Goal: Task Accomplishment & Management: Use online tool/utility

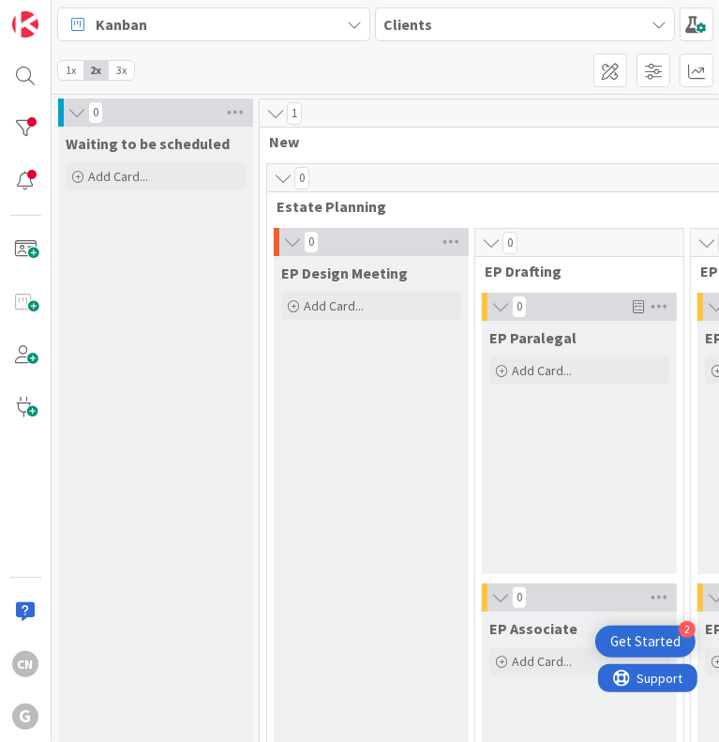
scroll to position [2810, 577]
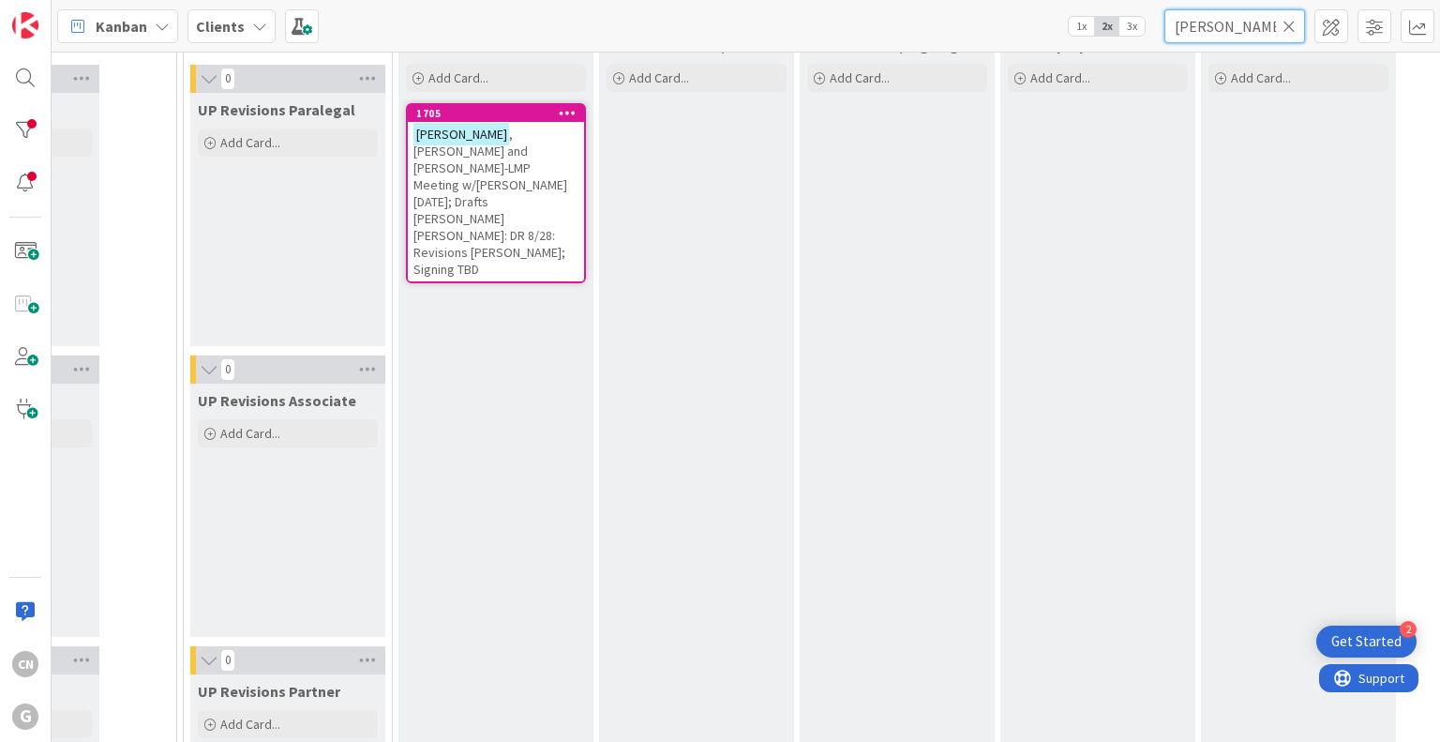
drag, startPoint x: 1237, startPoint y: 34, endPoint x: 946, endPoint y: 47, distance: 291.8
click at [718, 44] on div "Kanban Clients 1x 2x 3x [PERSON_NAME]" at bounding box center [746, 26] width 1388 height 52
type input "[PERSON_NAME]"
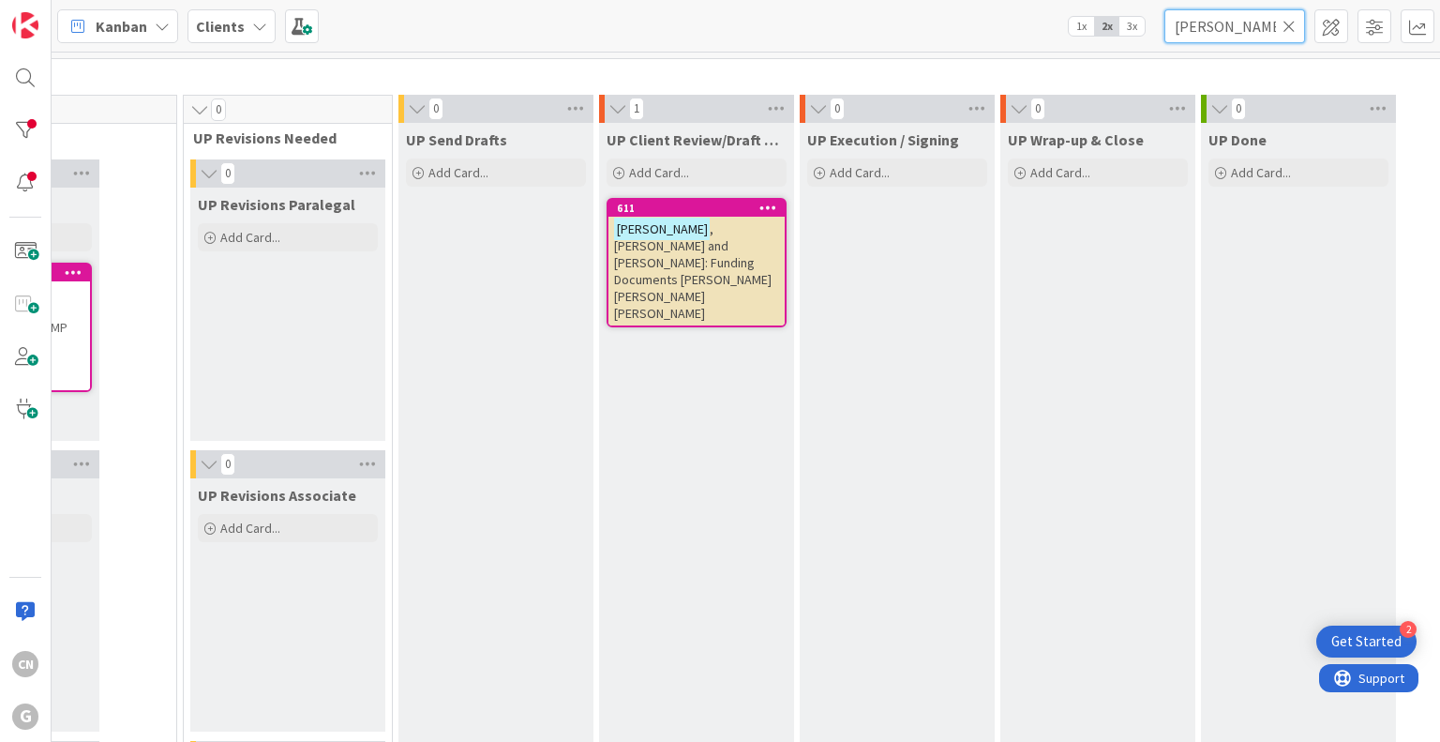
scroll to position [2717, 577]
click at [626, 241] on span ", [PERSON_NAME] and [PERSON_NAME]: Funding Documents [PERSON_NAME] [PERSON_NAME…" at bounding box center [692, 269] width 157 height 101
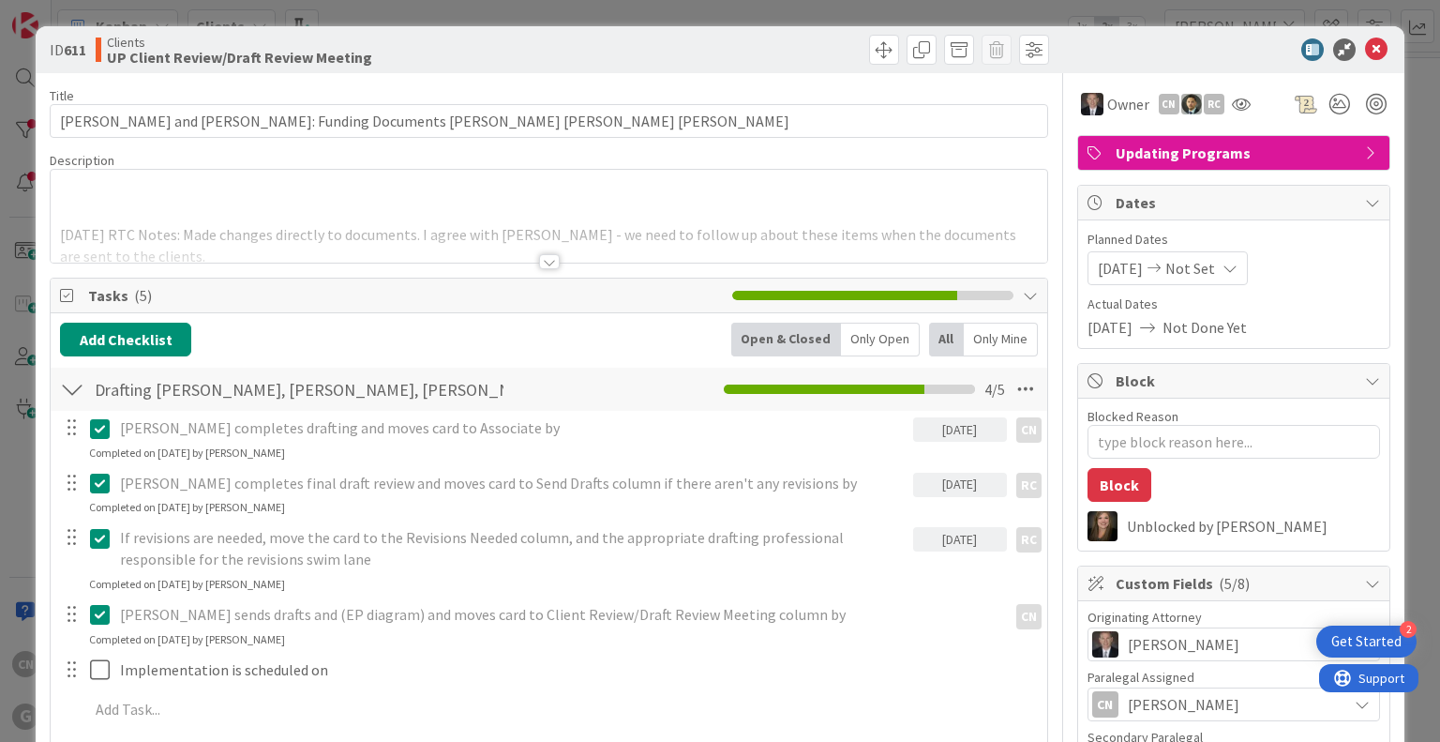
type textarea "x"
click at [113, 218] on div at bounding box center [549, 239] width 996 height 48
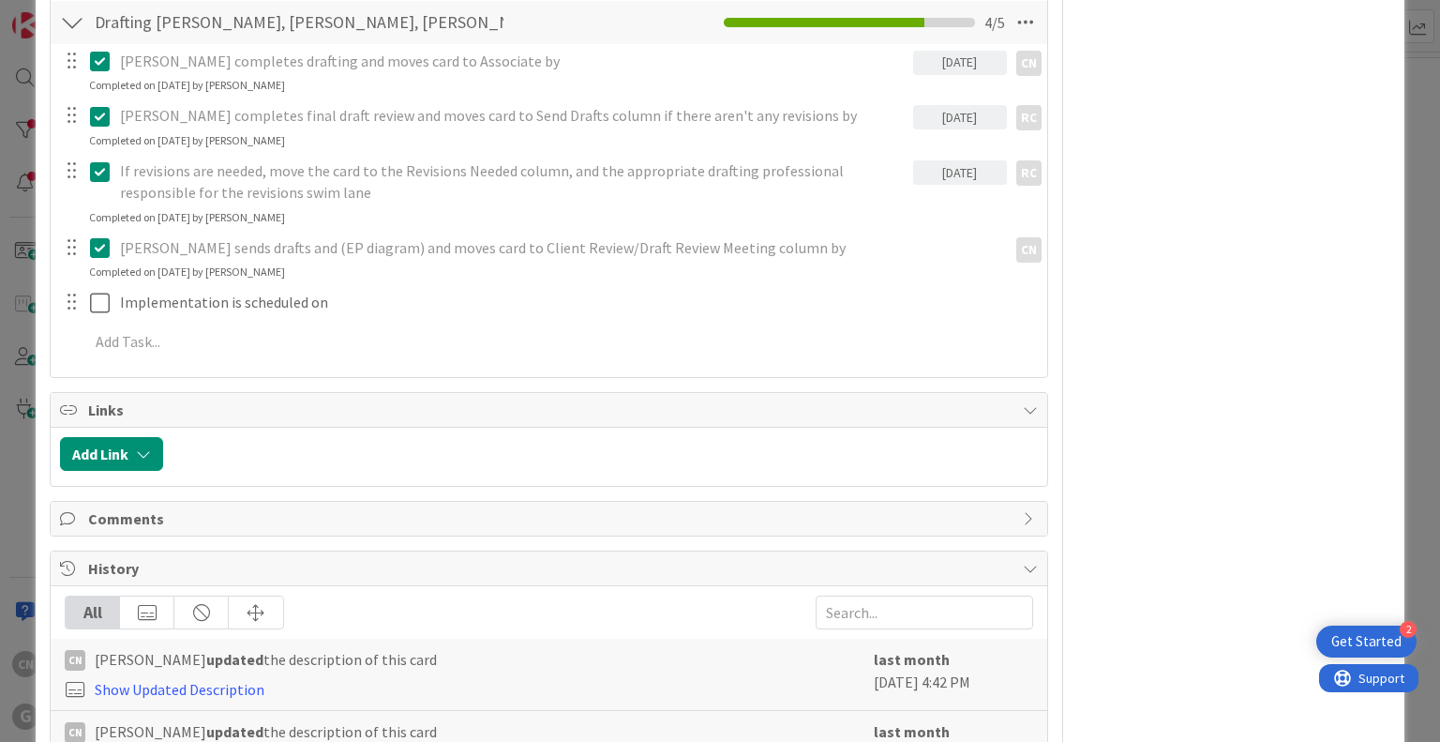
scroll to position [1873, 0]
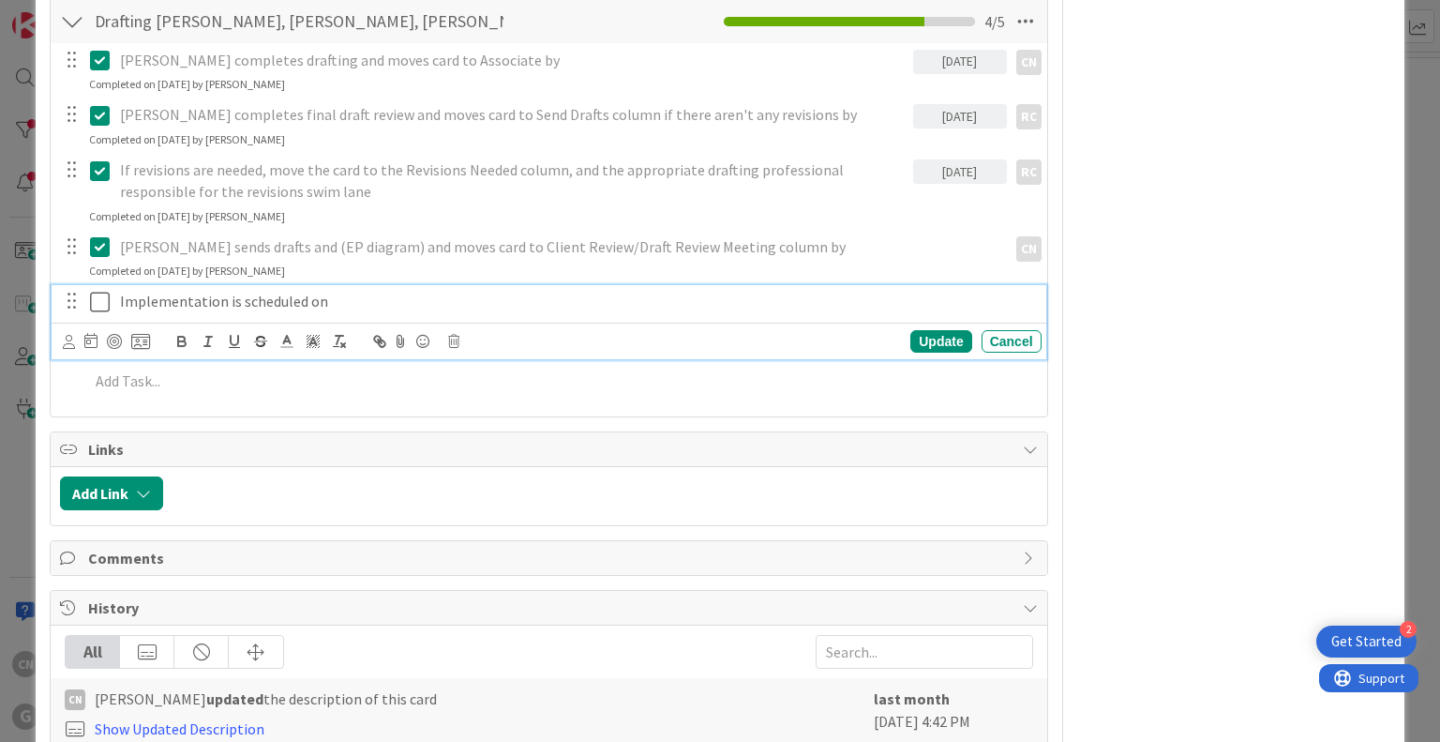
click at [449, 291] on p "Implementation is scheduled on" at bounding box center [577, 302] width 914 height 22
click at [96, 291] on icon at bounding box center [100, 302] width 20 height 22
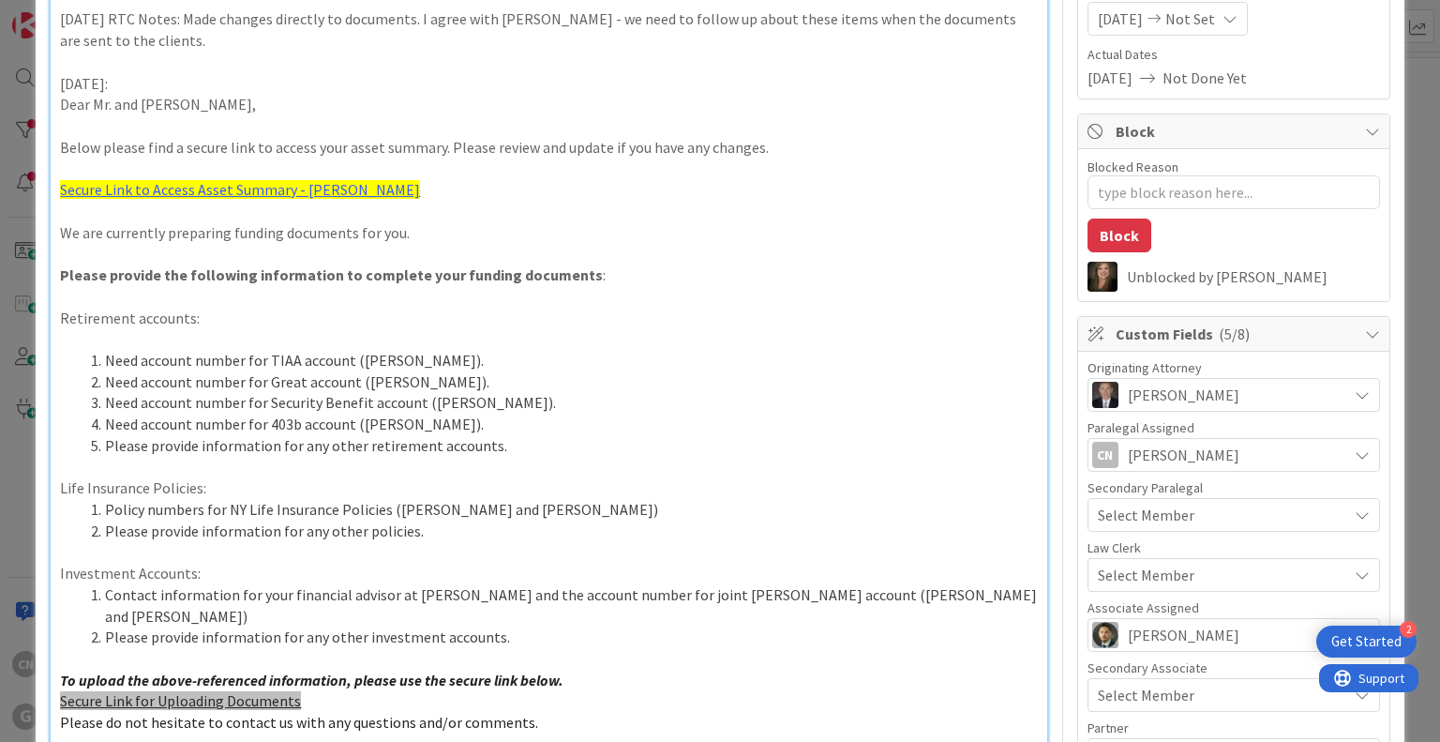
scroll to position [0, 0]
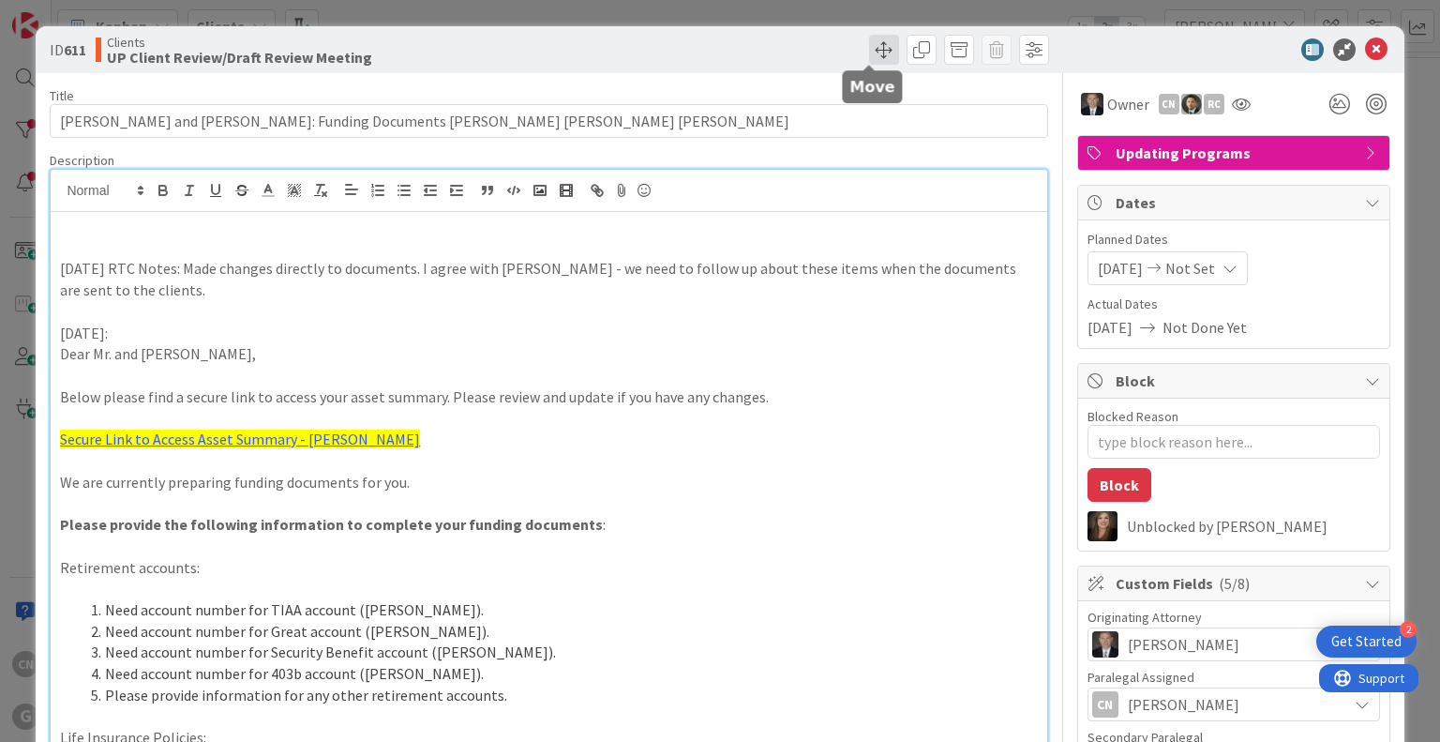
click at [718, 47] on span at bounding box center [884, 50] width 30 height 30
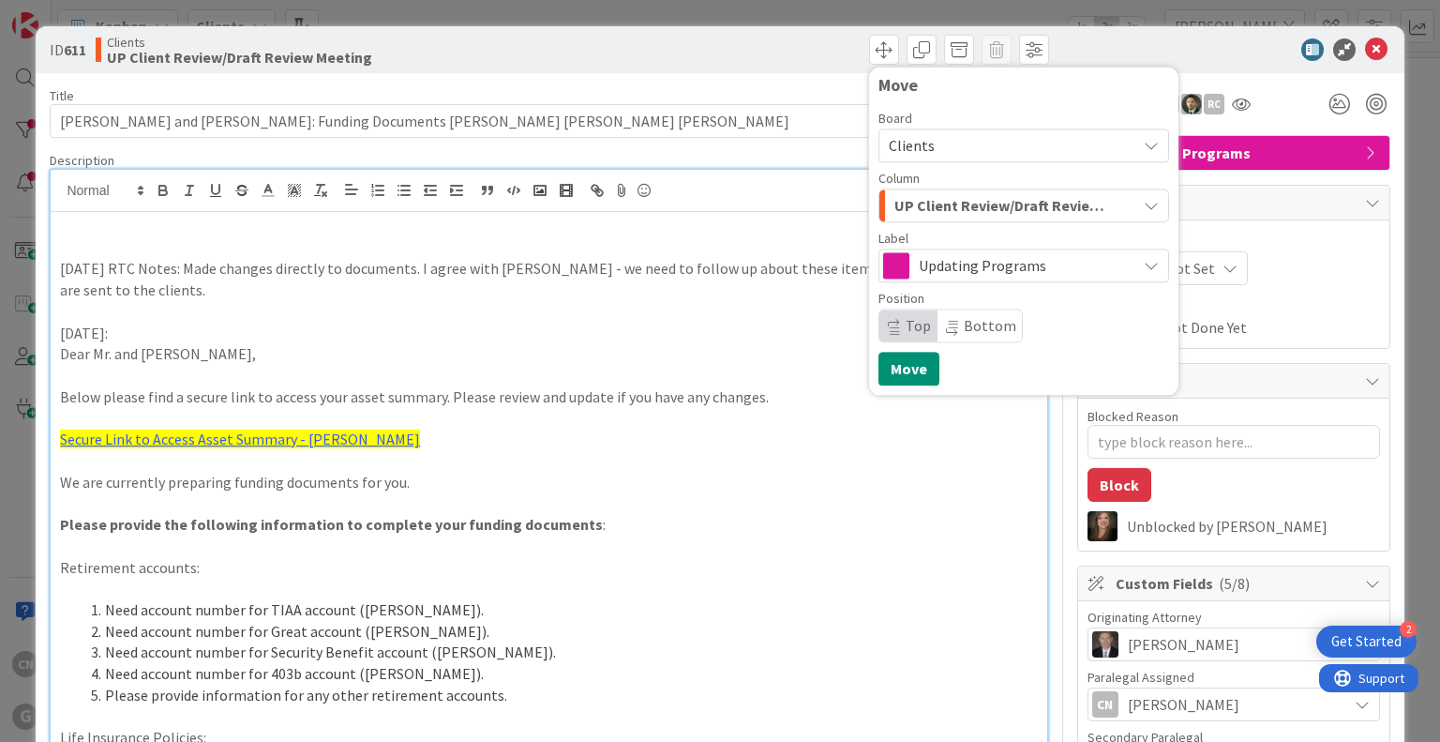
click at [718, 210] on span "UP Client Review/Draft Review Meeting" at bounding box center [1002, 205] width 216 height 24
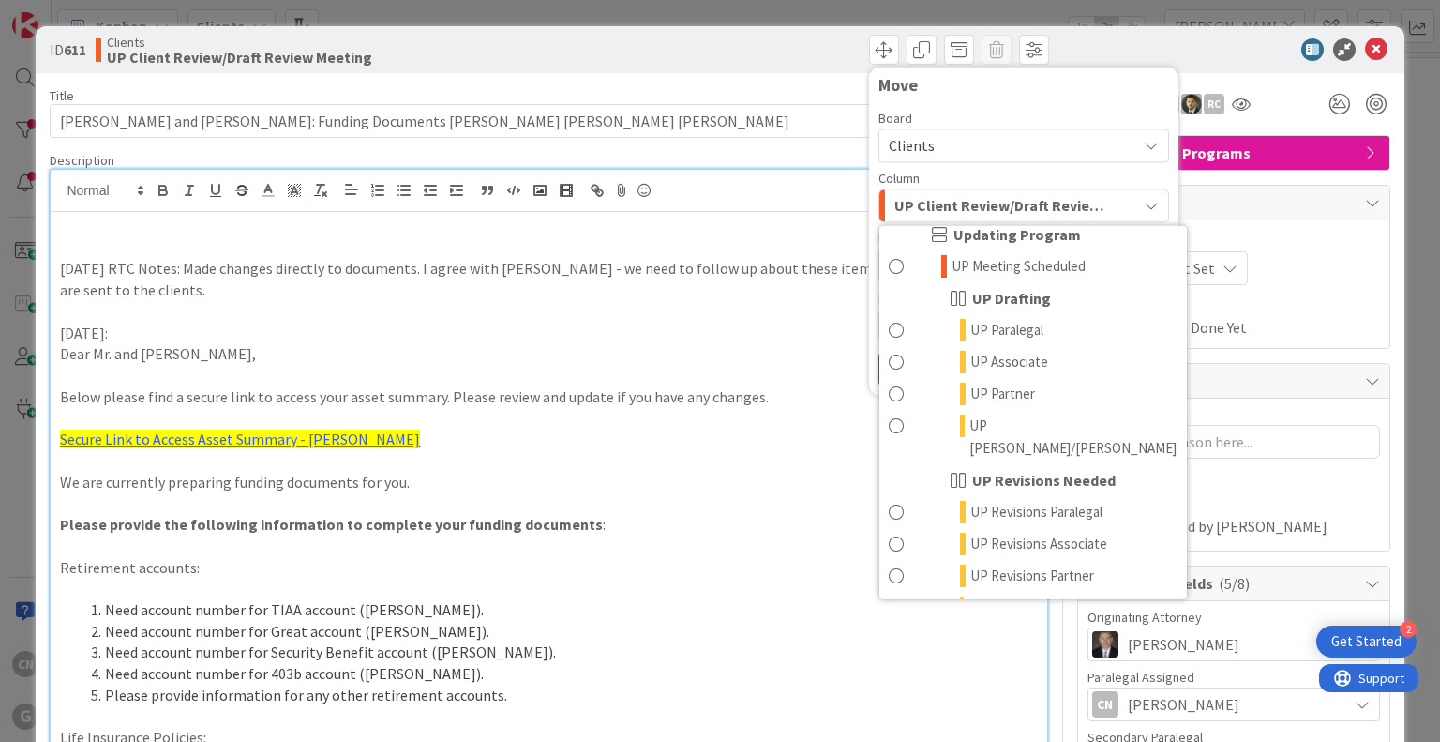
scroll to position [1461, 0]
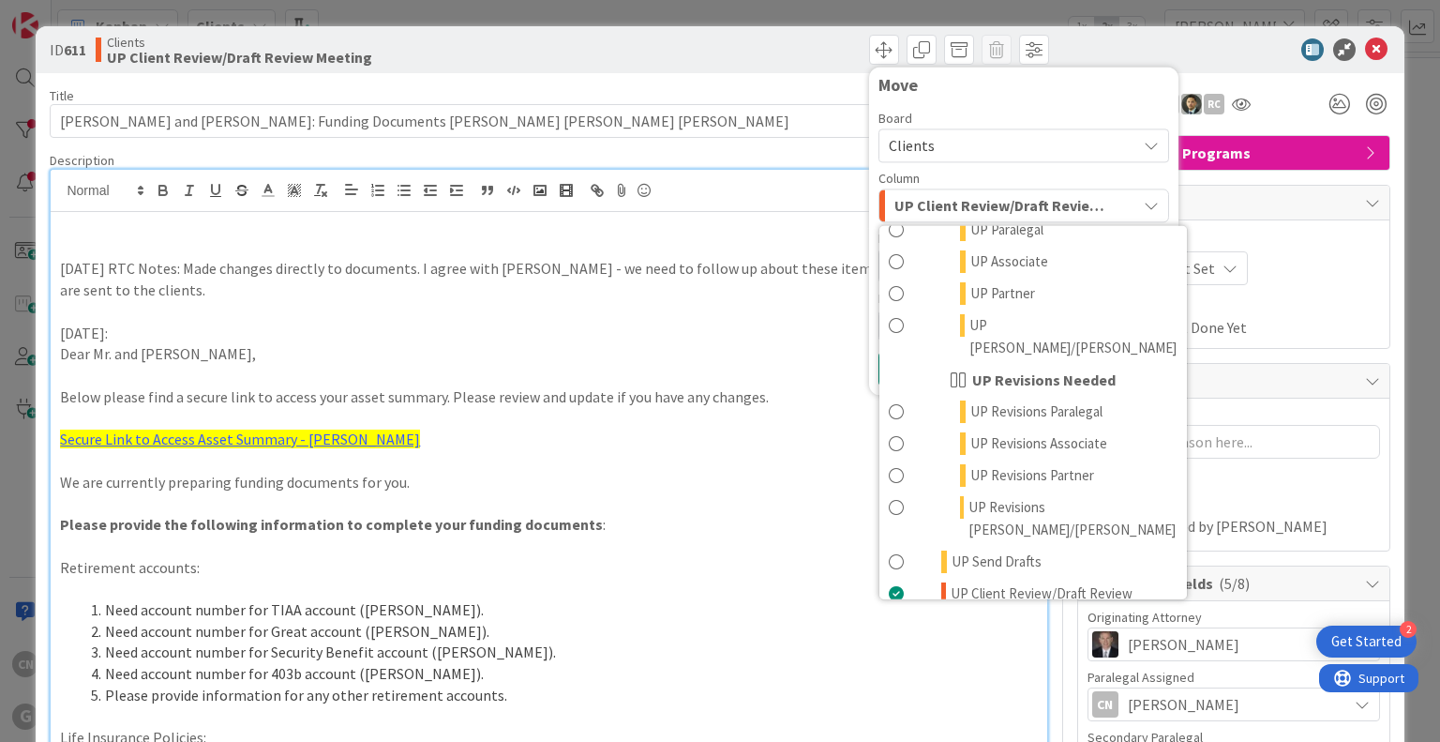
click at [718, 637] on span "UP Execution / Signing" at bounding box center [1017, 648] width 133 height 22
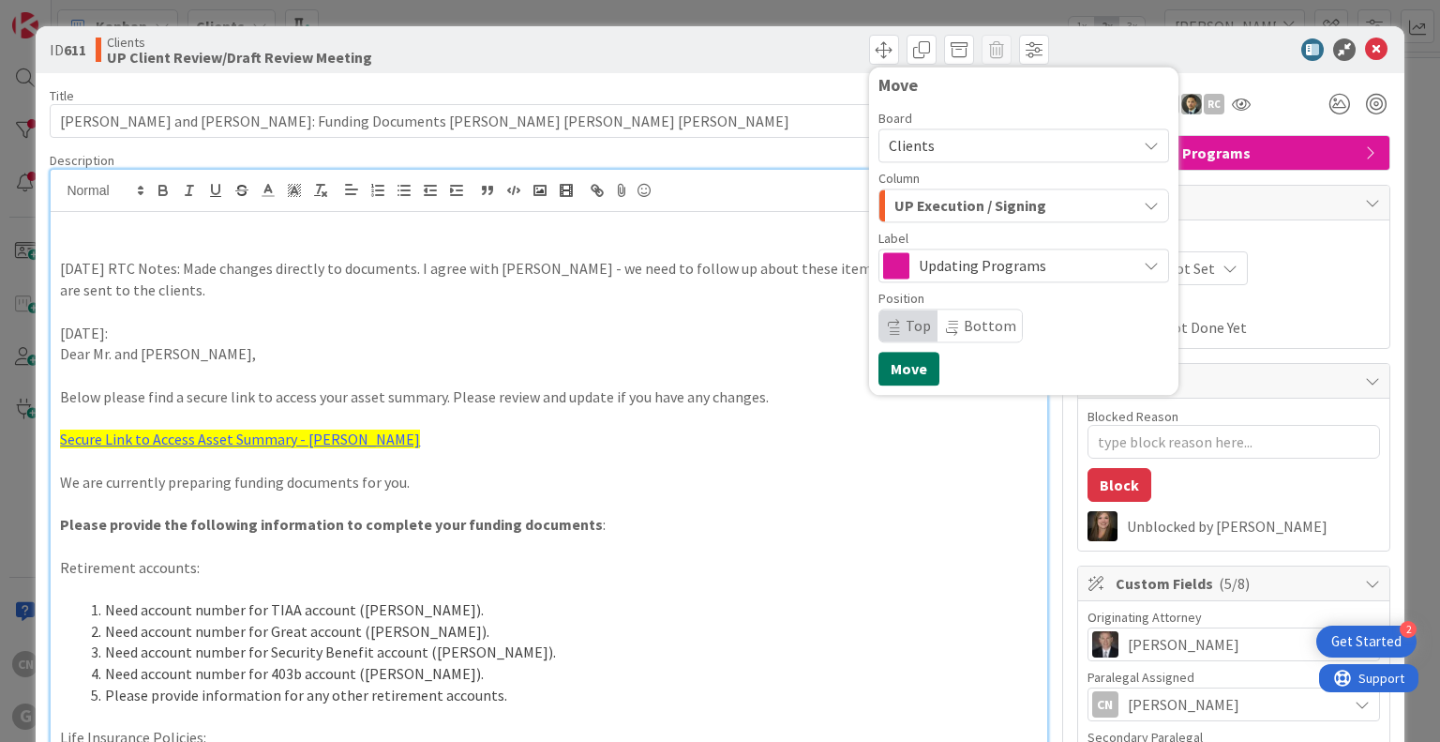
click at [718, 376] on button "Move" at bounding box center [908, 369] width 61 height 34
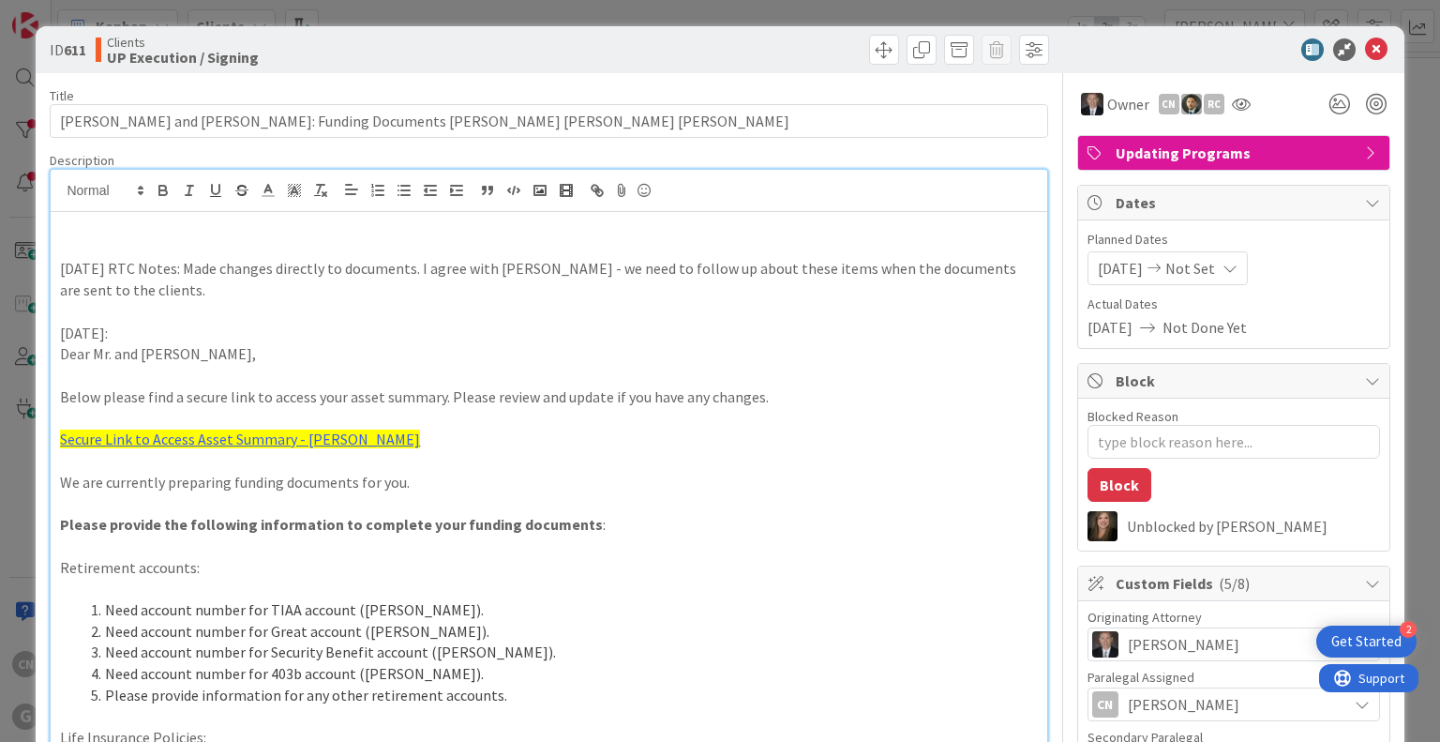
type textarea "x"
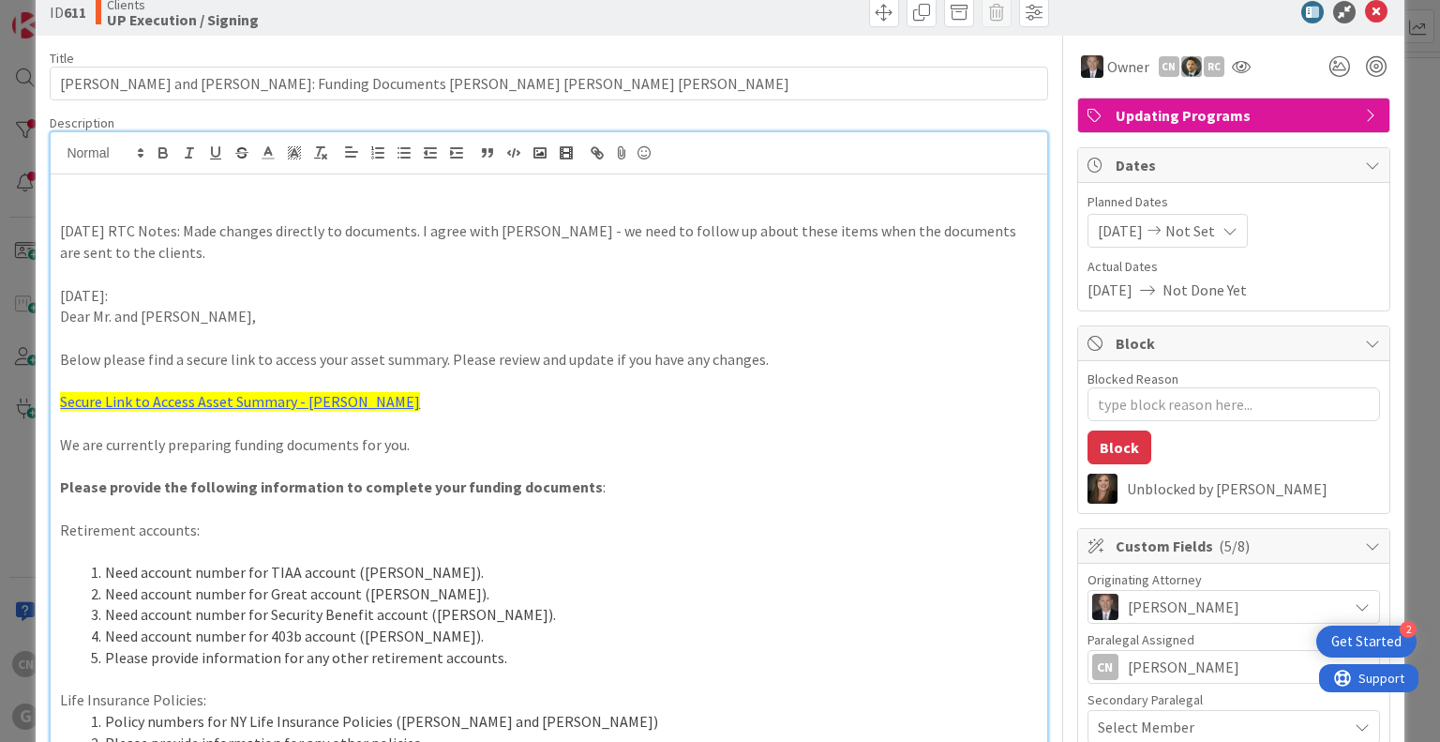
scroll to position [0, 0]
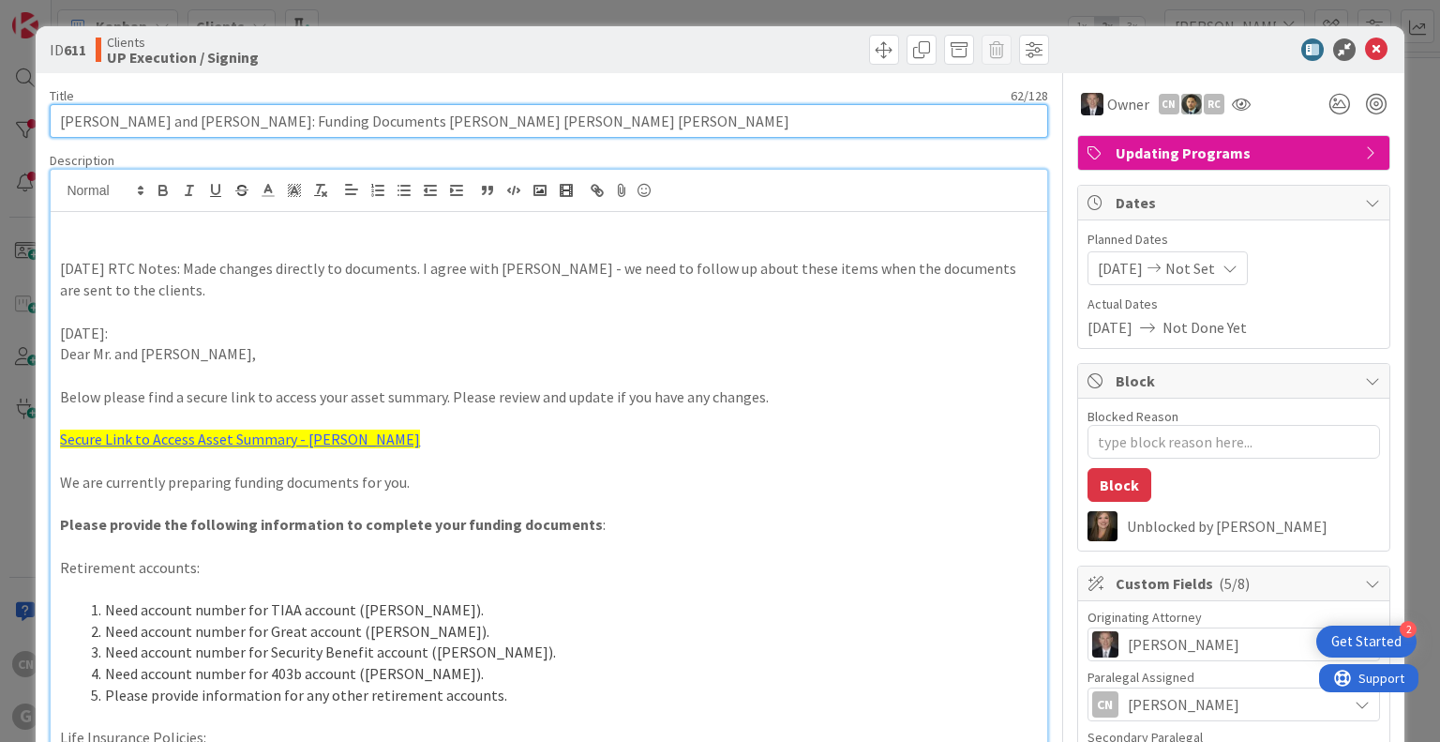
click at [515, 126] on input "[PERSON_NAME] and [PERSON_NAME]: Funding Documents [PERSON_NAME] [PERSON_NAME] …" at bounding box center [548, 121] width 997 height 34
type input "[PERSON_NAME] and [PERSON_NAME]: Funding Documents [PERSON_NAME] [PERSON_NAME] …"
type textarea "x"
type input "[PERSON_NAME] and [PERSON_NAME]: Funding Documents [PERSON_NAME] [PERSON_NAME] …"
type textarea "x"
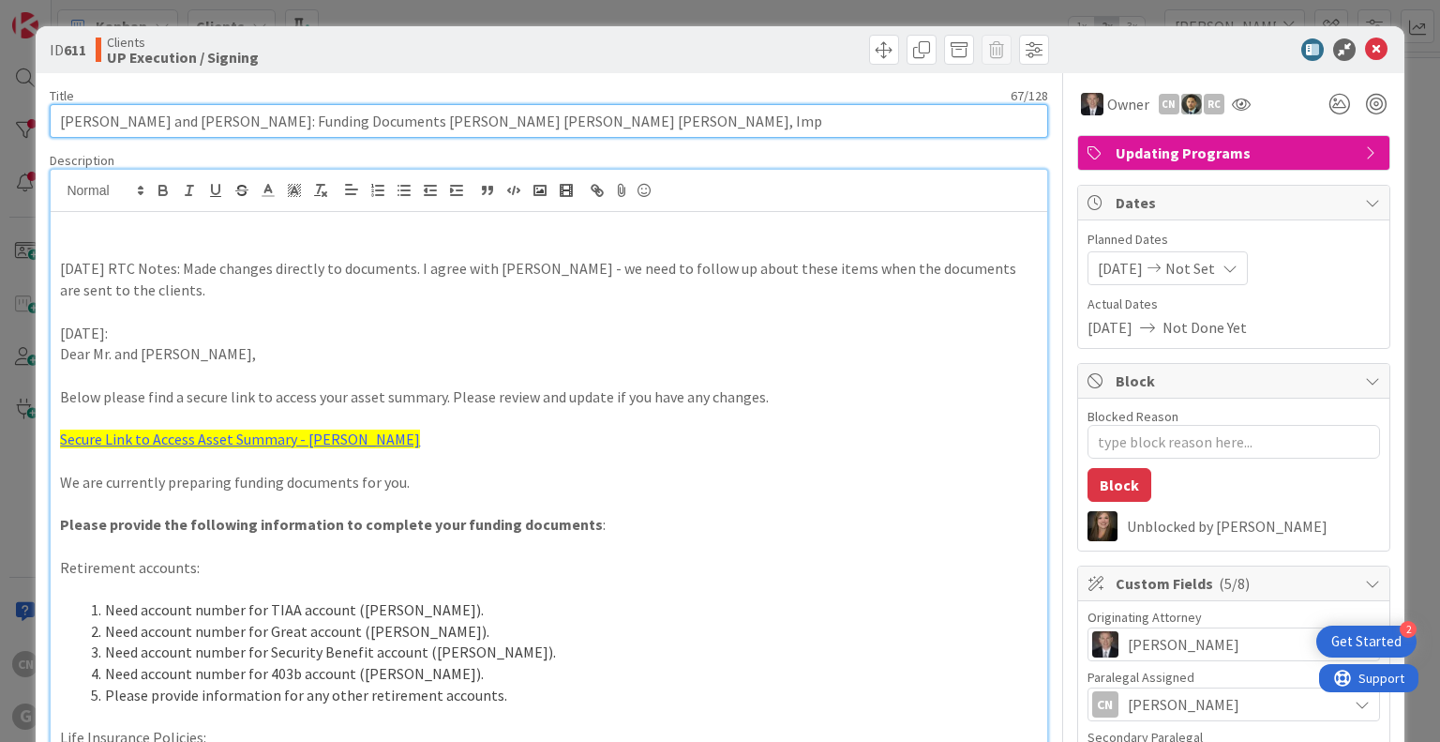
type input "[PERSON_NAME] and [PERSON_NAME]: Funding Documents [PERSON_NAME] [PERSON_NAME] …"
type textarea "x"
type input "[PERSON_NAME] and [PERSON_NAME]: Funding Documents [PERSON_NAME] [PERSON_NAME] …"
type textarea "x"
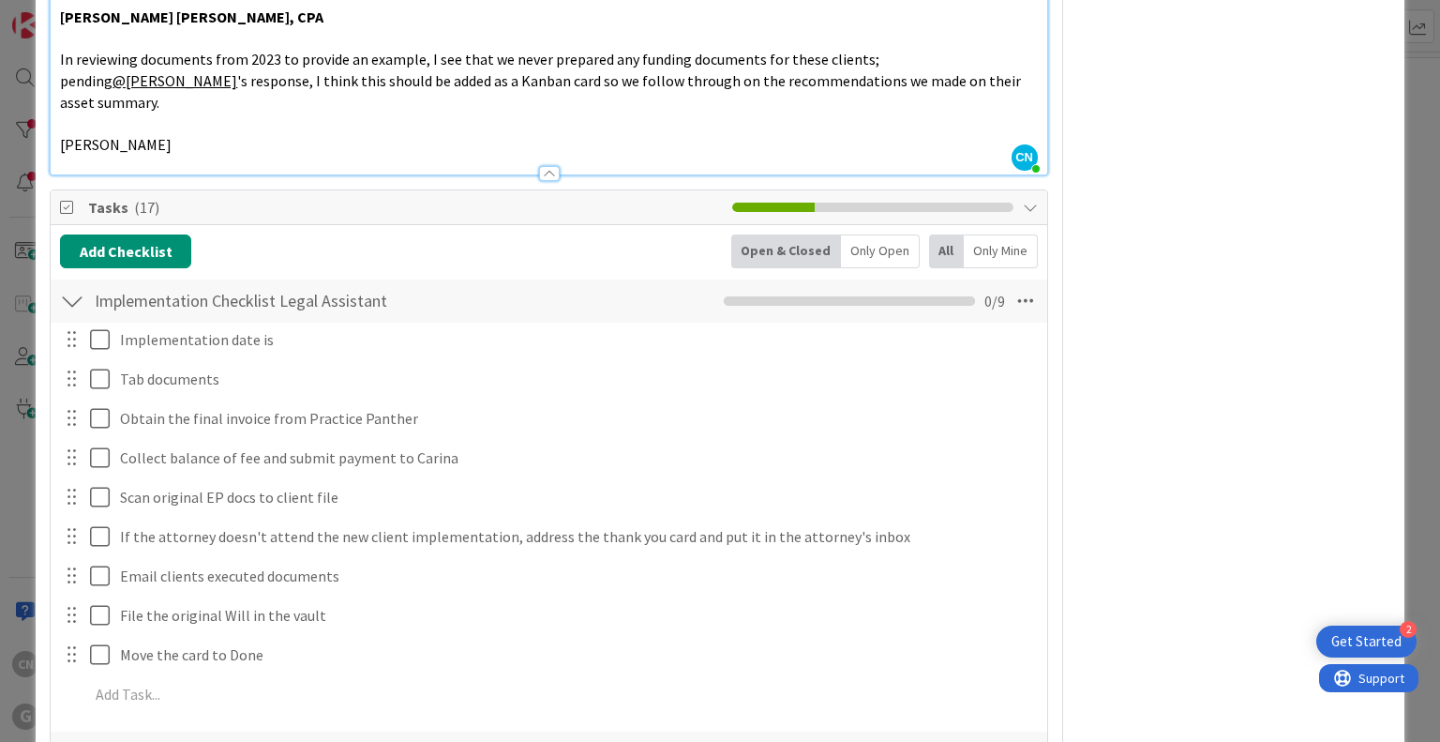
scroll to position [1594, 0]
type input "[PERSON_NAME] and [PERSON_NAME]: Funding Documents [PERSON_NAME] [PERSON_NAME] …"
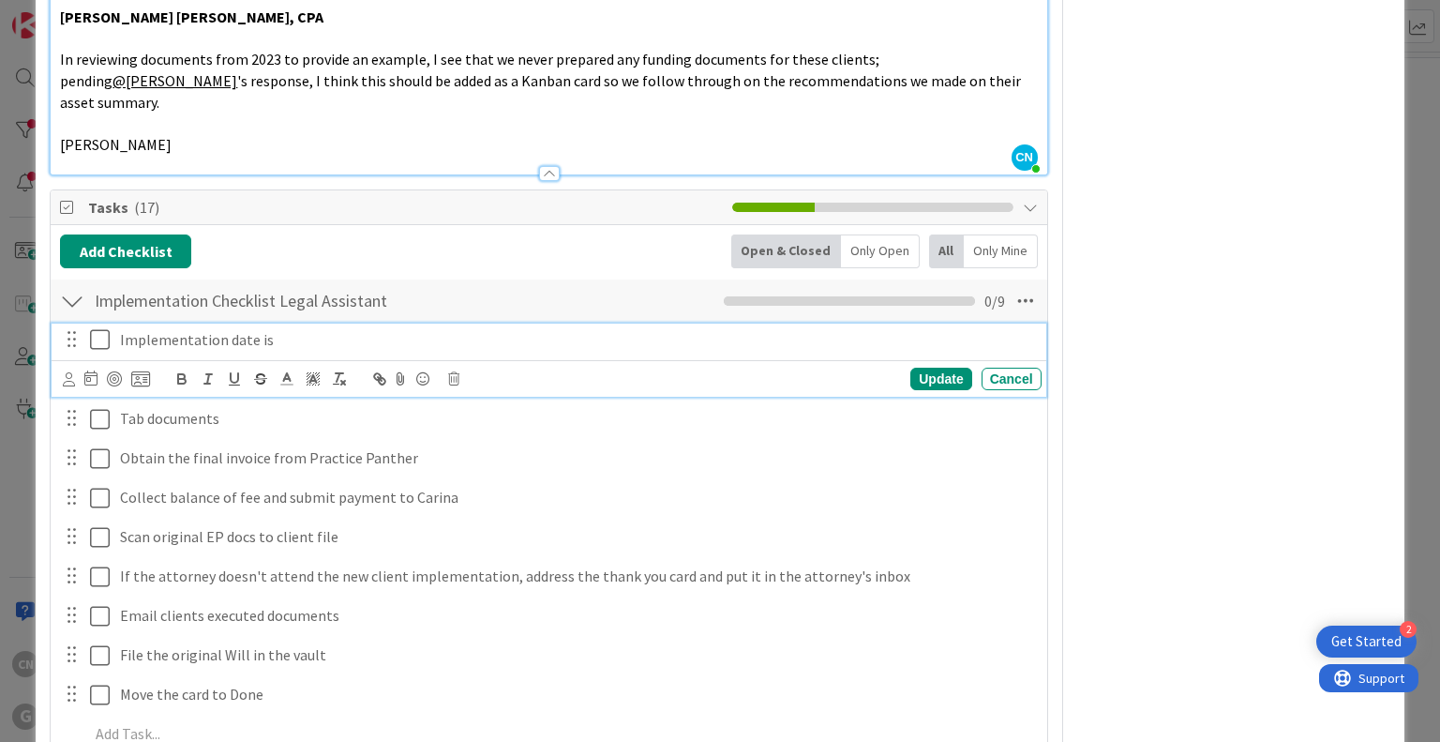
click at [341, 329] on p "Implementation date is" at bounding box center [577, 340] width 914 height 22
click at [101, 328] on icon at bounding box center [100, 339] width 20 height 22
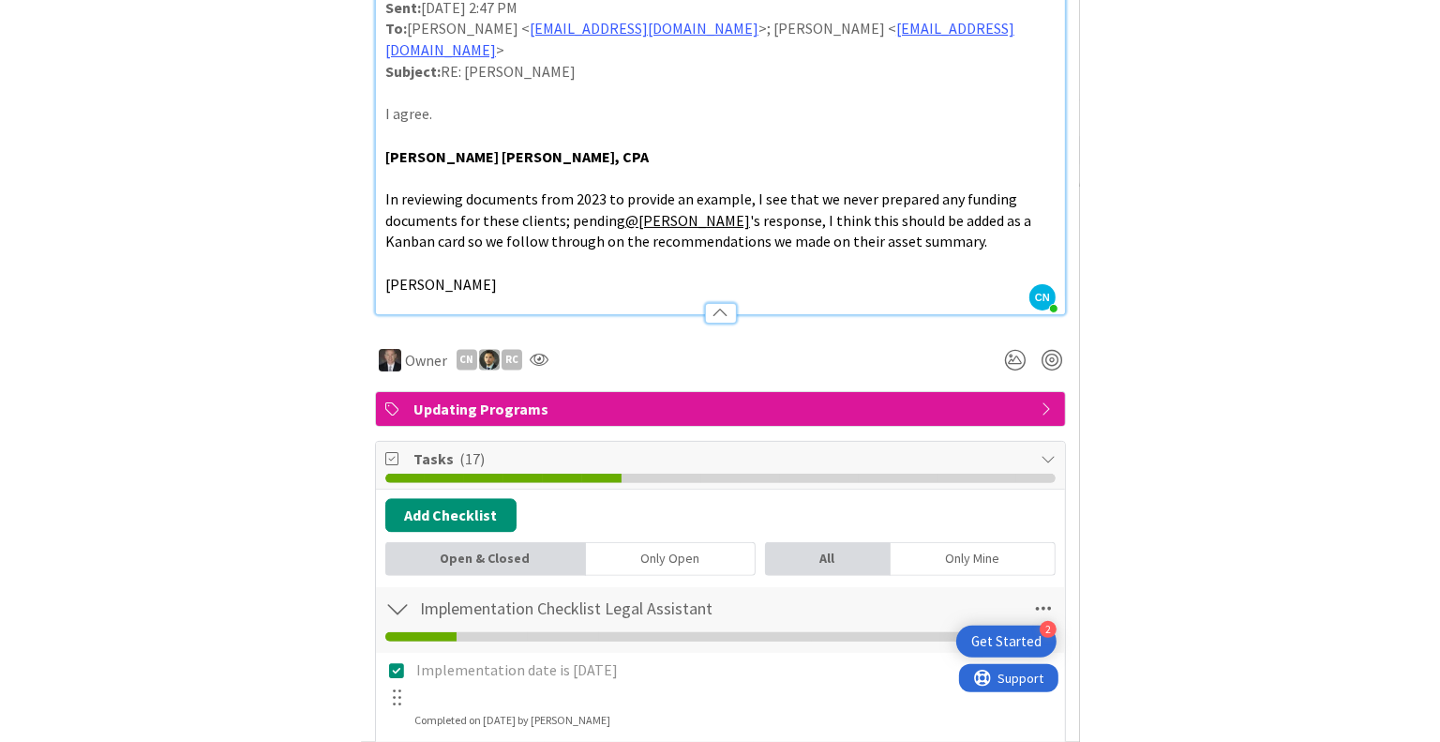
scroll to position [1551, 0]
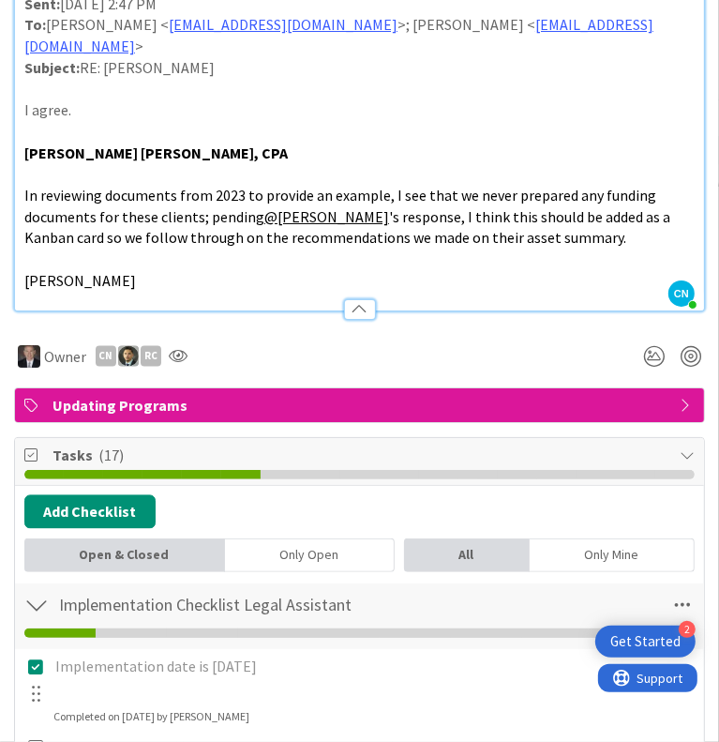
type textarea "x"
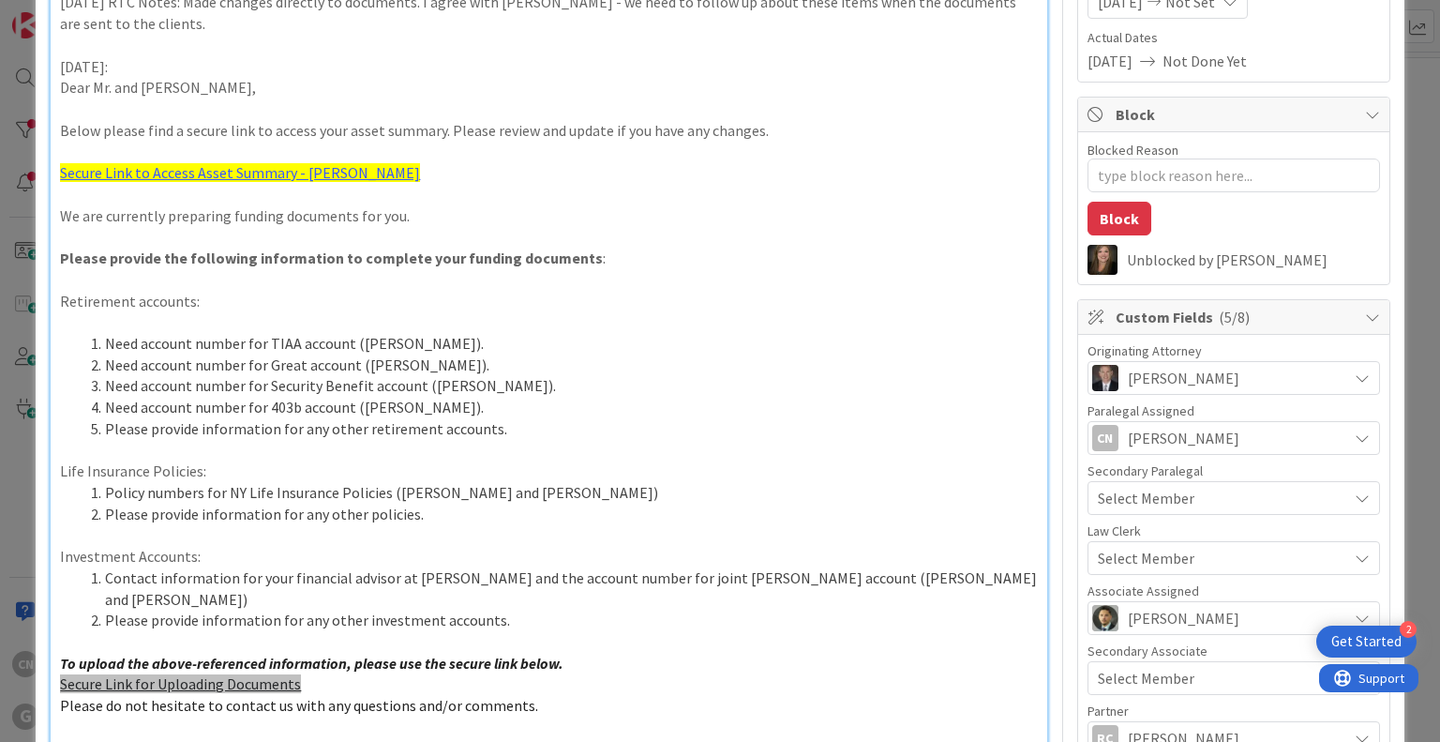
scroll to position [0, 0]
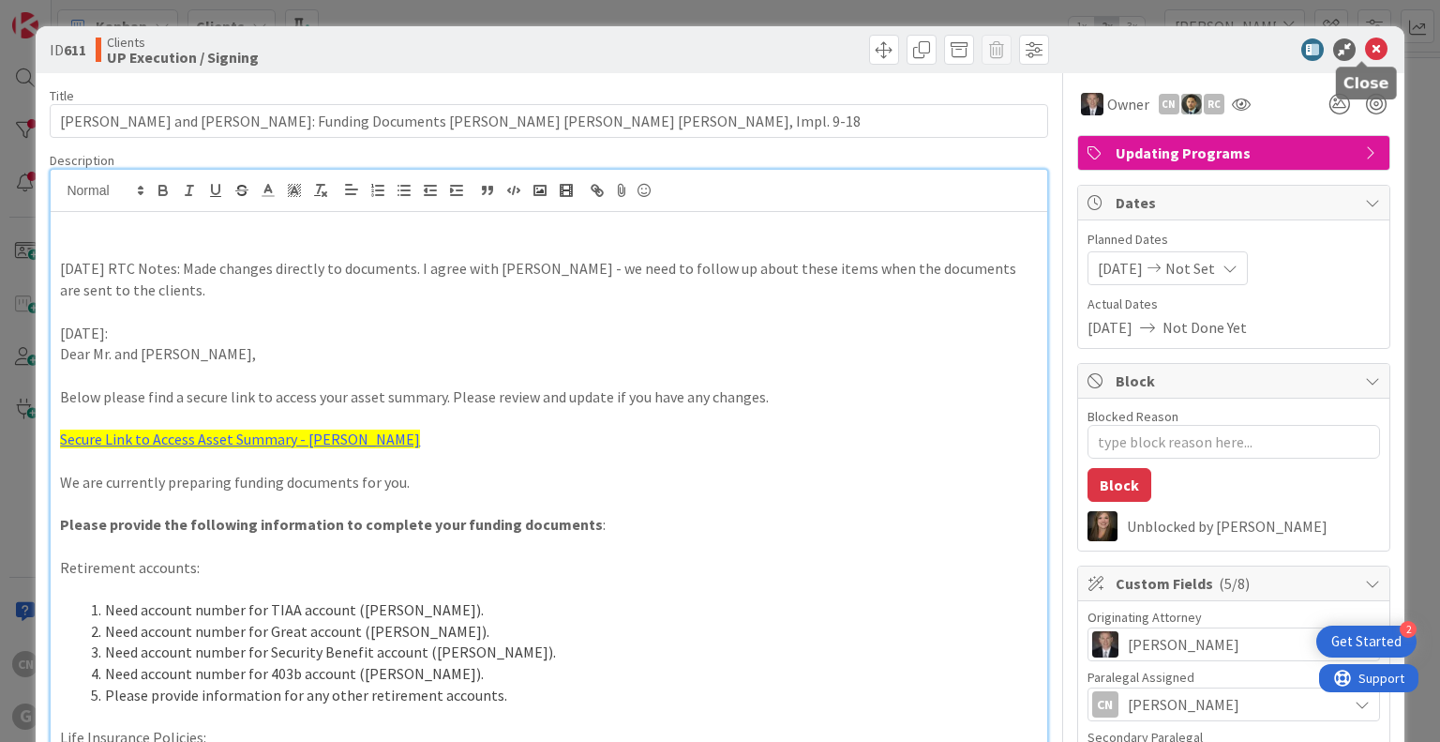
click at [718, 53] on icon at bounding box center [1376, 49] width 22 height 22
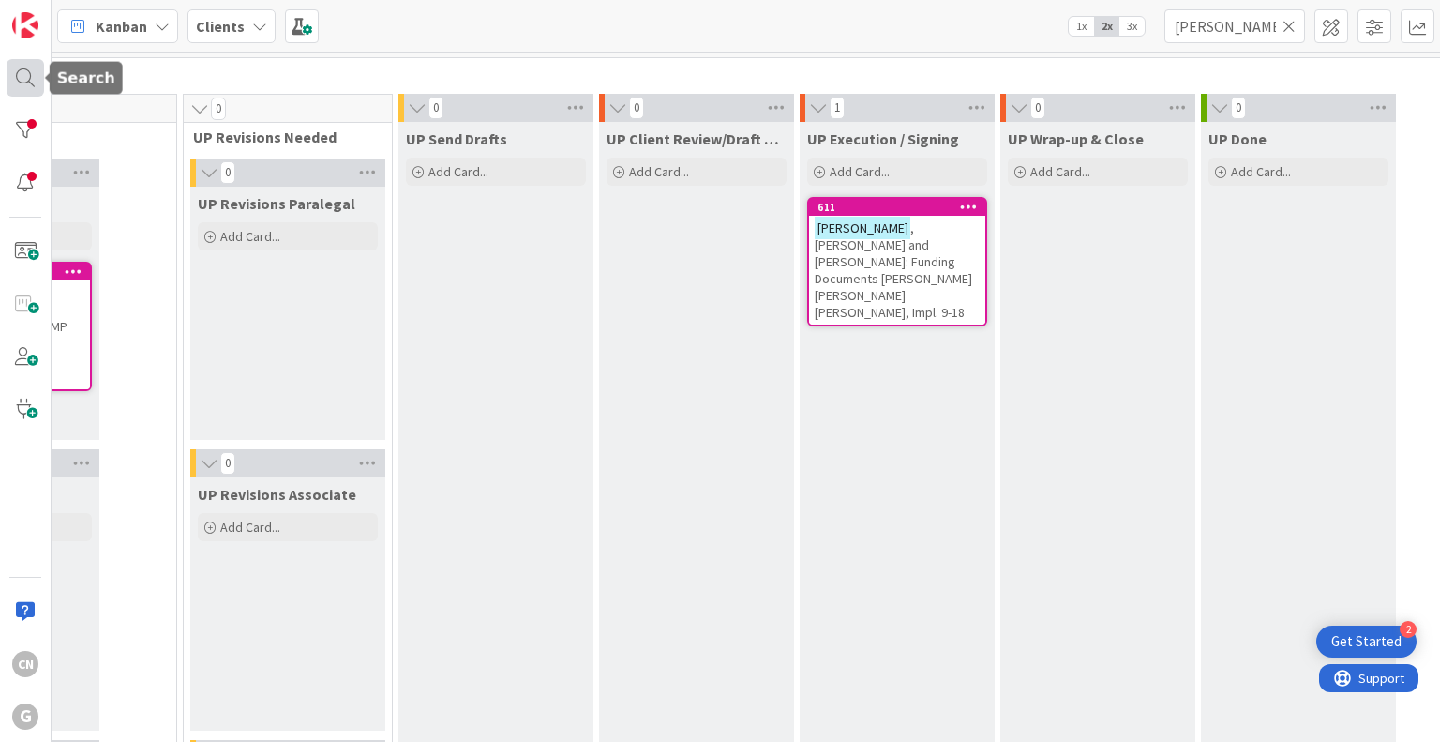
click at [20, 78] on div at bounding box center [25, 77] width 37 height 37
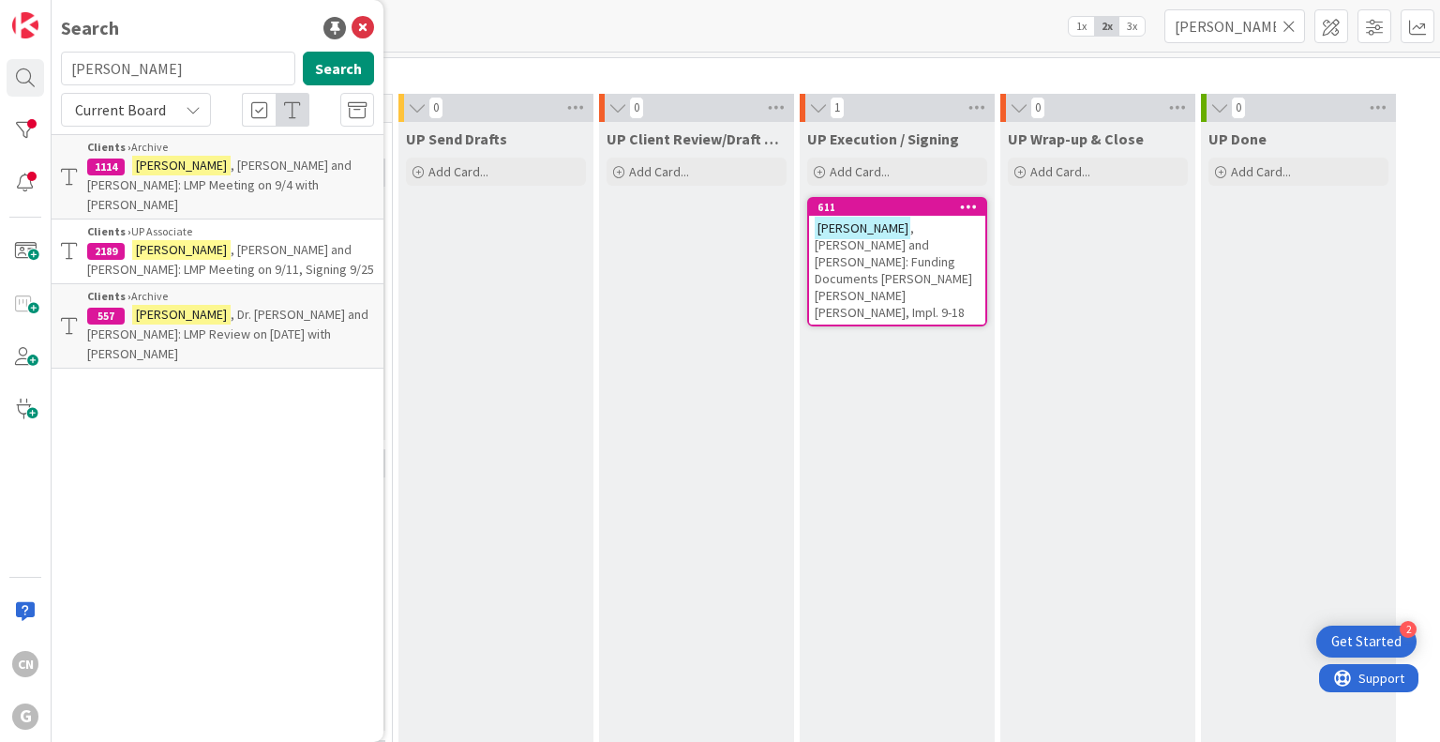
click at [146, 63] on input "[PERSON_NAME]" at bounding box center [178, 69] width 234 height 34
drag, startPoint x: 146, startPoint y: 63, endPoint x: 93, endPoint y: 67, distance: 53.6
click at [92, 67] on input "[PERSON_NAME]" at bounding box center [178, 69] width 234 height 34
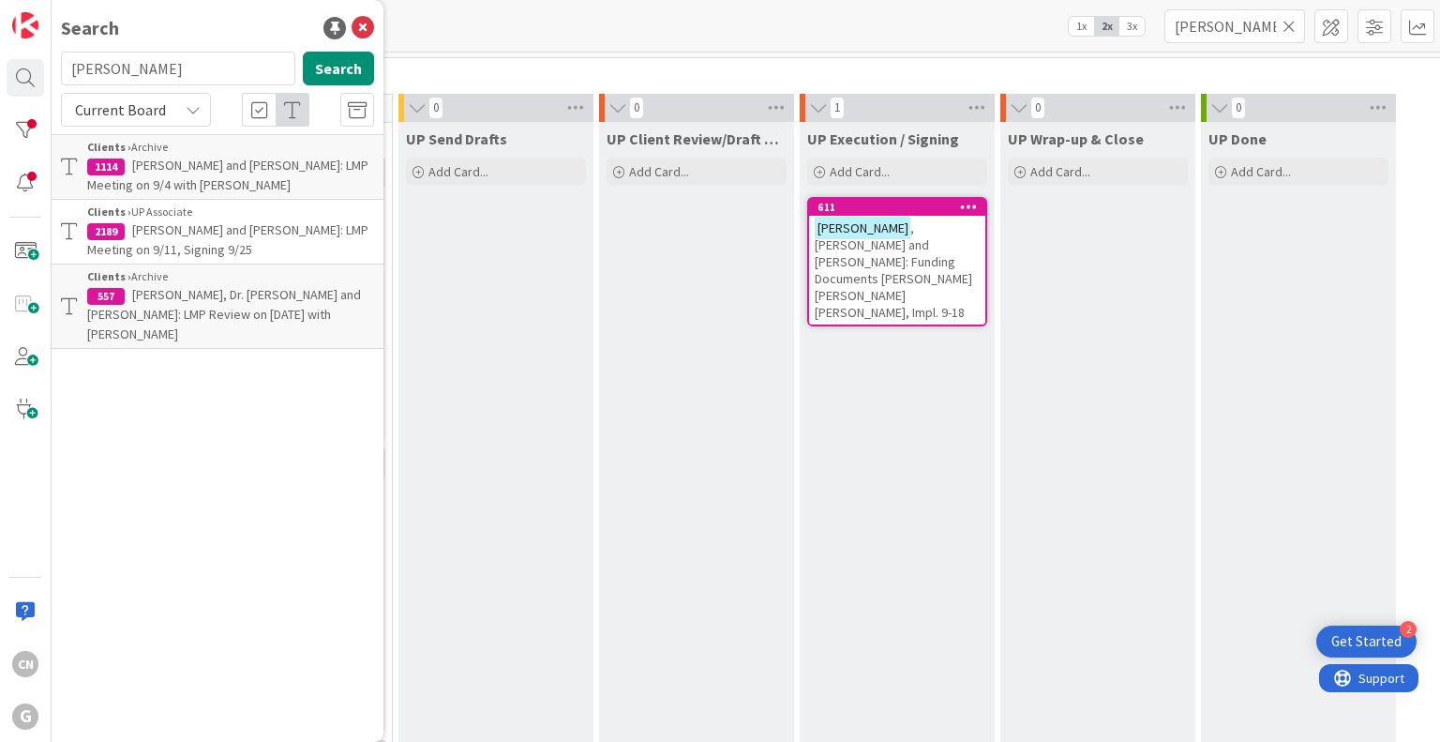
type input "[PERSON_NAME]"
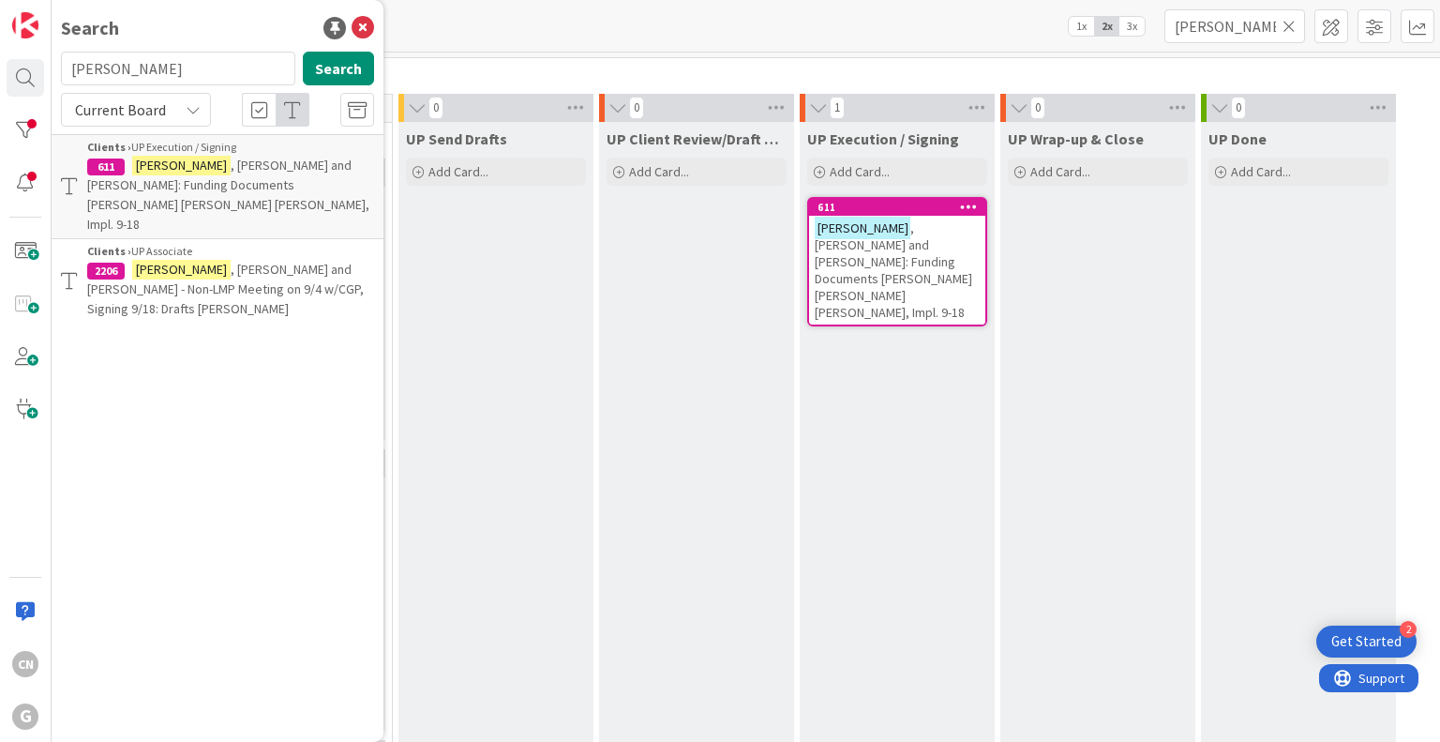
click at [210, 261] on span ", [PERSON_NAME] and [PERSON_NAME] - Non-LMP Meeting on 9/4 w/CGP, Signing 9/18:…" at bounding box center [225, 289] width 277 height 56
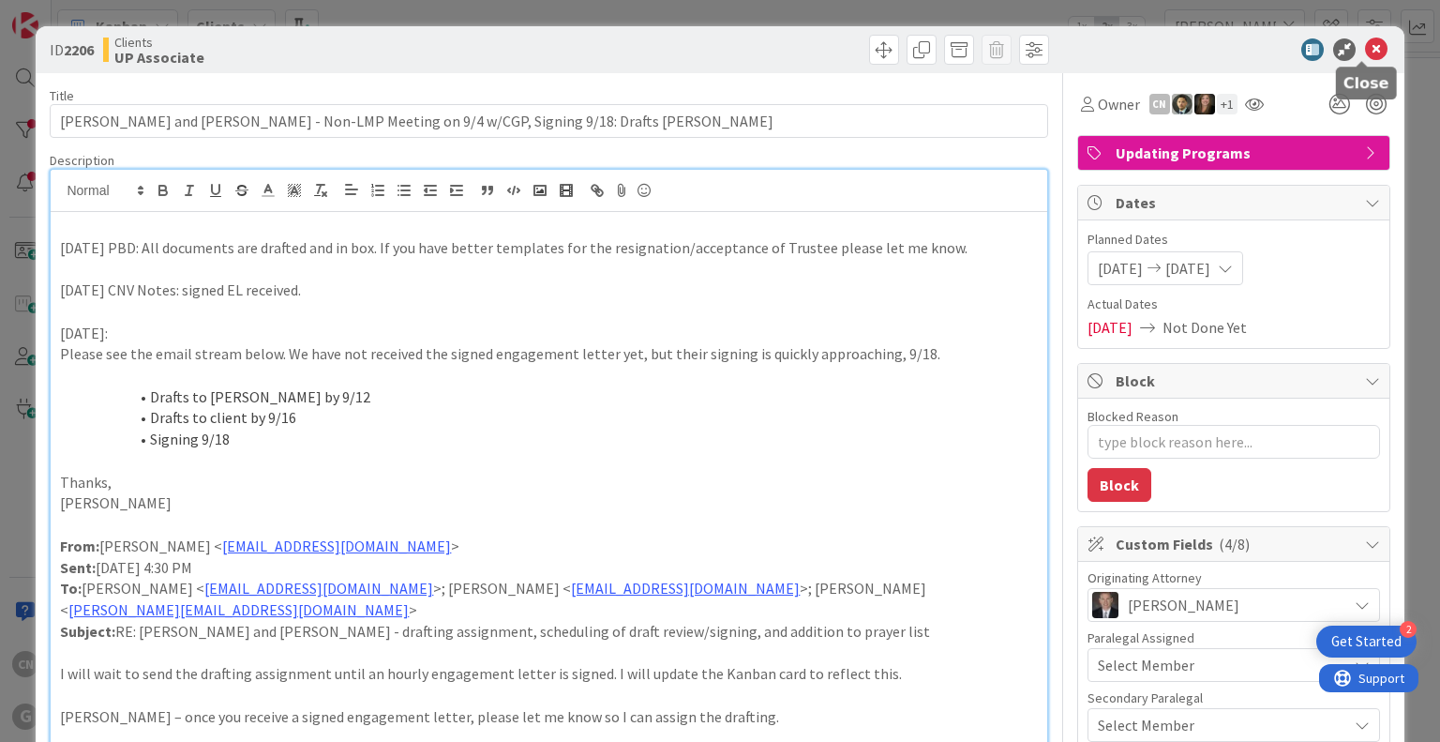
drag, startPoint x: 1366, startPoint y: 46, endPoint x: 1357, endPoint y: 30, distance: 18.0
click at [718, 46] on icon at bounding box center [1376, 49] width 22 height 22
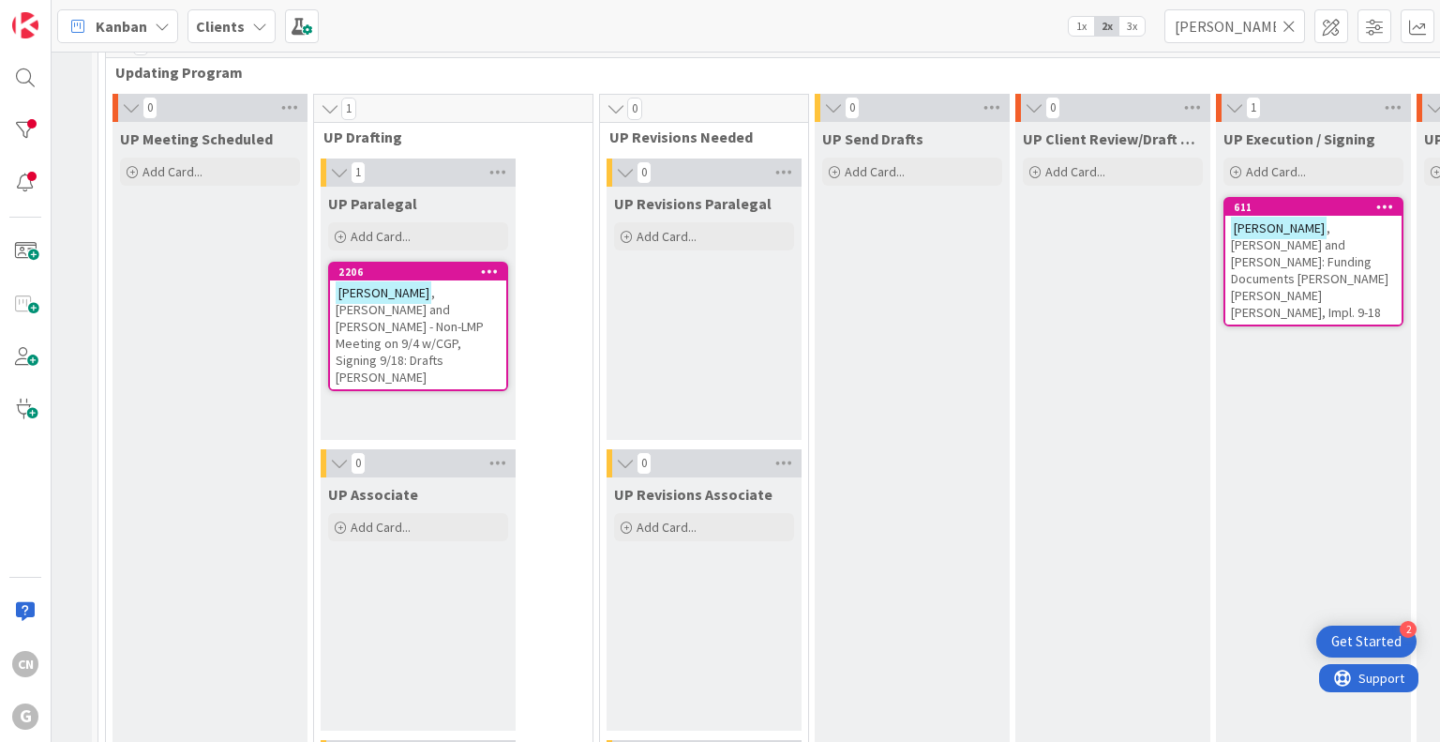
scroll to position [2717, 0]
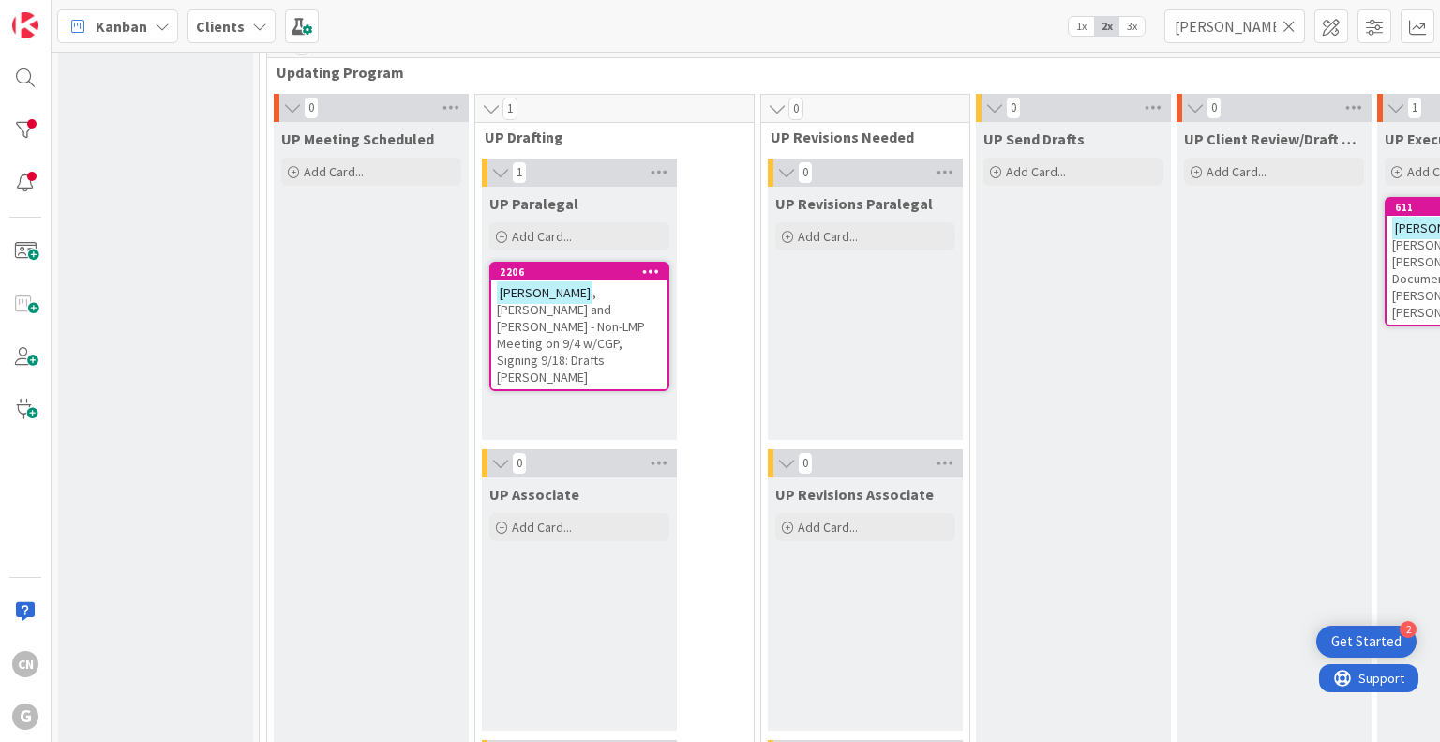
click at [574, 322] on span ", [PERSON_NAME] and [PERSON_NAME] - Non-LMP Meeting on 9/4 w/CGP, Signing 9/18:…" at bounding box center [571, 334] width 148 height 101
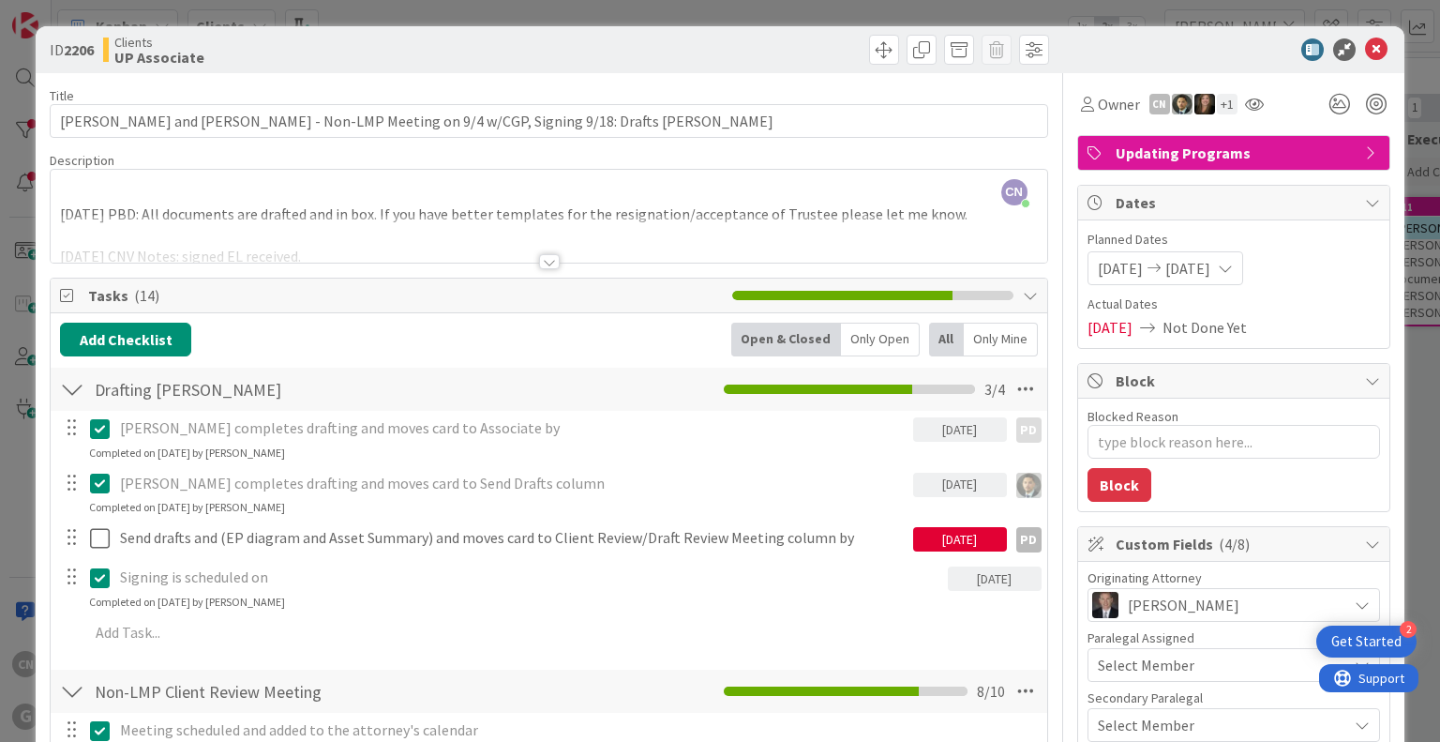
click at [398, 236] on div at bounding box center [549, 239] width 996 height 48
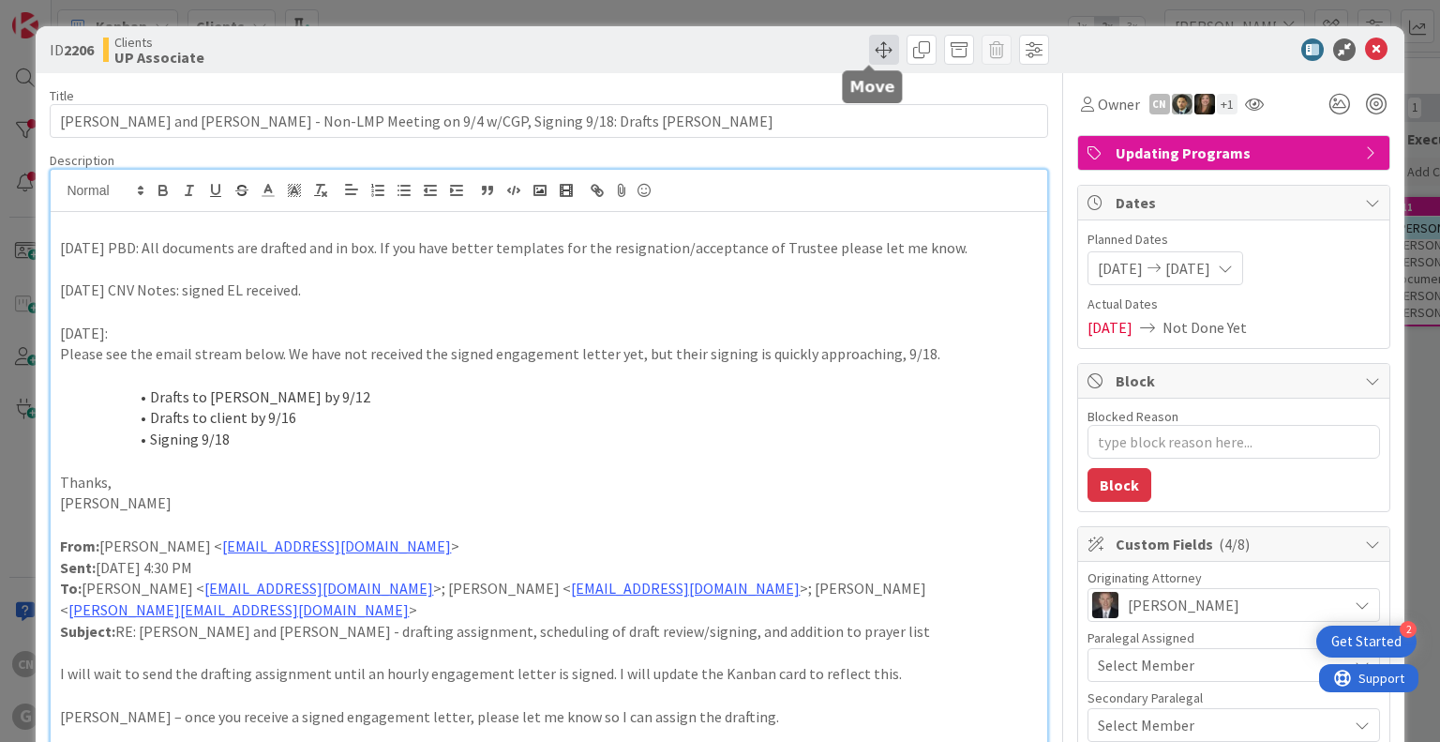
click at [718, 50] on span at bounding box center [884, 50] width 30 height 30
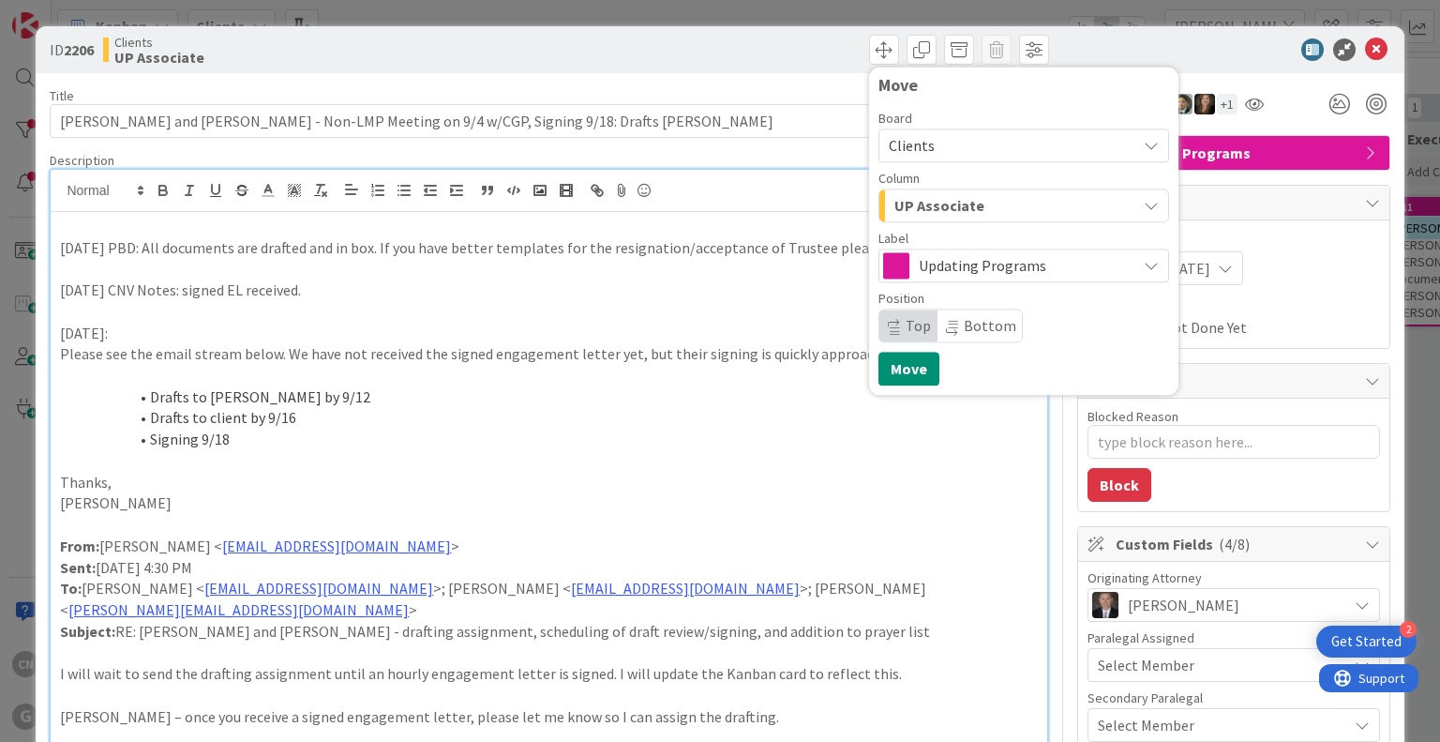
click at [718, 207] on span "UP Associate" at bounding box center [939, 205] width 90 height 24
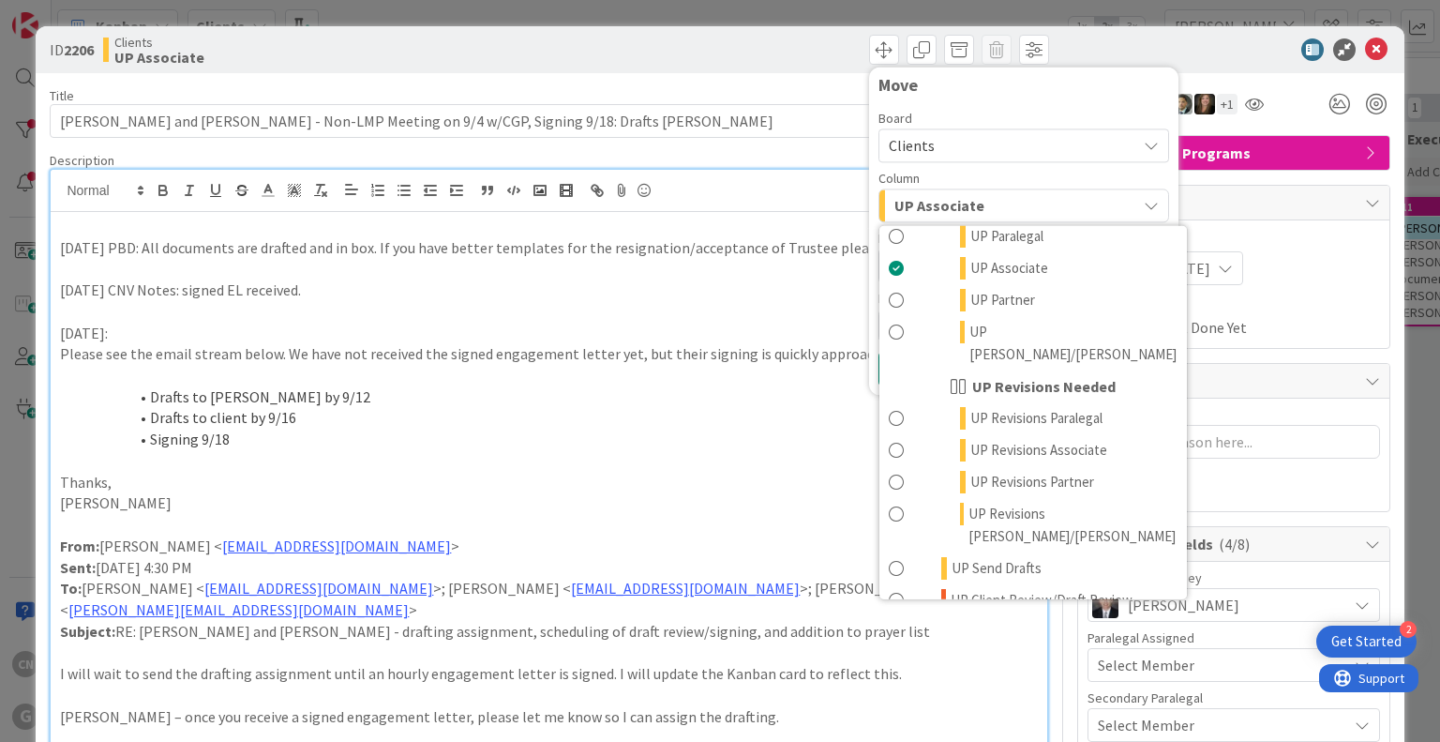
scroll to position [1461, 0]
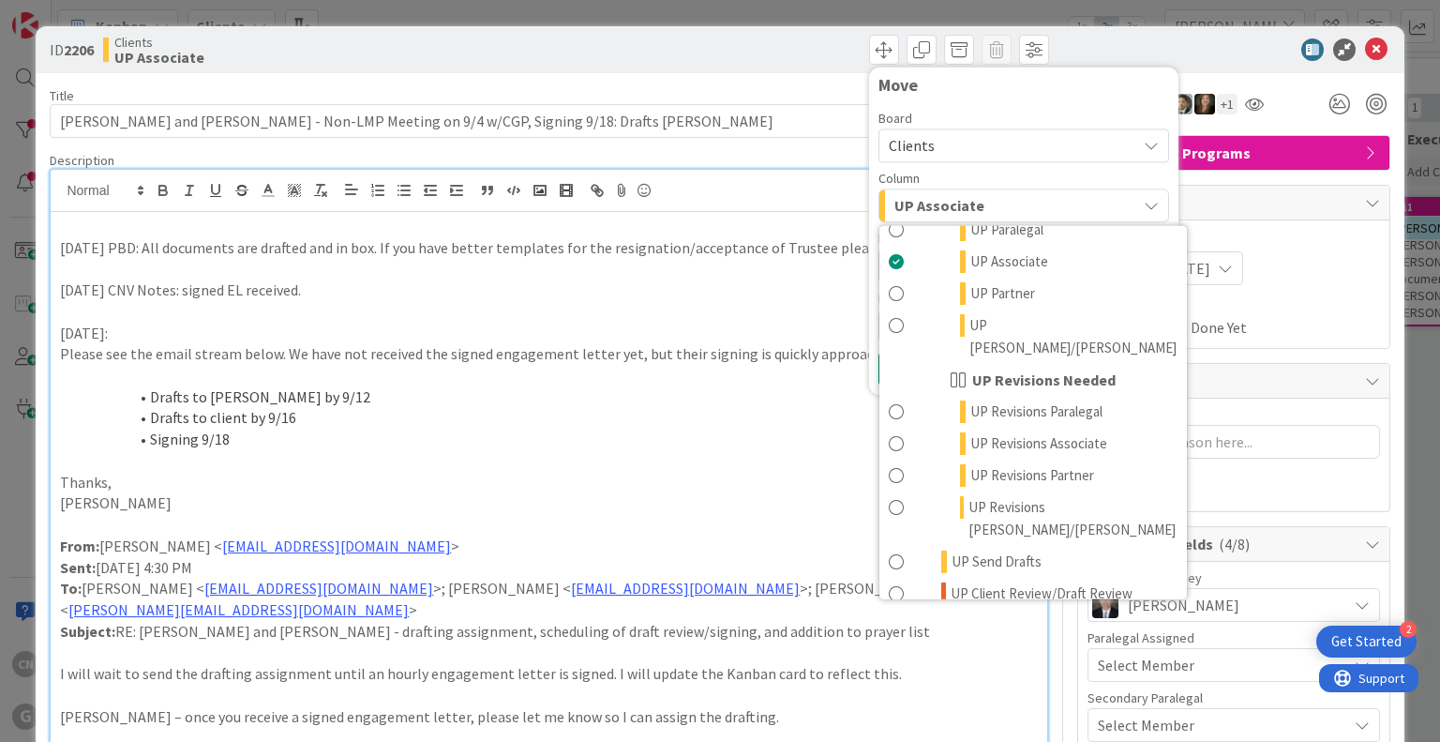
click at [718, 637] on span "UP Execution / Signing" at bounding box center [1017, 648] width 133 height 22
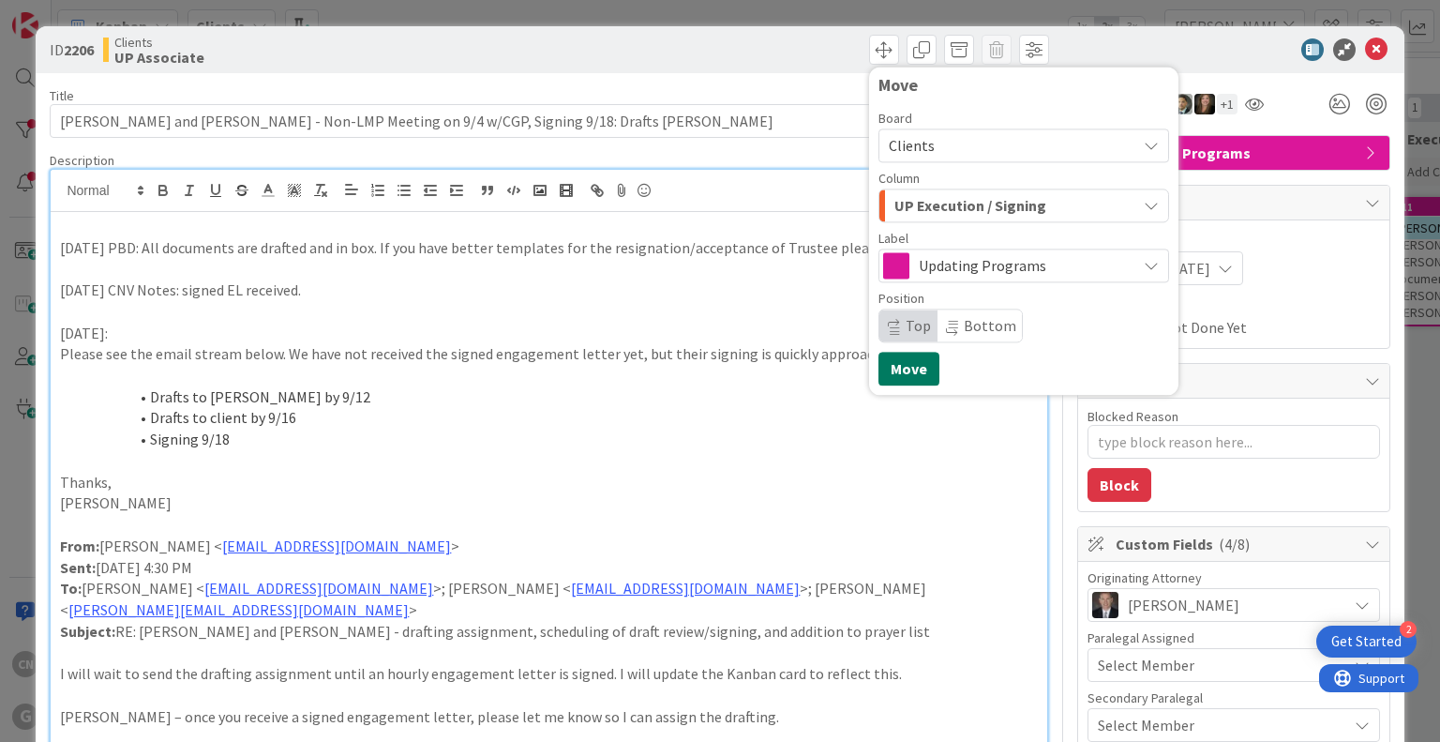
click at [718, 371] on button "Move" at bounding box center [908, 369] width 61 height 34
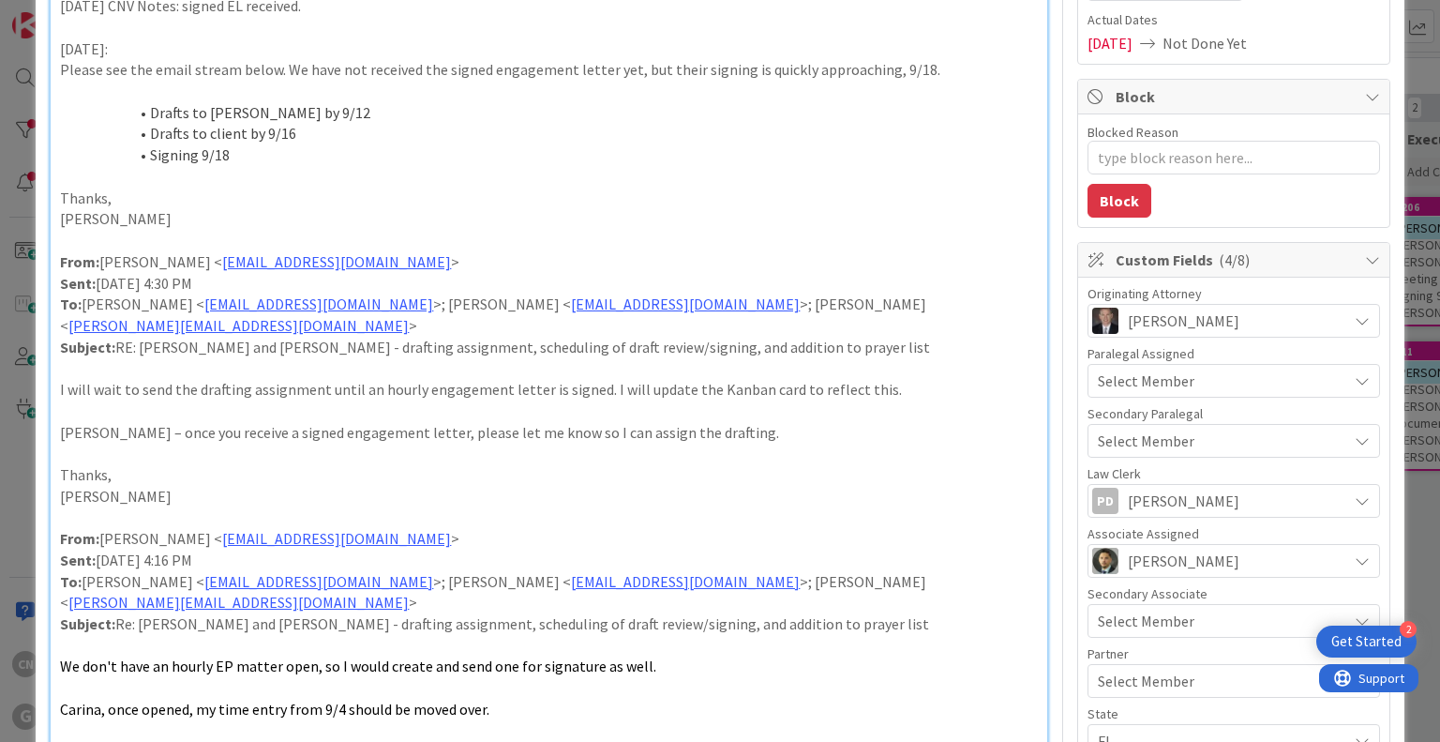
scroll to position [0, 0]
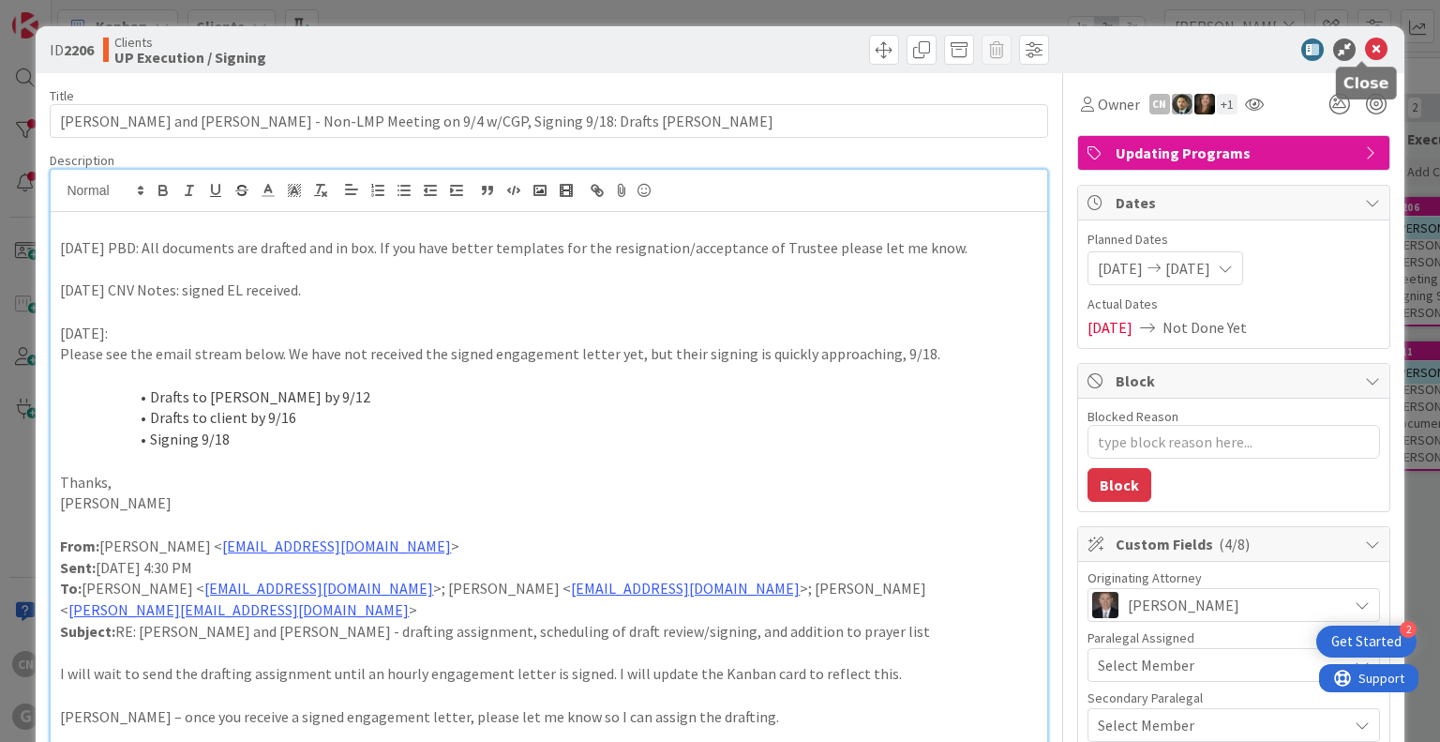
click at [718, 52] on icon at bounding box center [1376, 49] width 22 height 22
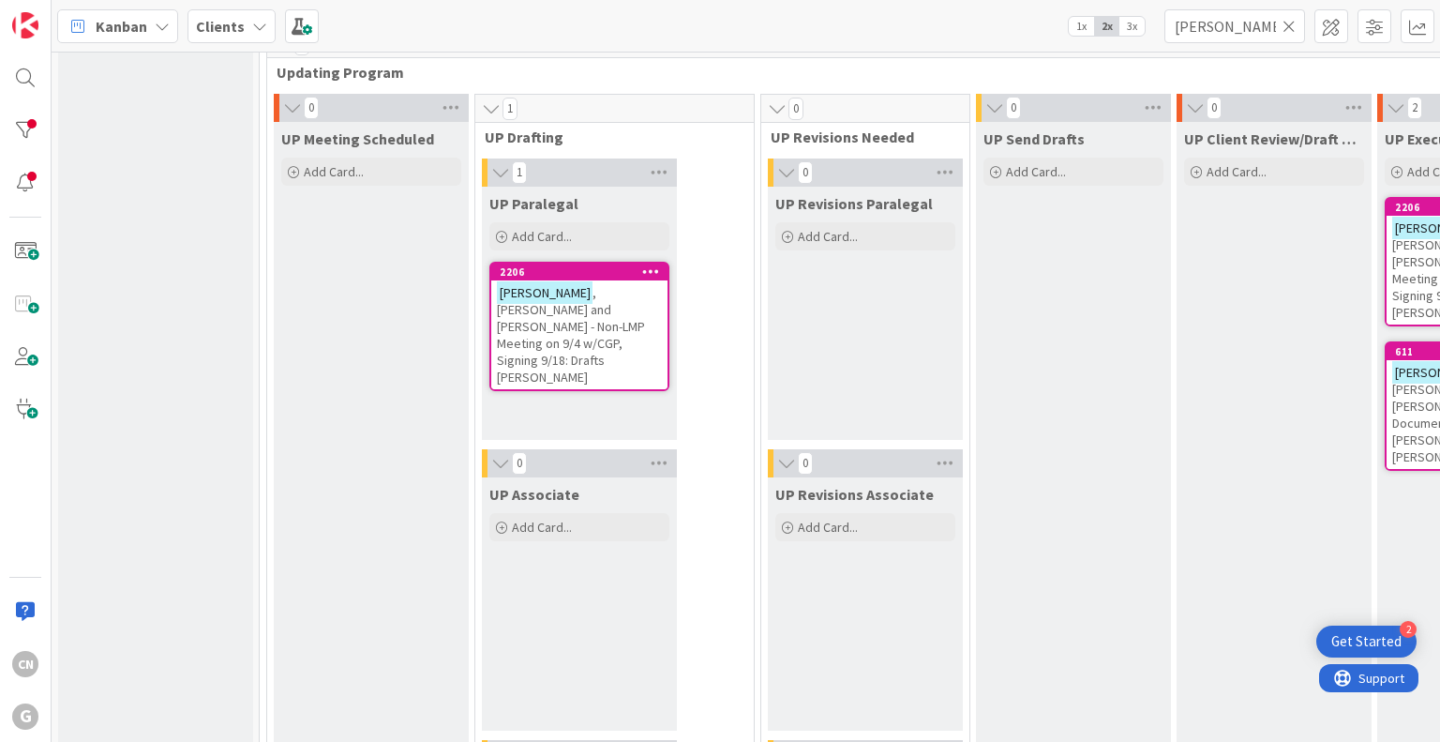
click at [718, 440] on div "UP Client Review/Draft Review Meeting Add Card..." at bounding box center [1273, 722] width 195 height 1200
click at [545, 307] on span ", [PERSON_NAME] and [PERSON_NAME] - Non-LMP Meeting on 9/4 w/CGP, Signing 9/18:…" at bounding box center [571, 334] width 148 height 101
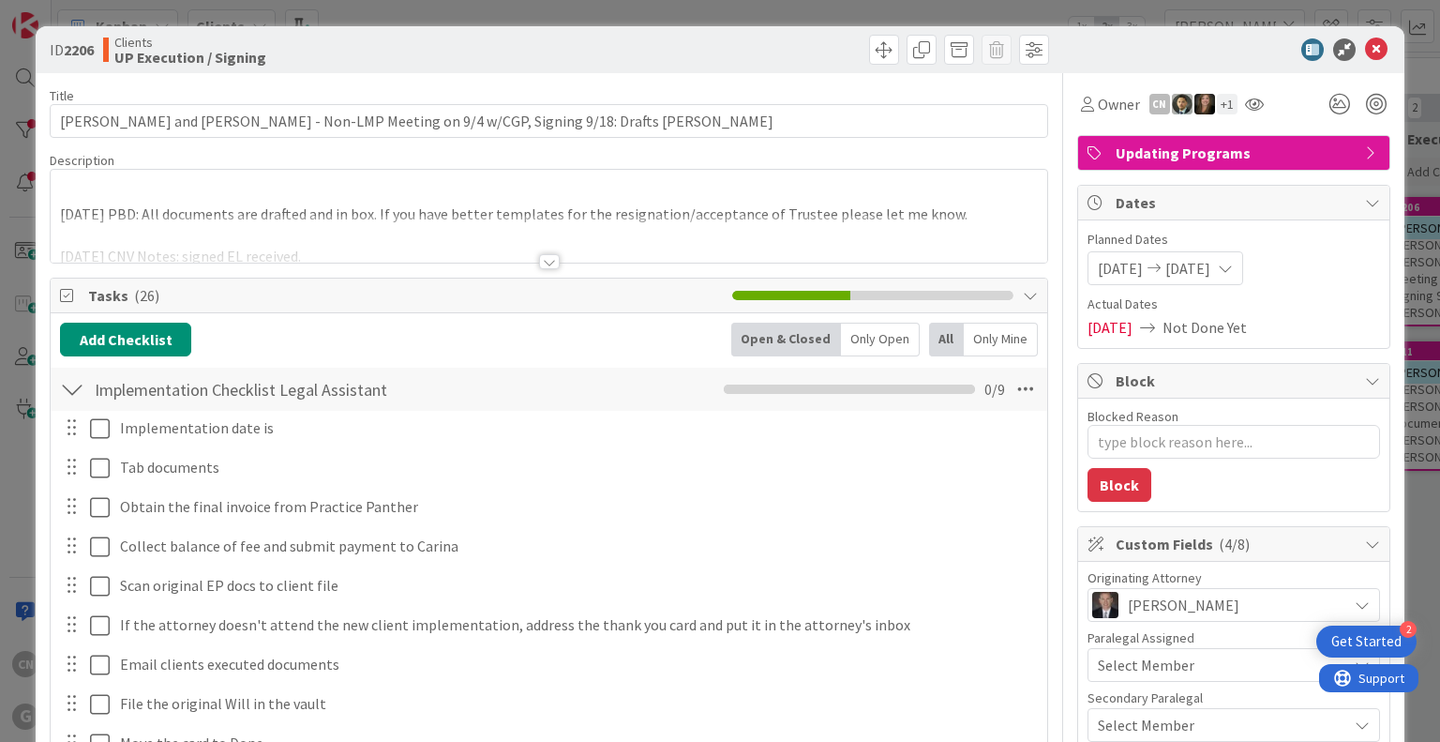
type textarea "x"
click at [718, 46] on icon at bounding box center [1376, 49] width 22 height 22
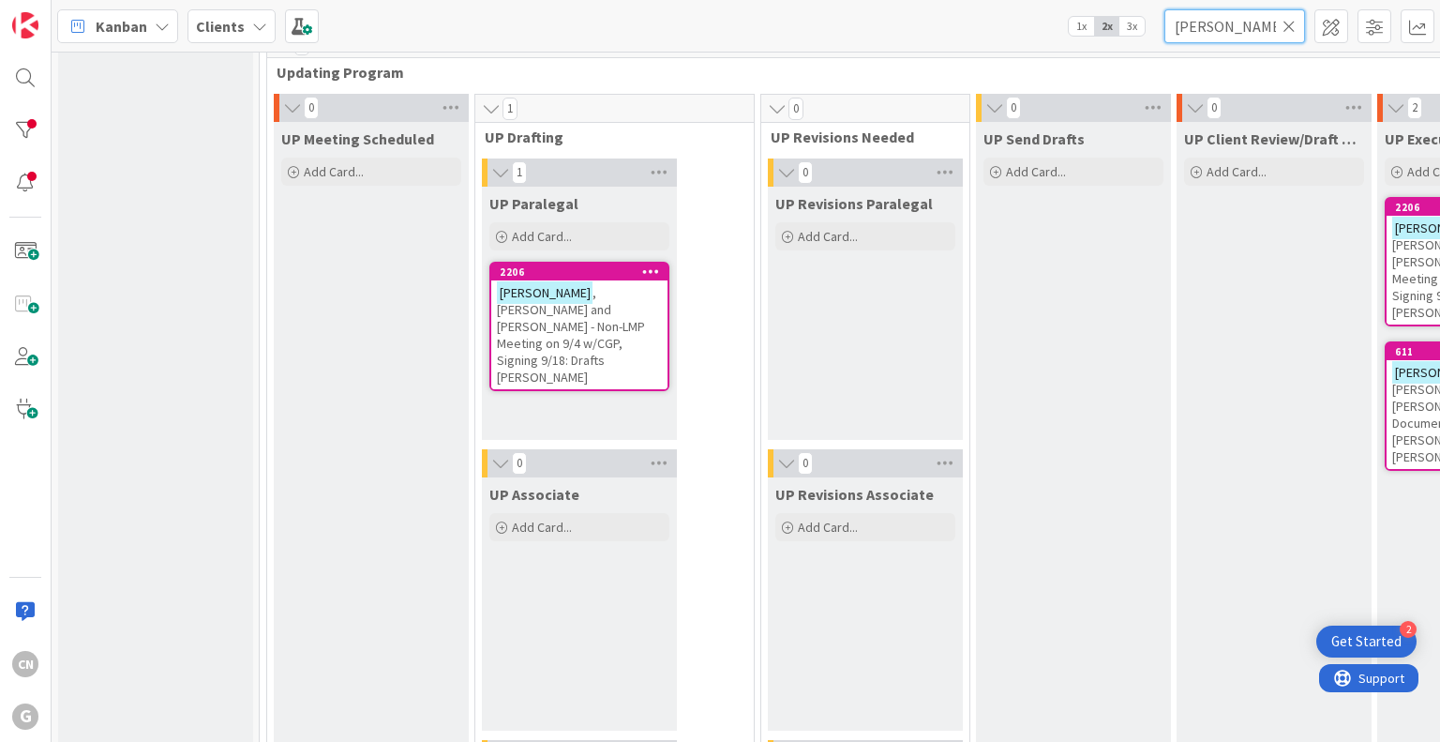
click at [718, 25] on input "[PERSON_NAME]" at bounding box center [1234, 26] width 141 height 34
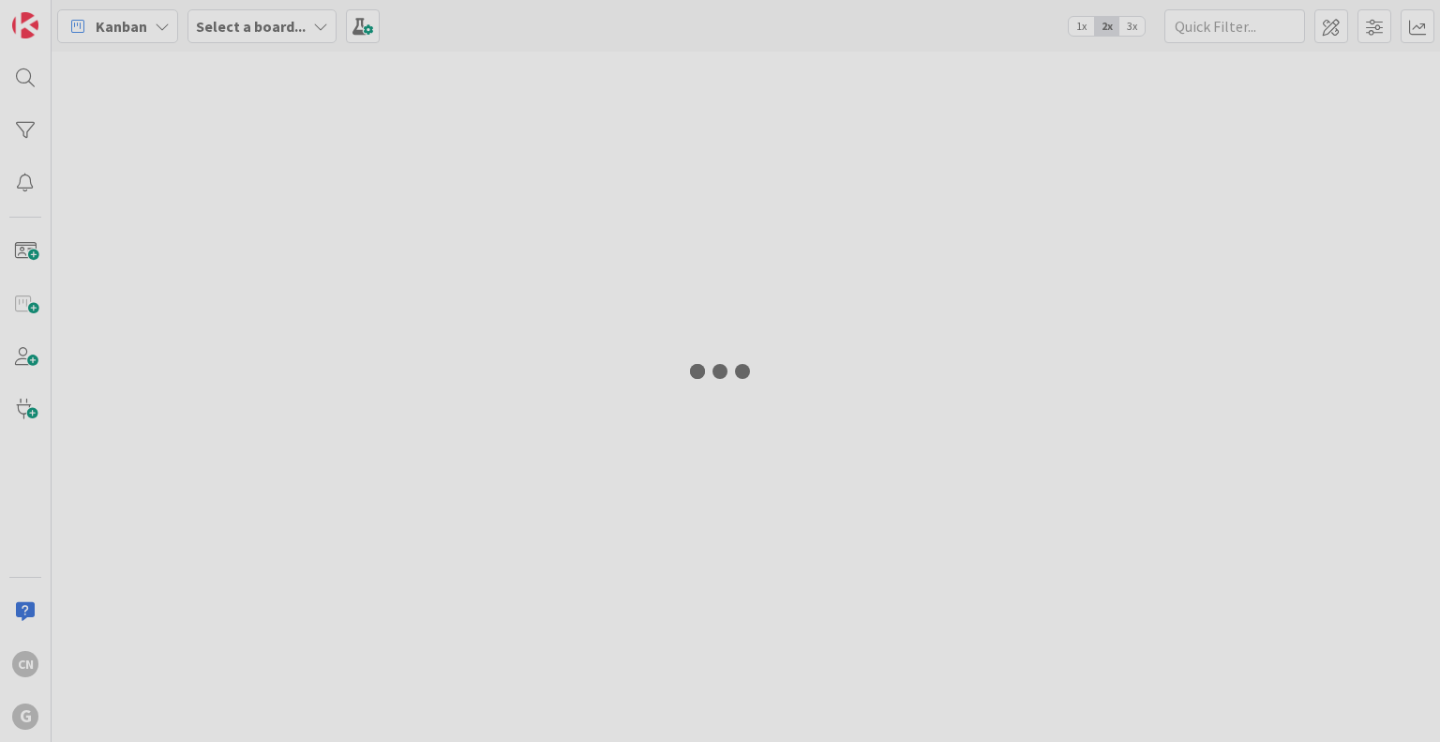
type input "[PERSON_NAME]"
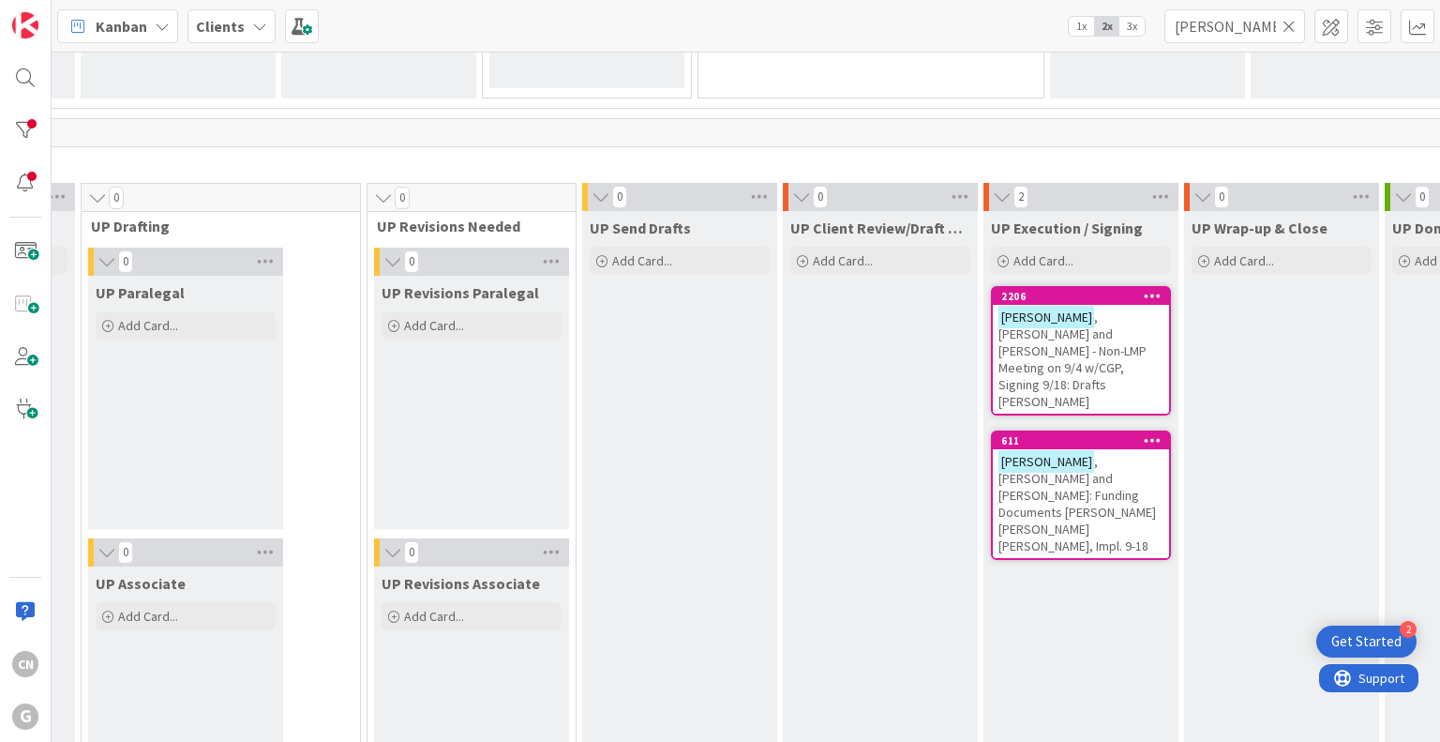
scroll to position [2627, 394]
click at [1009, 454] on span ", [PERSON_NAME] and [PERSON_NAME]: Funding Documents [PERSON_NAME] [PERSON_NAME…" at bounding box center [1076, 504] width 157 height 101
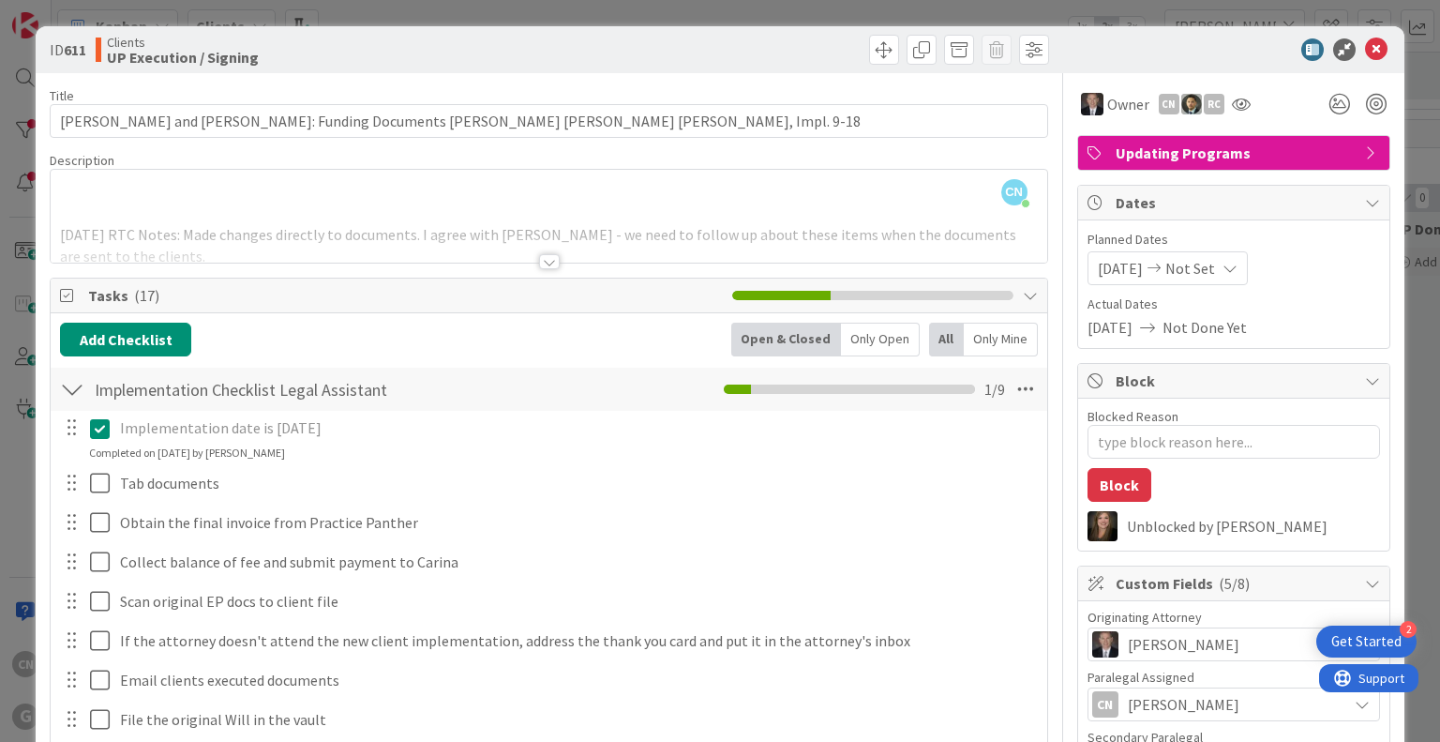
click at [416, 430] on p "Implementation date is [DATE]" at bounding box center [577, 428] width 914 height 22
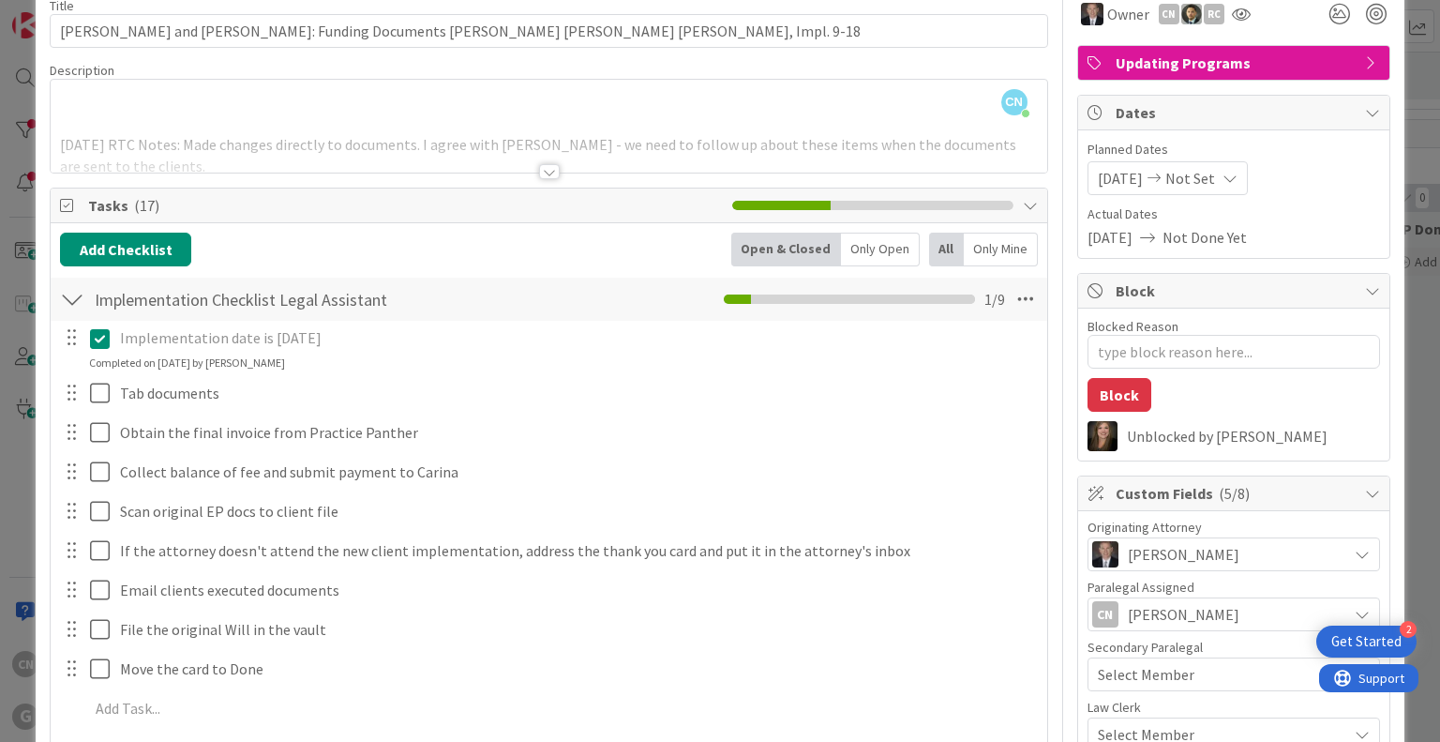
scroll to position [92, 0]
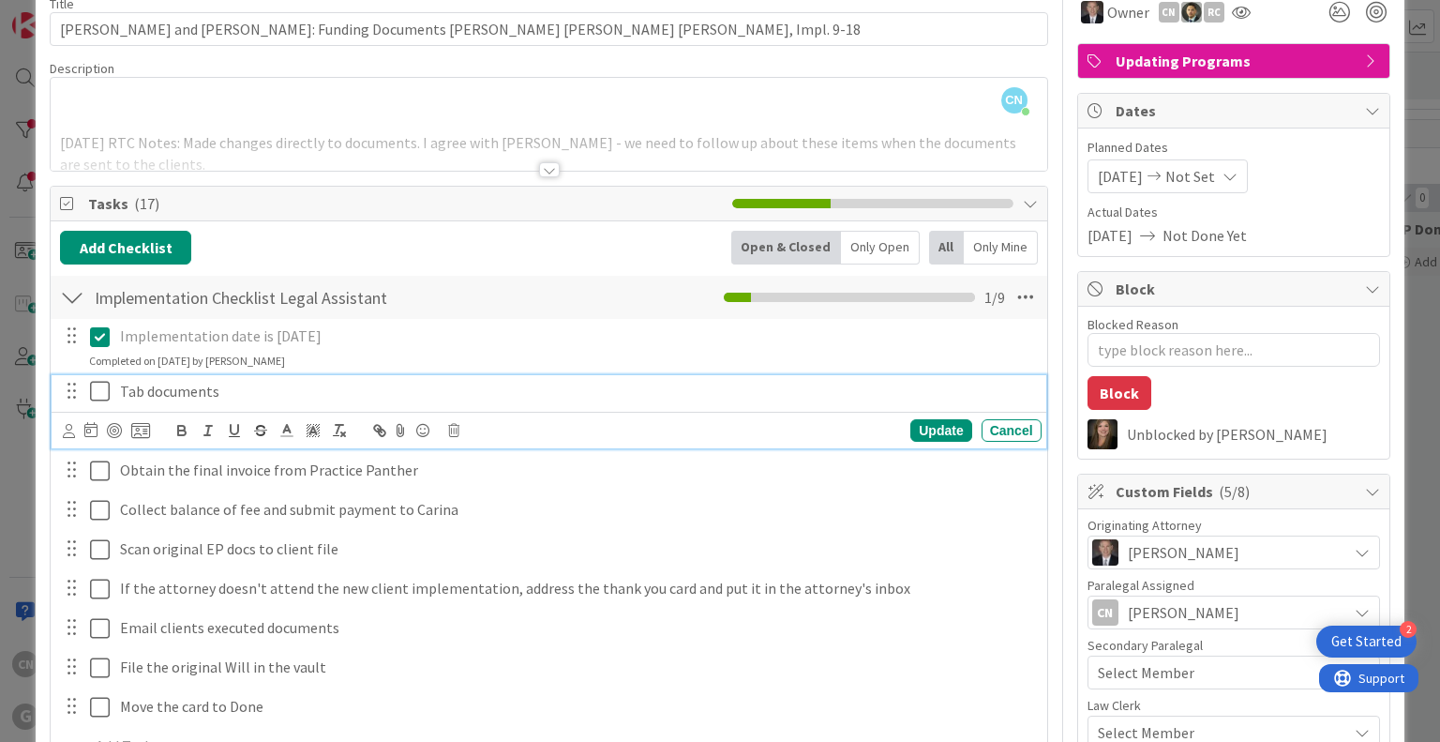
click at [231, 386] on p "Tab documents" at bounding box center [577, 392] width 914 height 22
click at [61, 430] on div "Update Cancel" at bounding box center [549, 430] width 994 height 37
click at [68, 428] on icon at bounding box center [69, 431] width 12 height 14
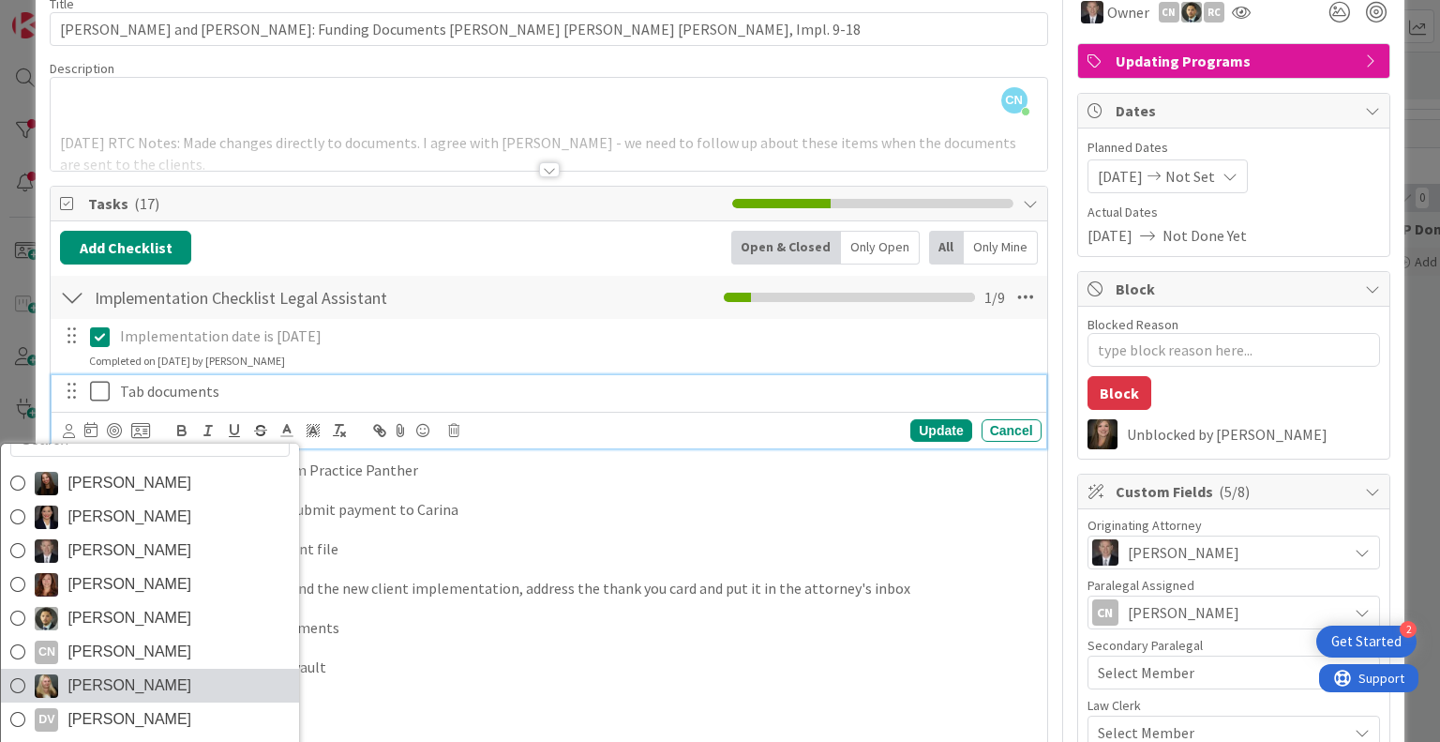
scroll to position [65, 0]
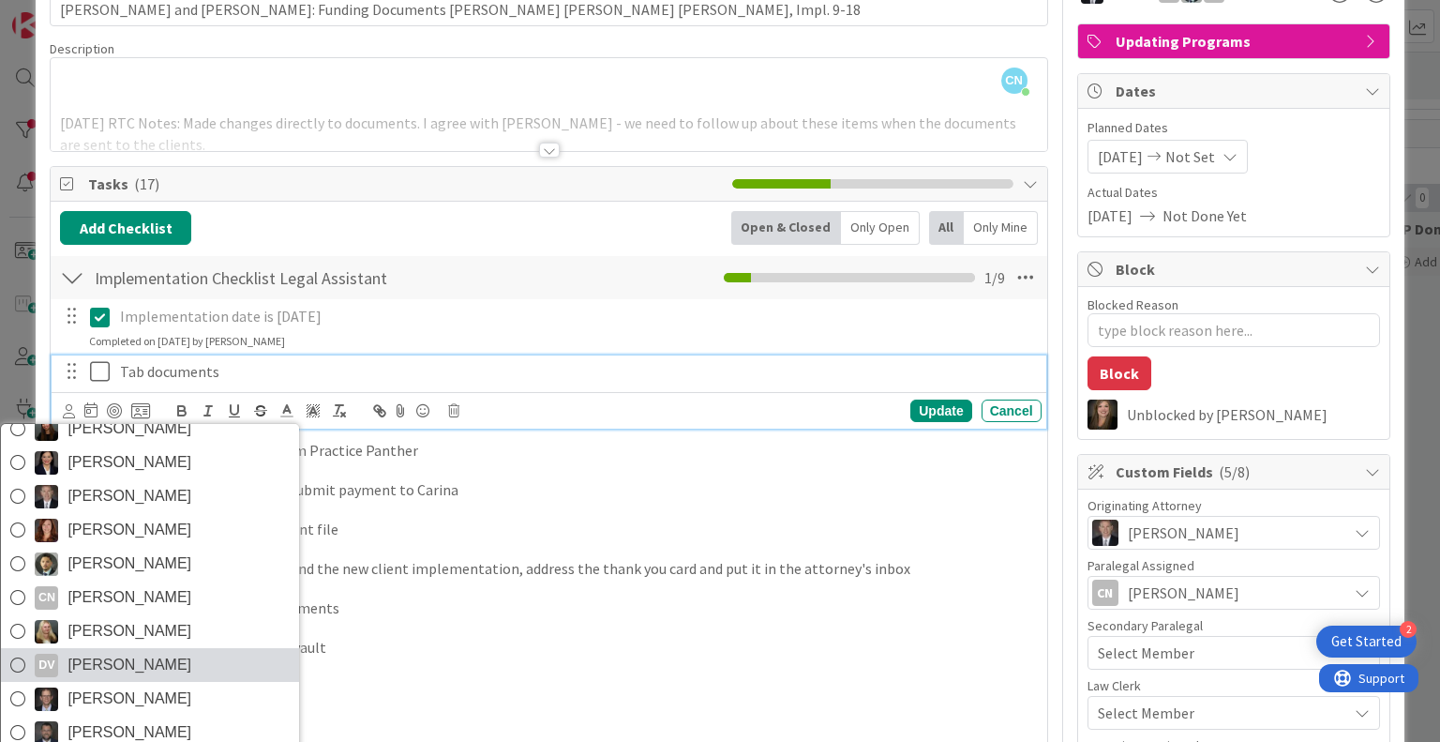
click at [124, 682] on div "Amanda Mattox Amber Medina Brad Galbraith Carina Arias Christopher Gero Prado C…" at bounding box center [150, 657] width 300 height 469
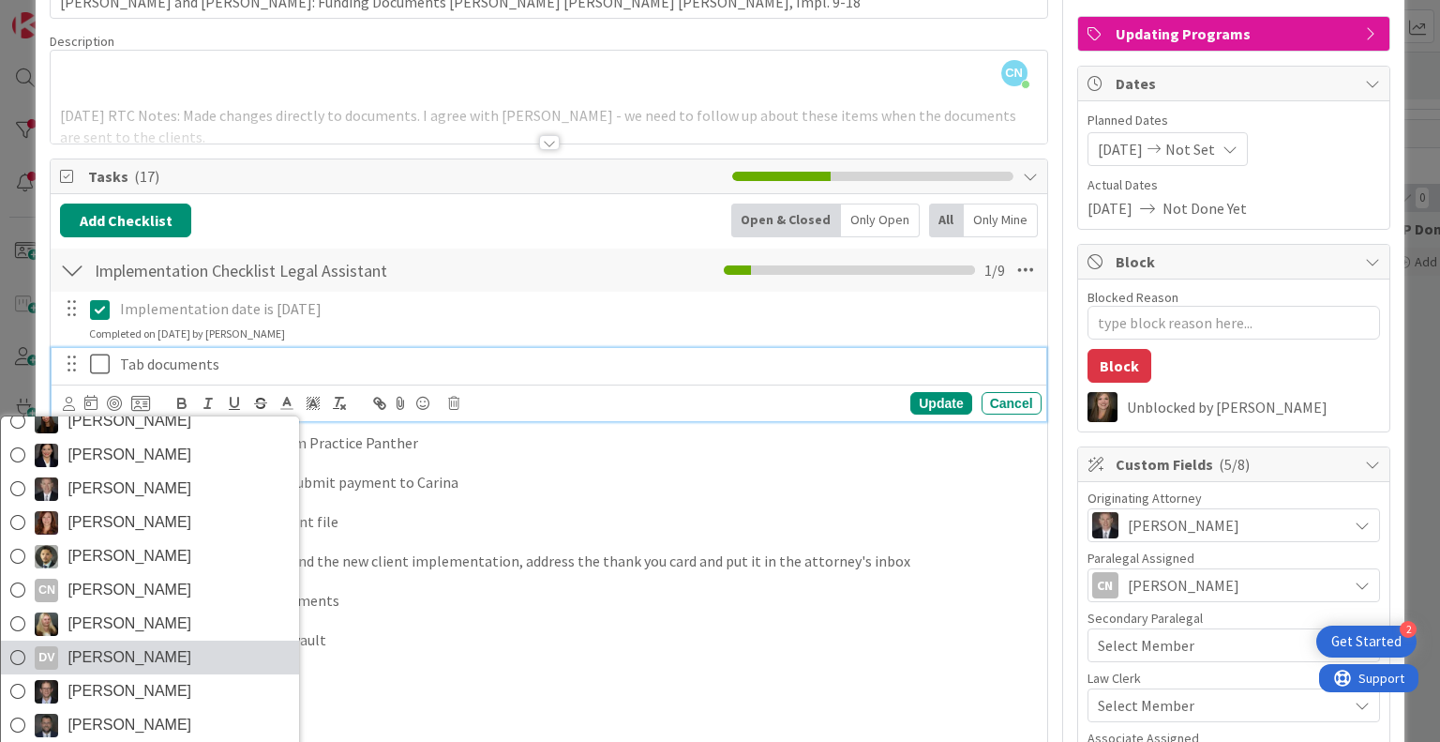
scroll to position [120, 0]
click at [127, 654] on span "Dayanna Valderrama" at bounding box center [129, 656] width 124 height 28
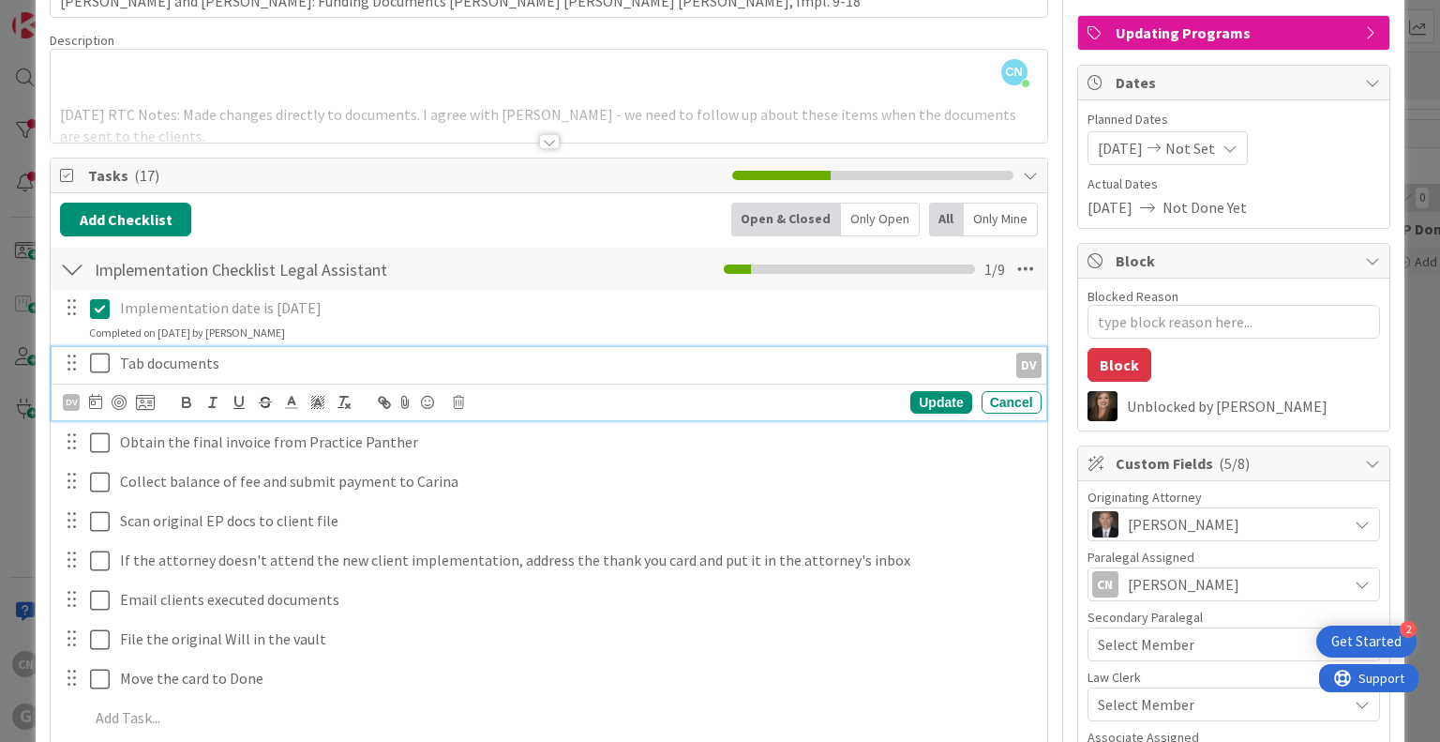
click at [98, 365] on icon at bounding box center [100, 363] width 20 height 22
type textarea "x"
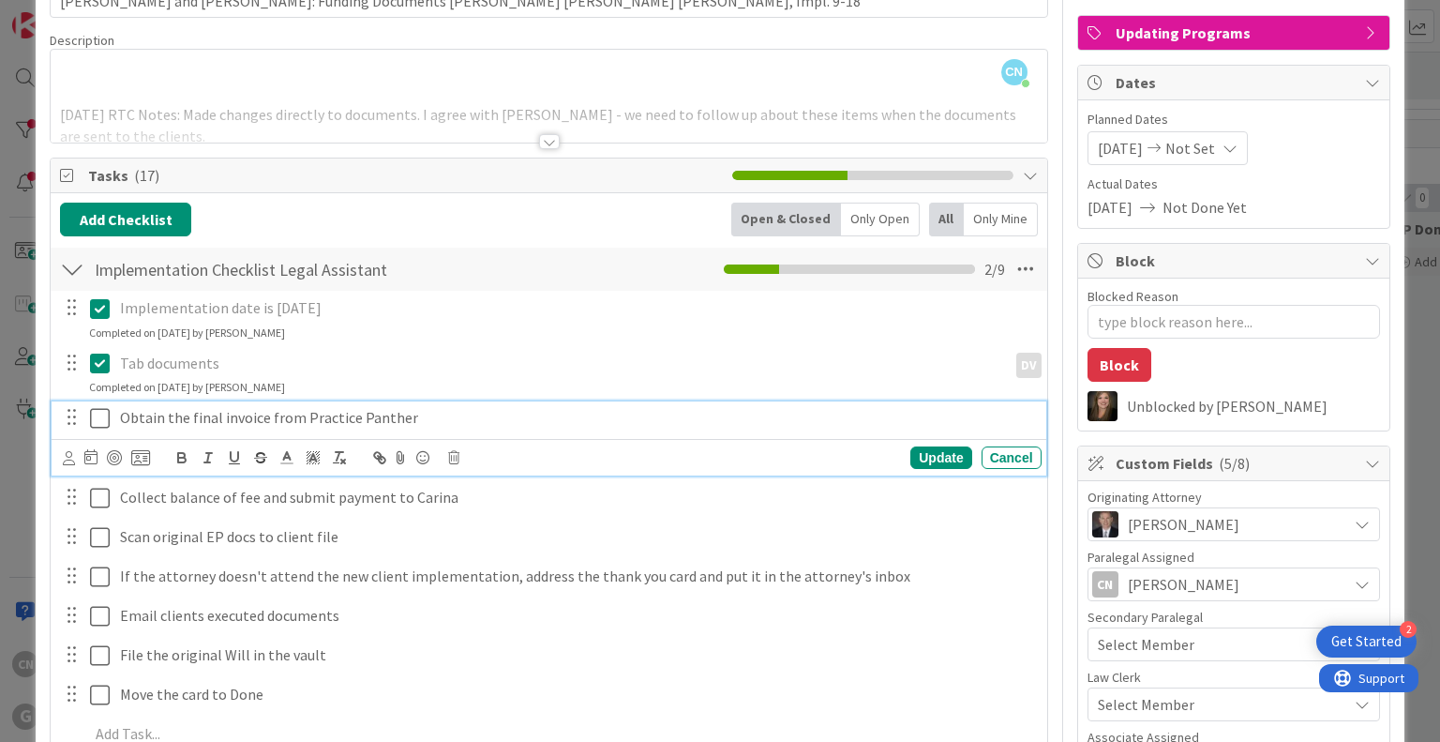
click at [412, 416] on p "Obtain the final invoice from Practice Panther" at bounding box center [577, 418] width 914 height 22
click at [65, 460] on icon at bounding box center [69, 458] width 12 height 14
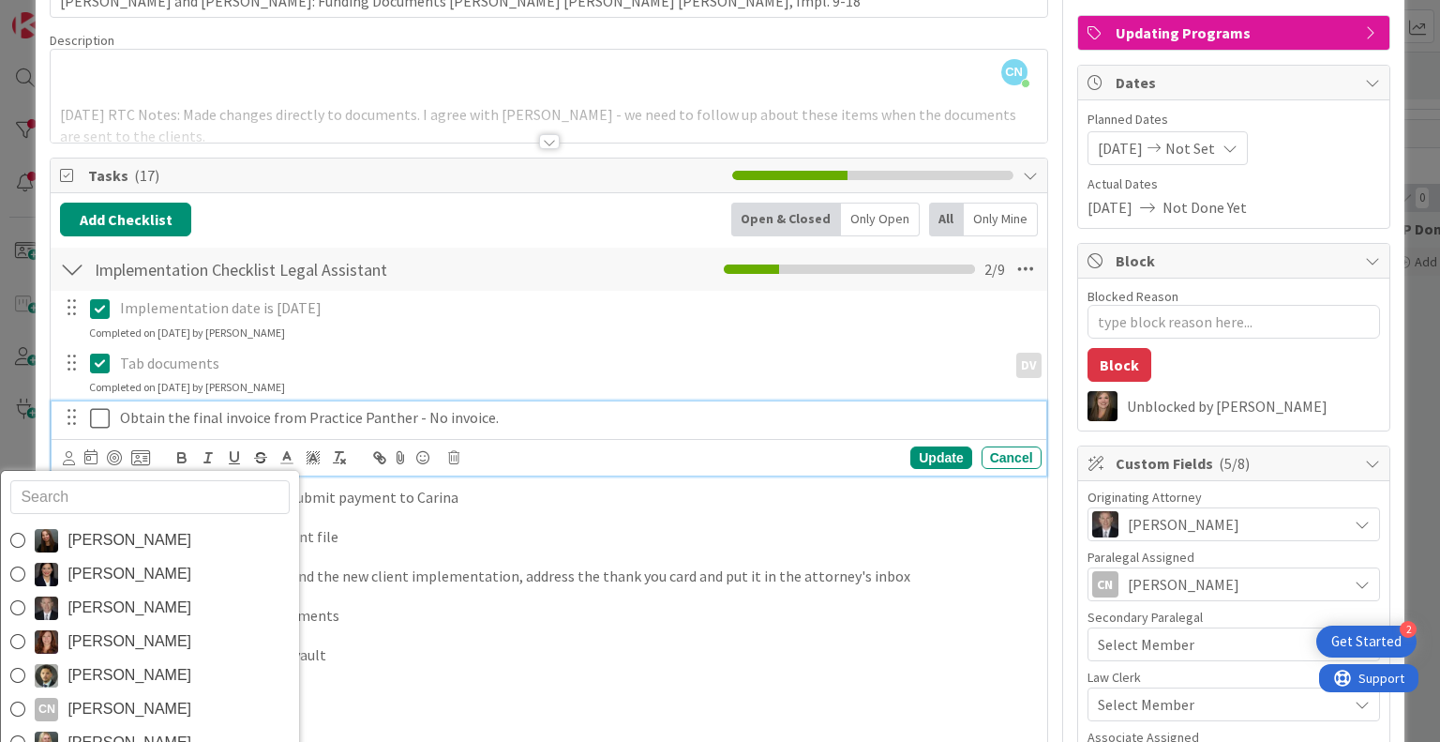
click at [113, 695] on span "[PERSON_NAME]" at bounding box center [129, 709] width 124 height 28
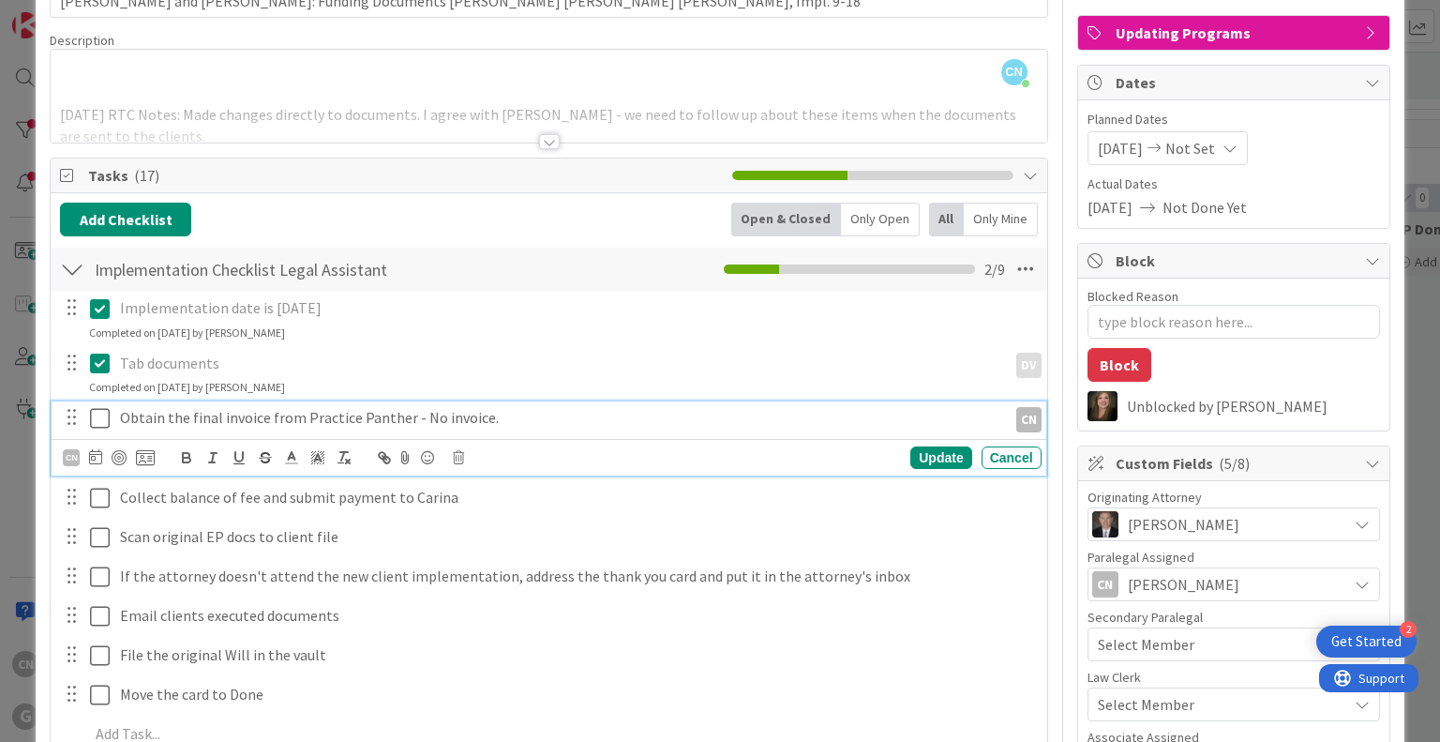
click at [95, 412] on icon at bounding box center [100, 418] width 20 height 22
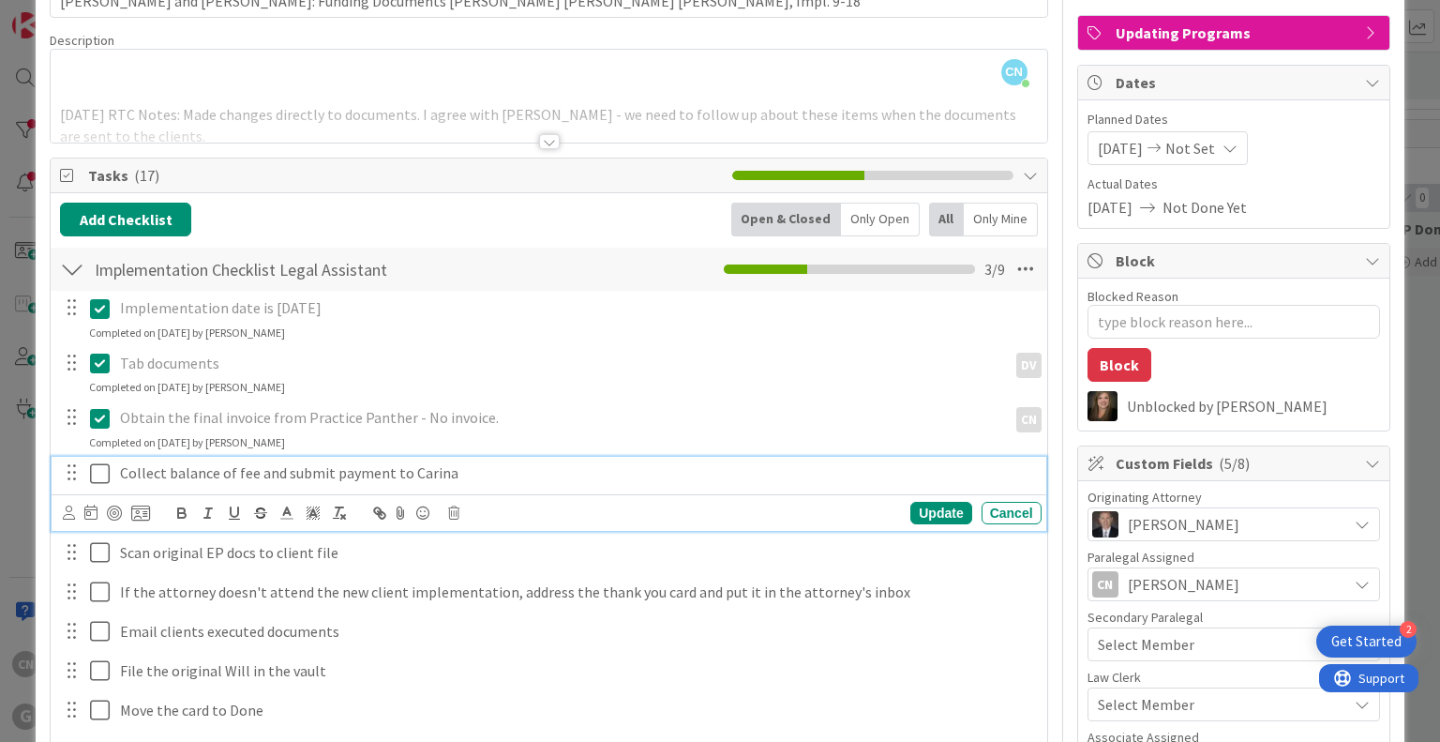
click at [473, 464] on p "Collect balance of fee and submit payment to Carina" at bounding box center [577, 473] width 914 height 22
type textarea "x"
click at [67, 514] on icon at bounding box center [69, 512] width 12 height 14
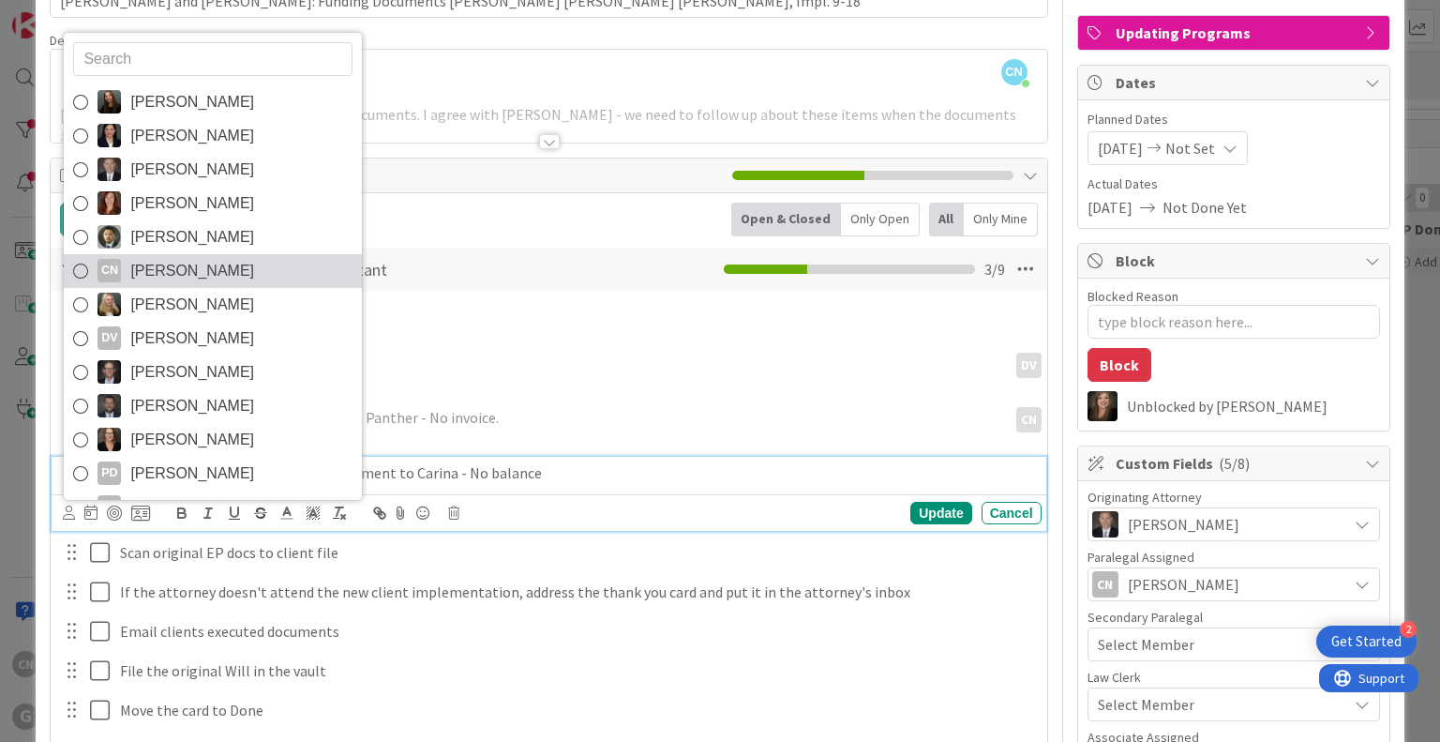
click at [184, 271] on span "[PERSON_NAME]" at bounding box center [192, 271] width 124 height 28
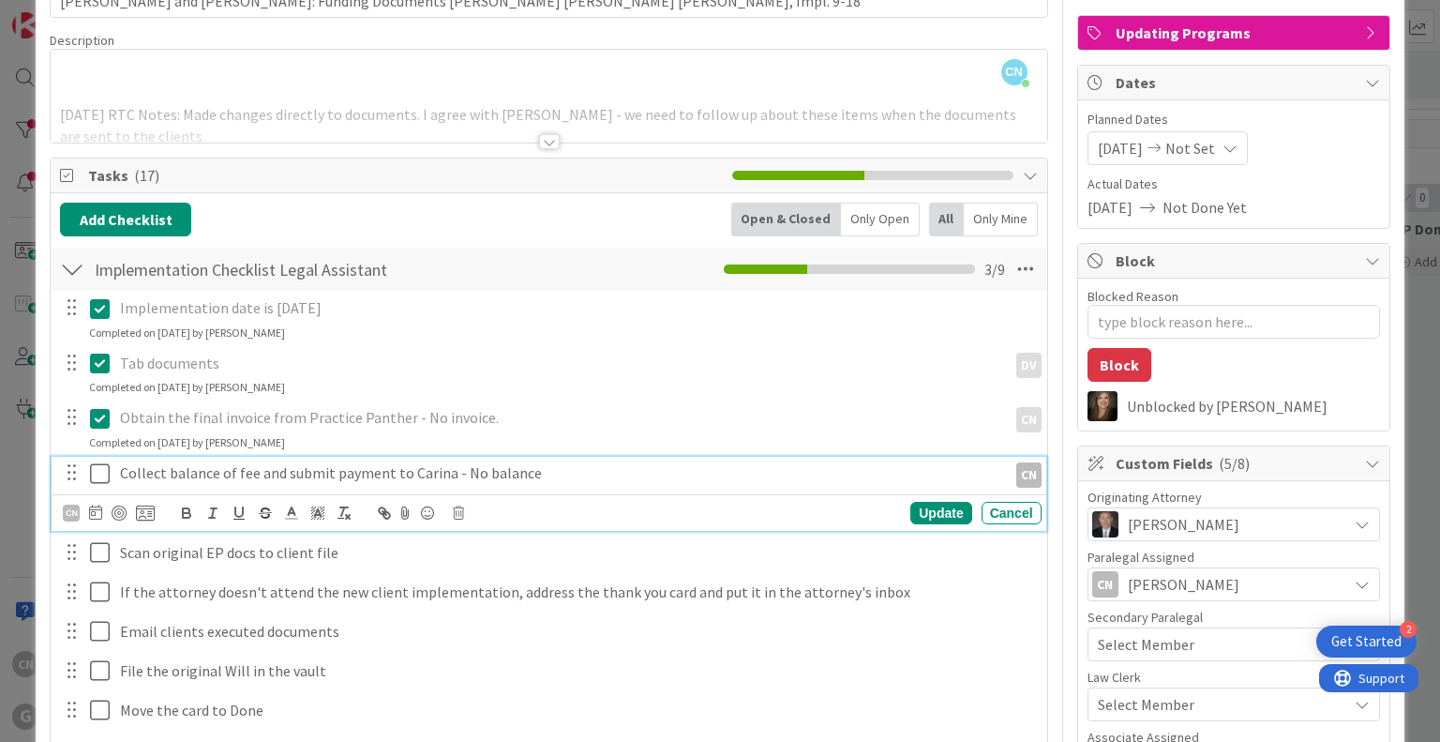
click at [97, 464] on icon at bounding box center [100, 473] width 20 height 22
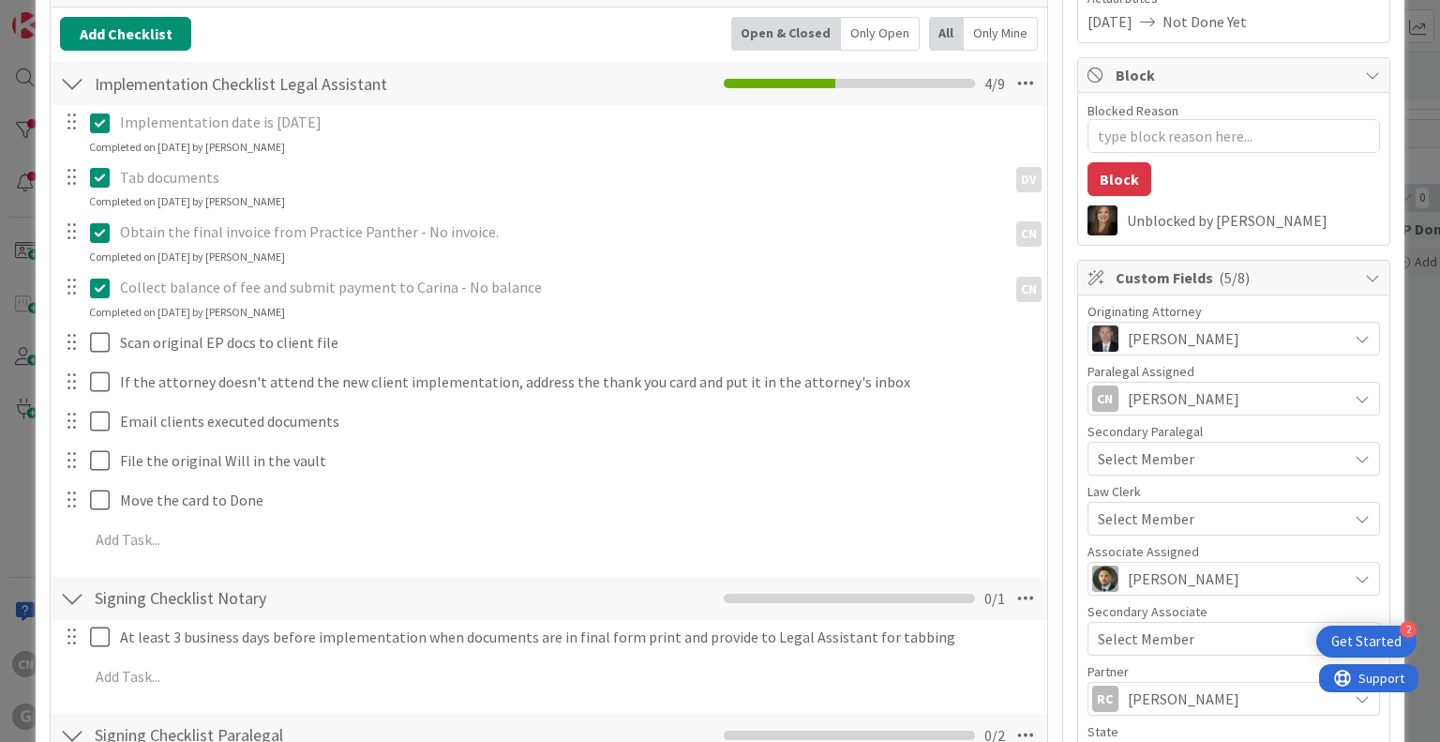
scroll to position [307, 0]
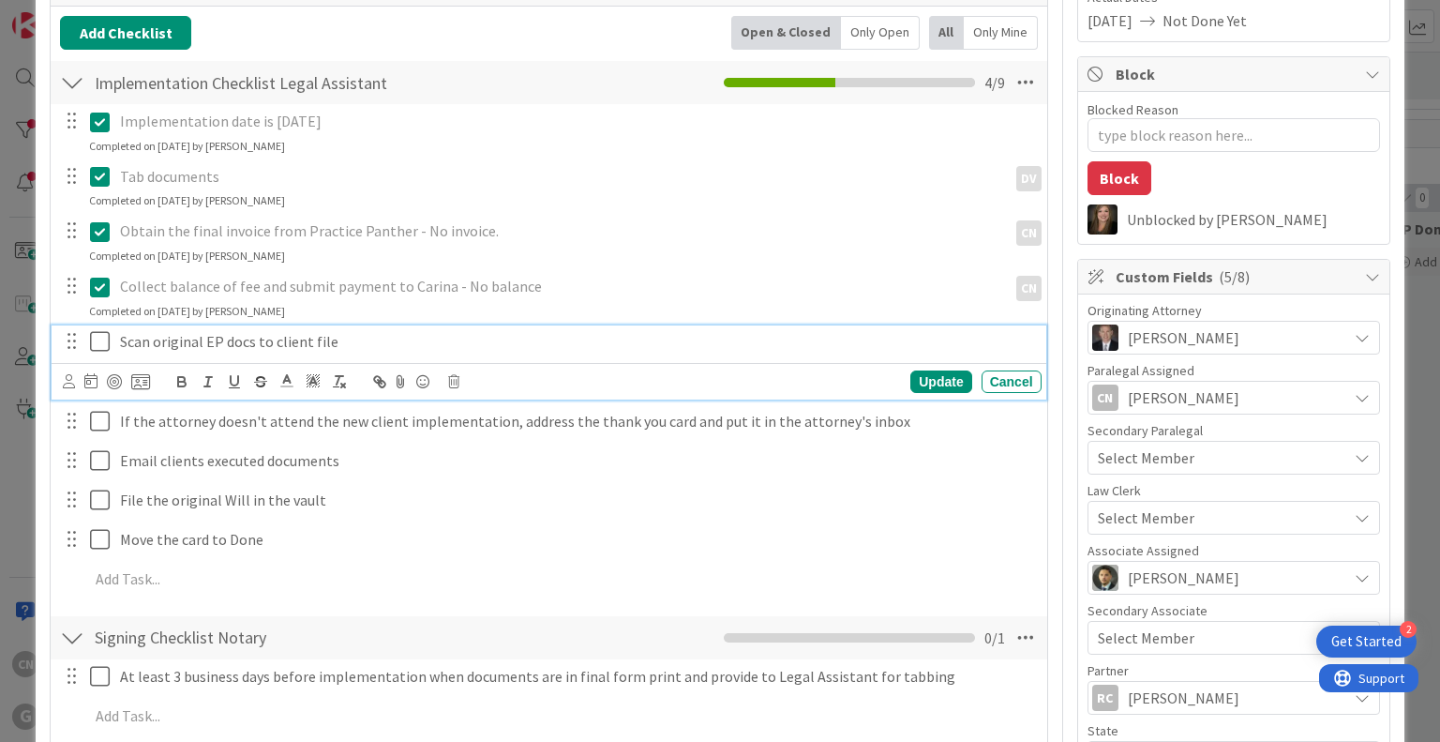
click at [394, 333] on p "Scan original EP docs to client file" at bounding box center [577, 342] width 914 height 22
click at [72, 384] on icon at bounding box center [69, 381] width 12 height 14
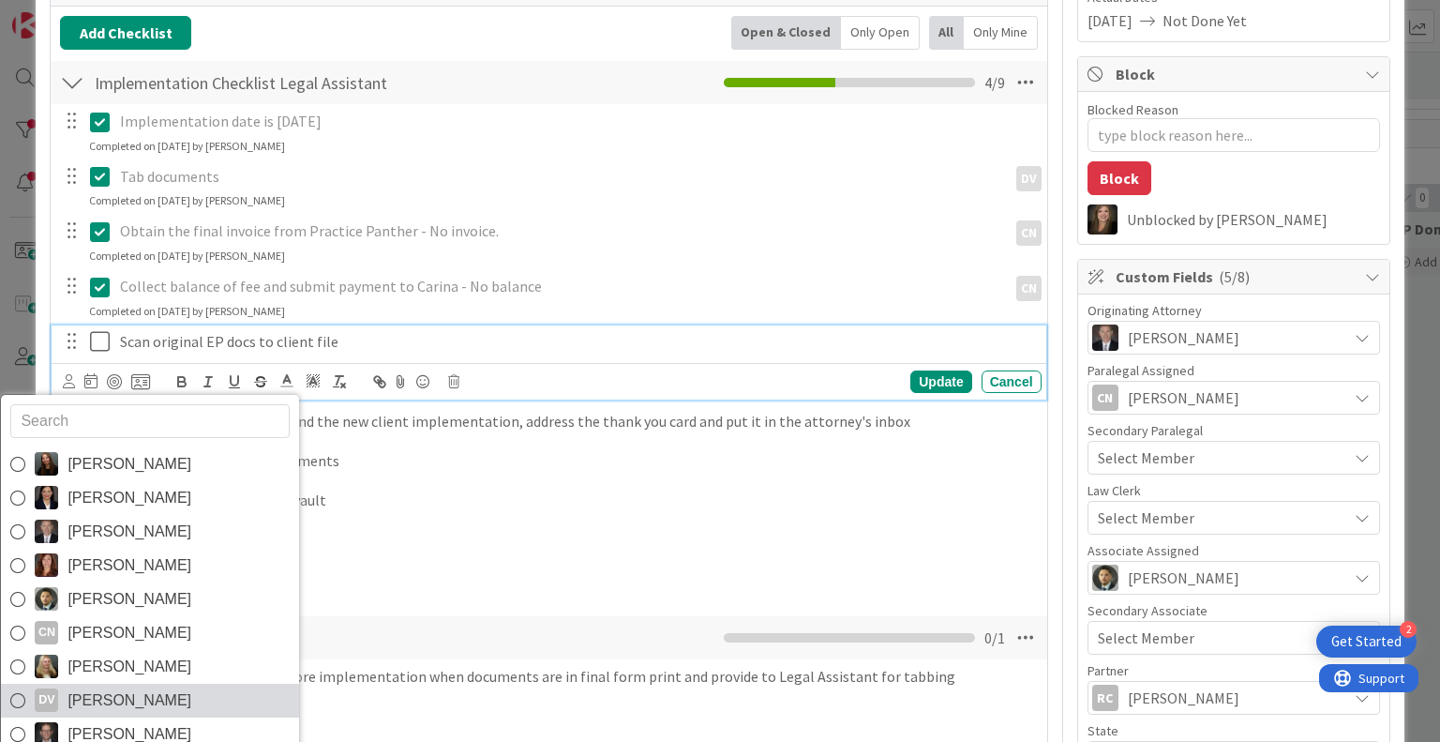
click at [127, 692] on span "Dayanna Valderrama" at bounding box center [129, 700] width 124 height 28
type textarea "x"
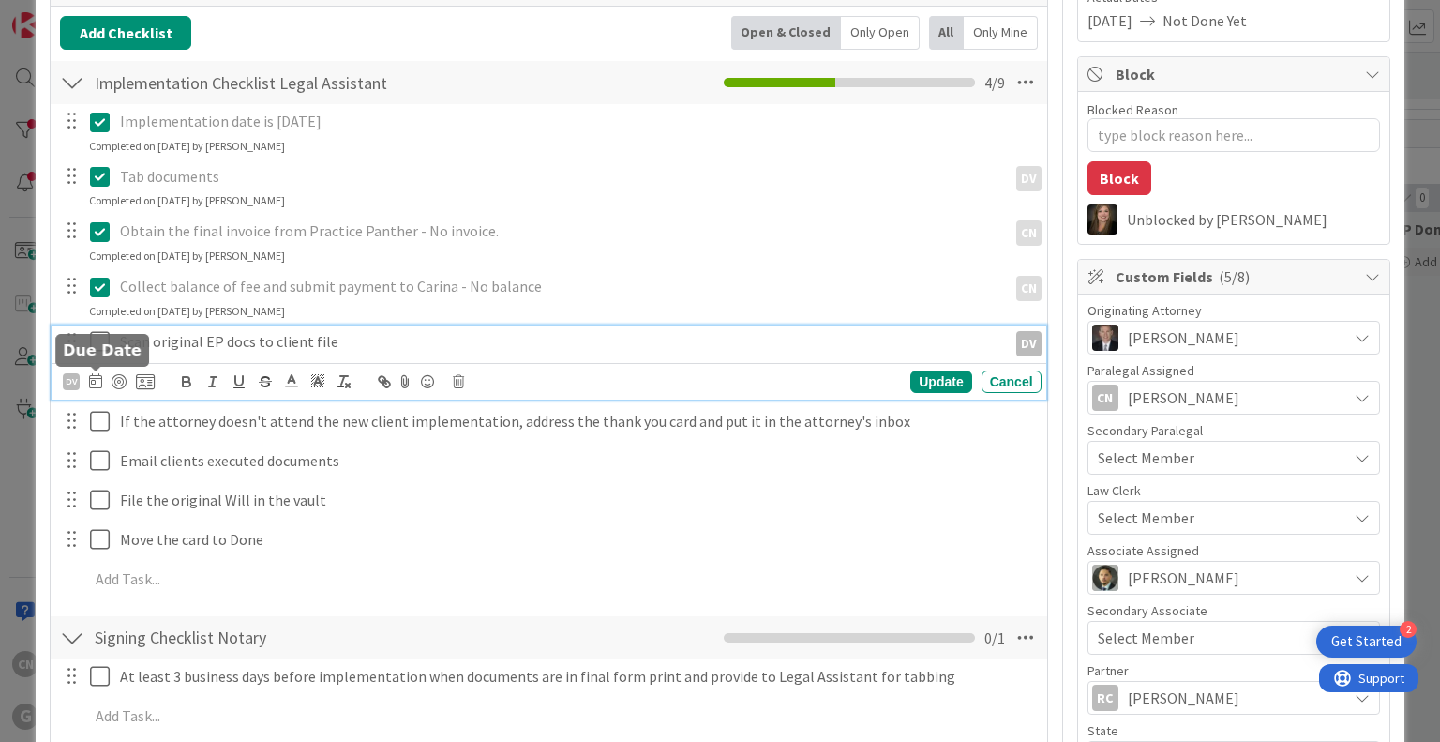
click at [93, 382] on icon at bounding box center [95, 380] width 13 height 15
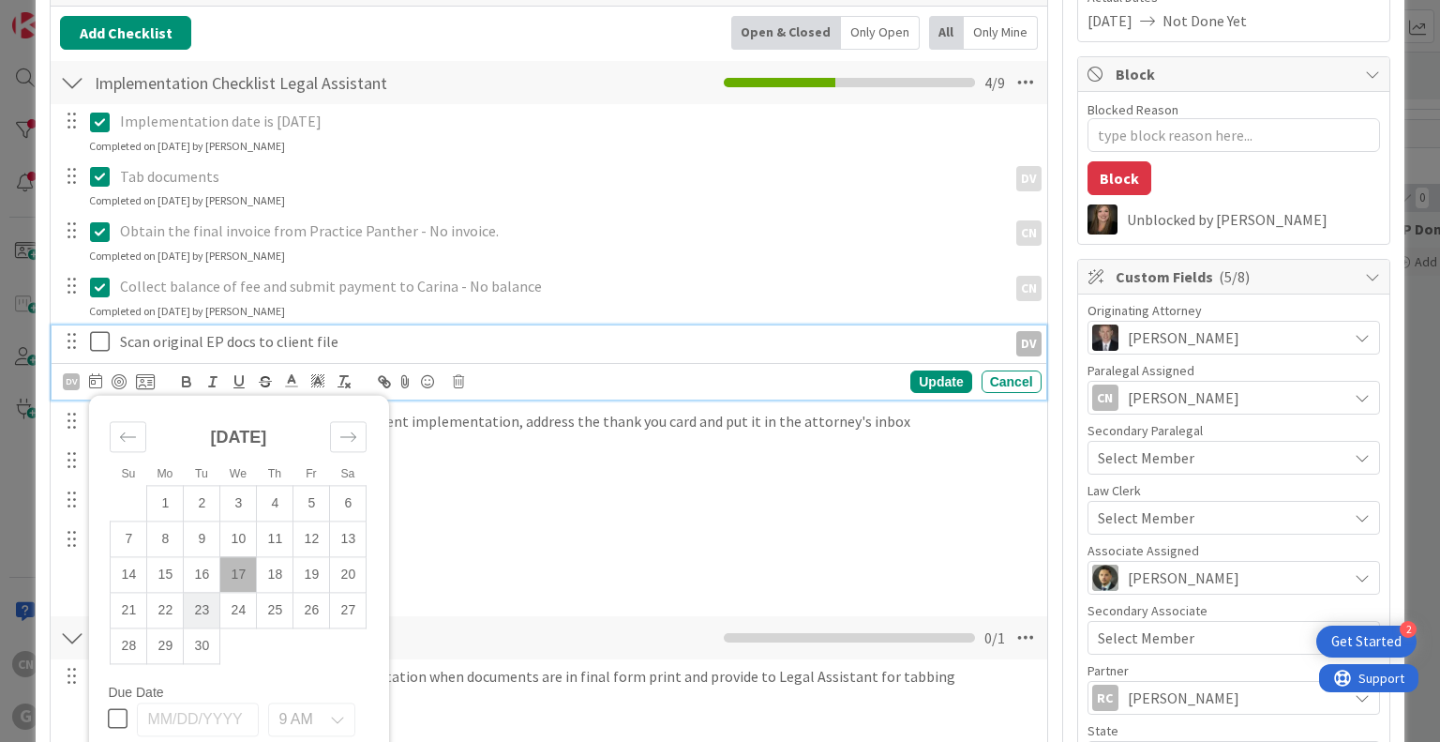
click at [197, 607] on td "23" at bounding box center [202, 610] width 37 height 36
type input "09/23/2025"
click at [919, 384] on div "Update" at bounding box center [940, 381] width 61 height 22
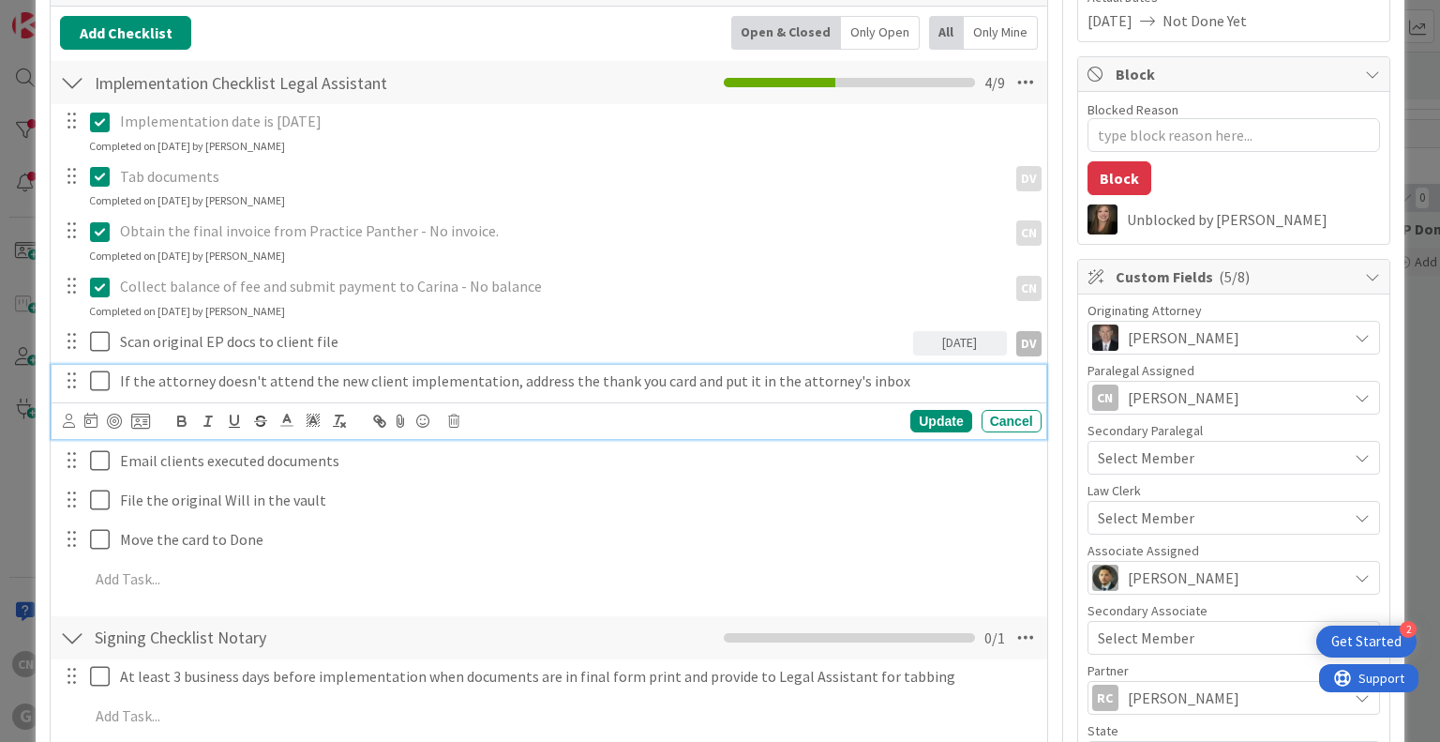
click at [881, 380] on p "If the attorney doesn't attend the new client implementation, address the thank…" at bounding box center [577, 381] width 914 height 22
click at [454, 416] on icon at bounding box center [453, 420] width 11 height 13
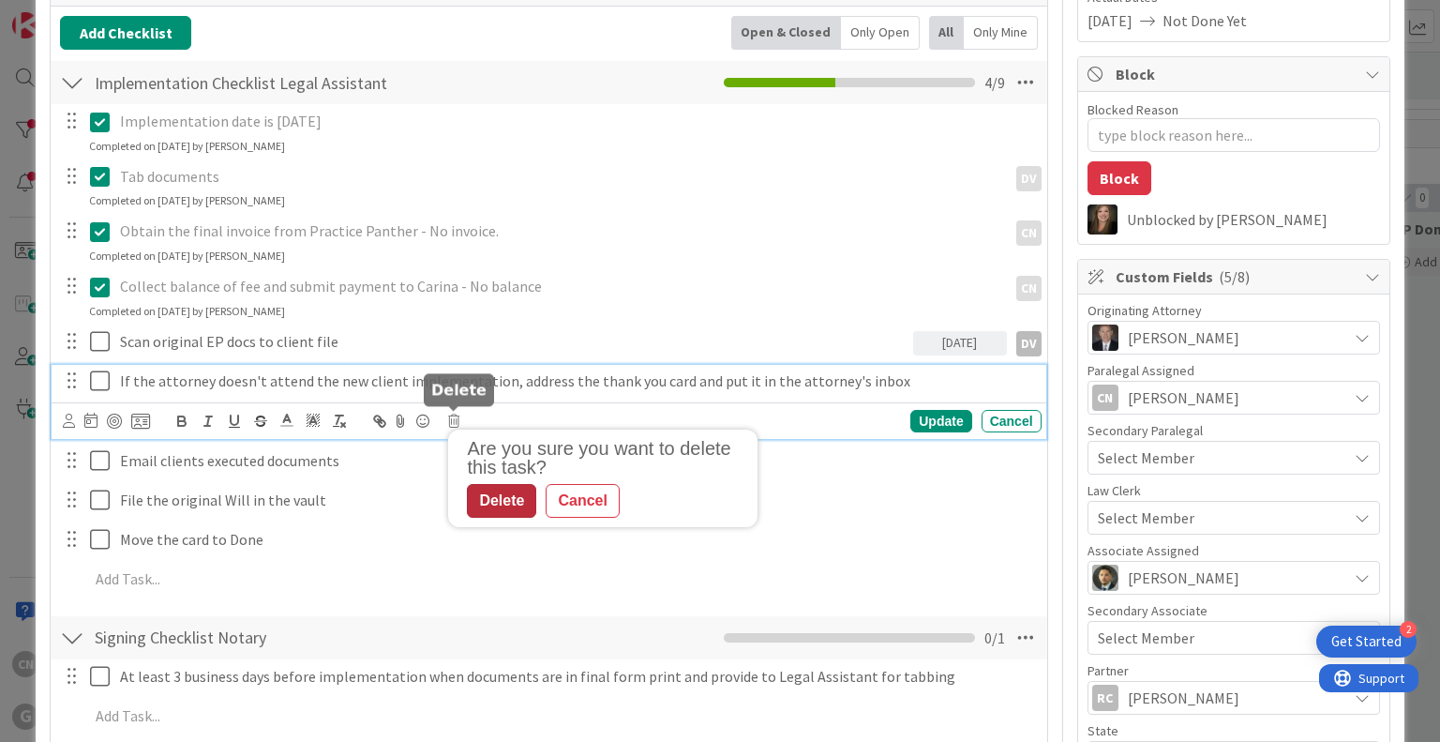
click at [494, 503] on div "Delete" at bounding box center [501, 501] width 69 height 34
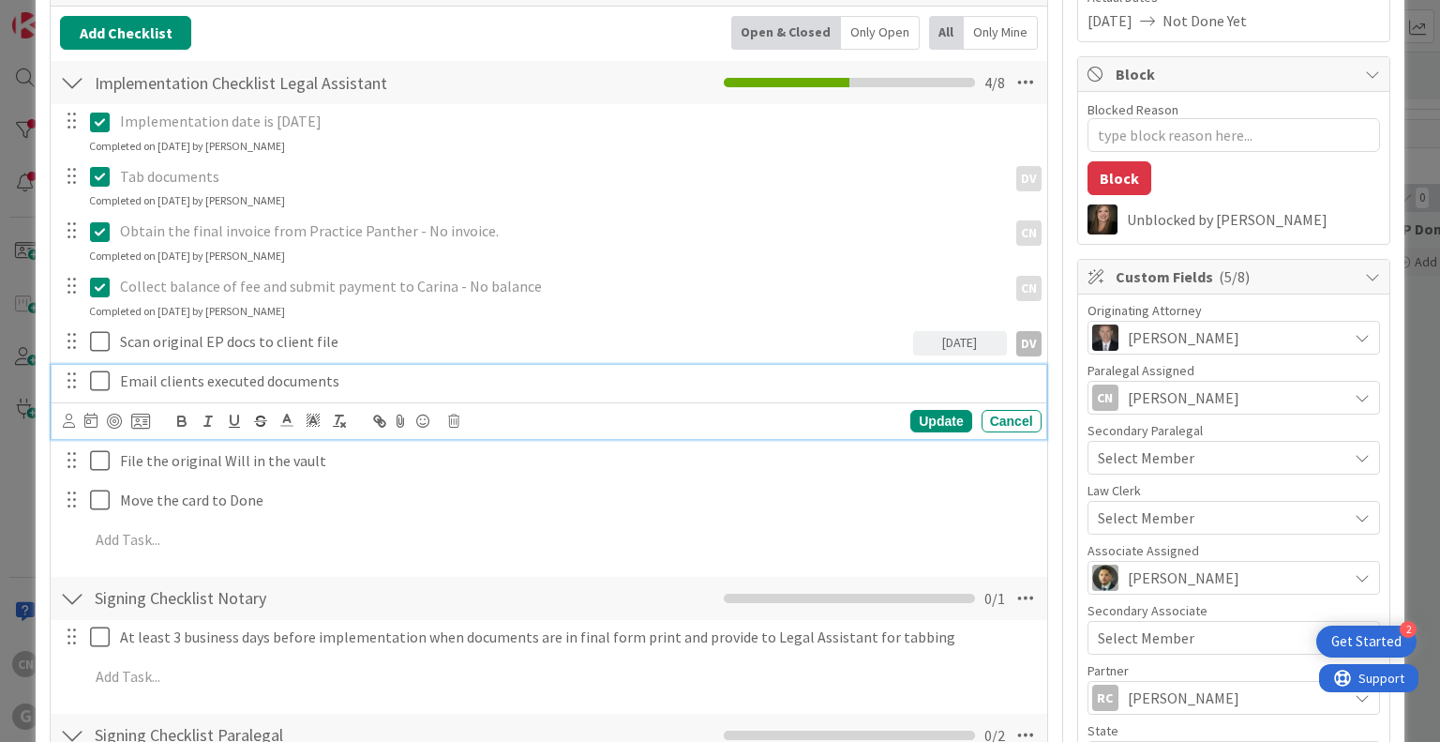
click at [349, 382] on p "Email clients executed documents" at bounding box center [577, 381] width 914 height 22
click at [66, 424] on icon at bounding box center [69, 420] width 12 height 14
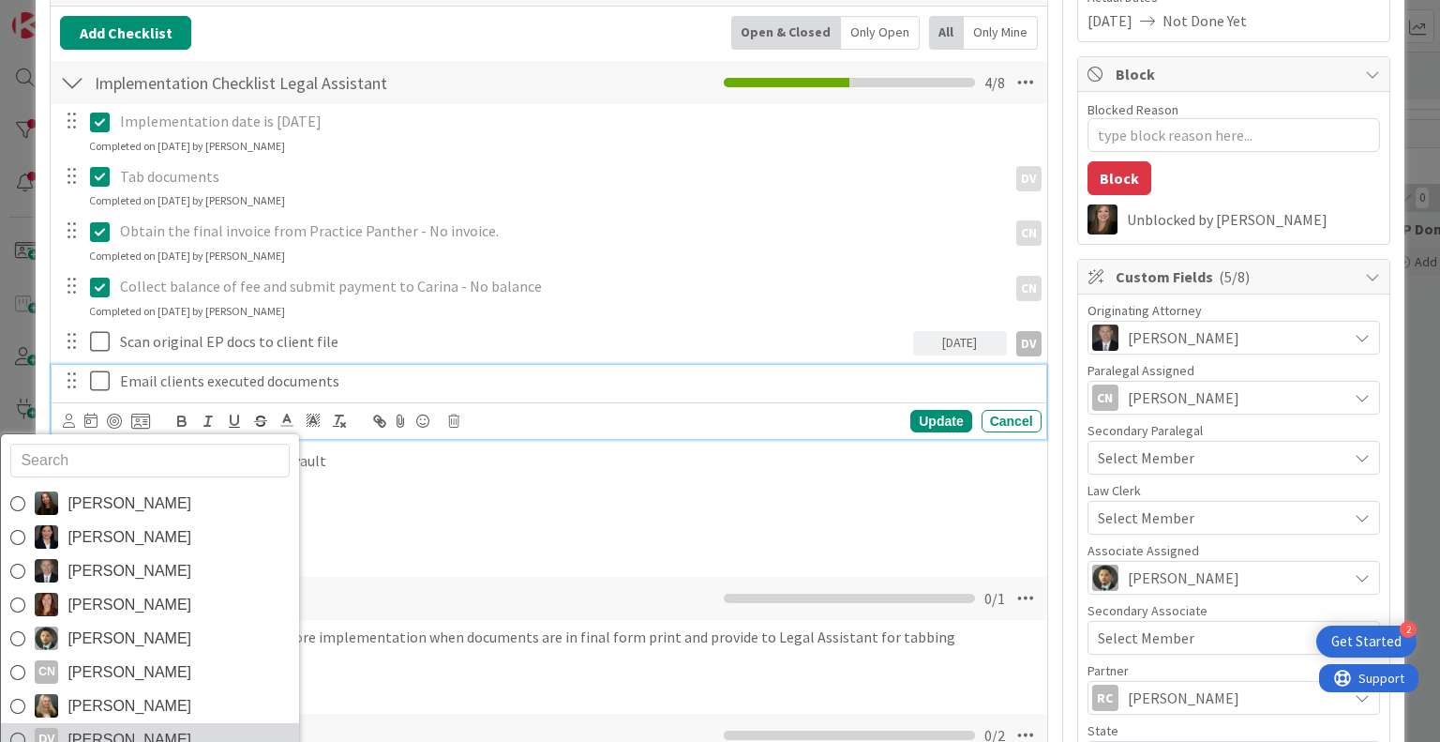
click at [140, 726] on span "Dayanna Valderrama" at bounding box center [129, 740] width 124 height 28
type textarea "x"
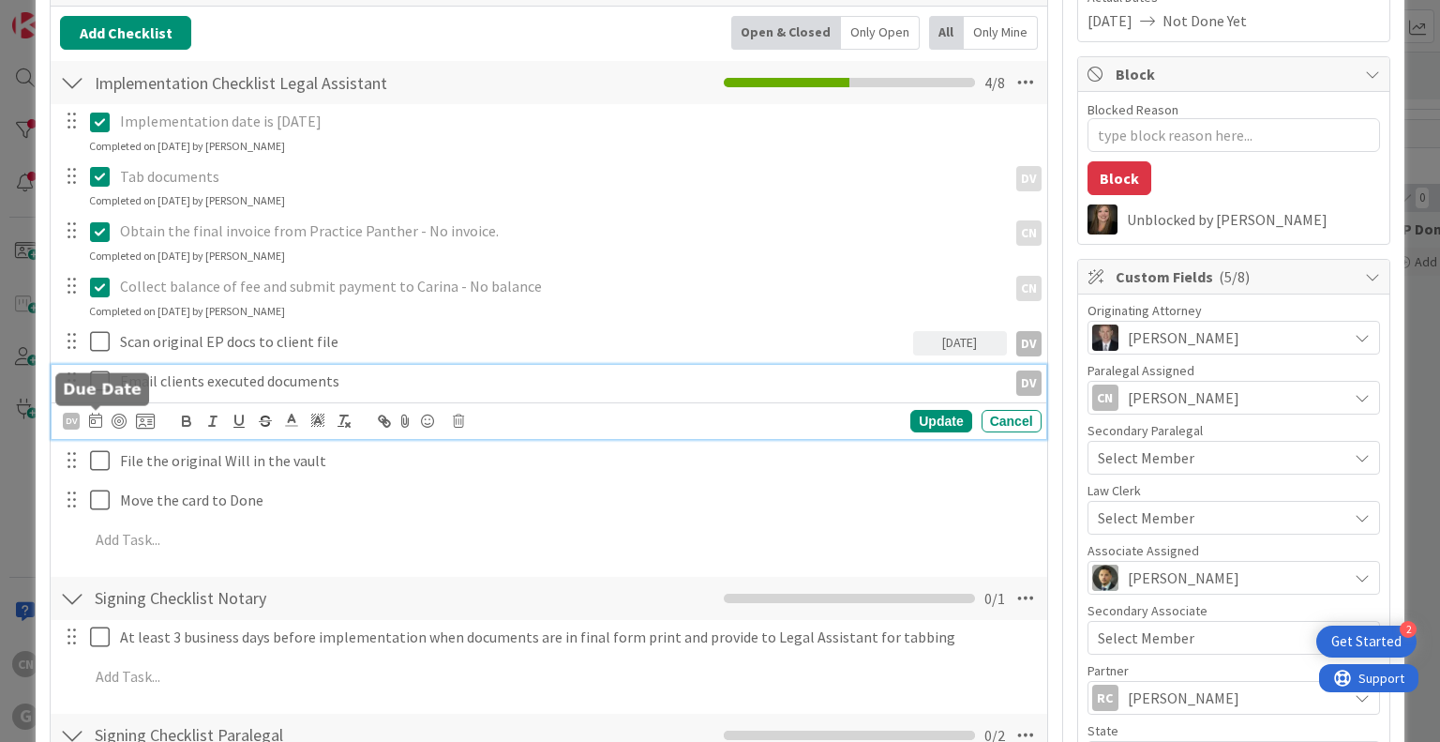
click at [90, 420] on icon at bounding box center [95, 419] width 13 height 15
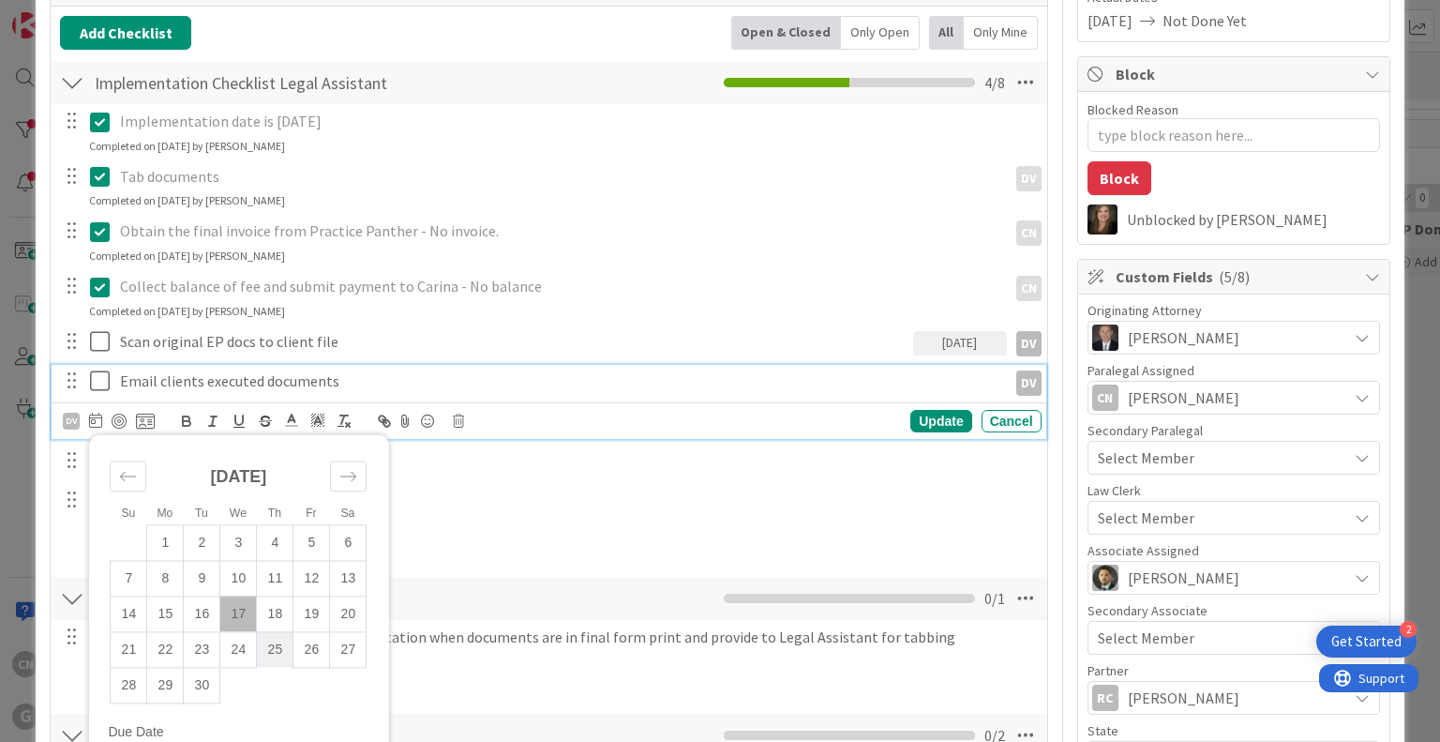
click at [277, 652] on td "25" at bounding box center [275, 649] width 37 height 36
type input "09/25/2025"
type textarea "x"
click at [244, 646] on td "24" at bounding box center [238, 649] width 37 height 36
type input "09/24/2025"
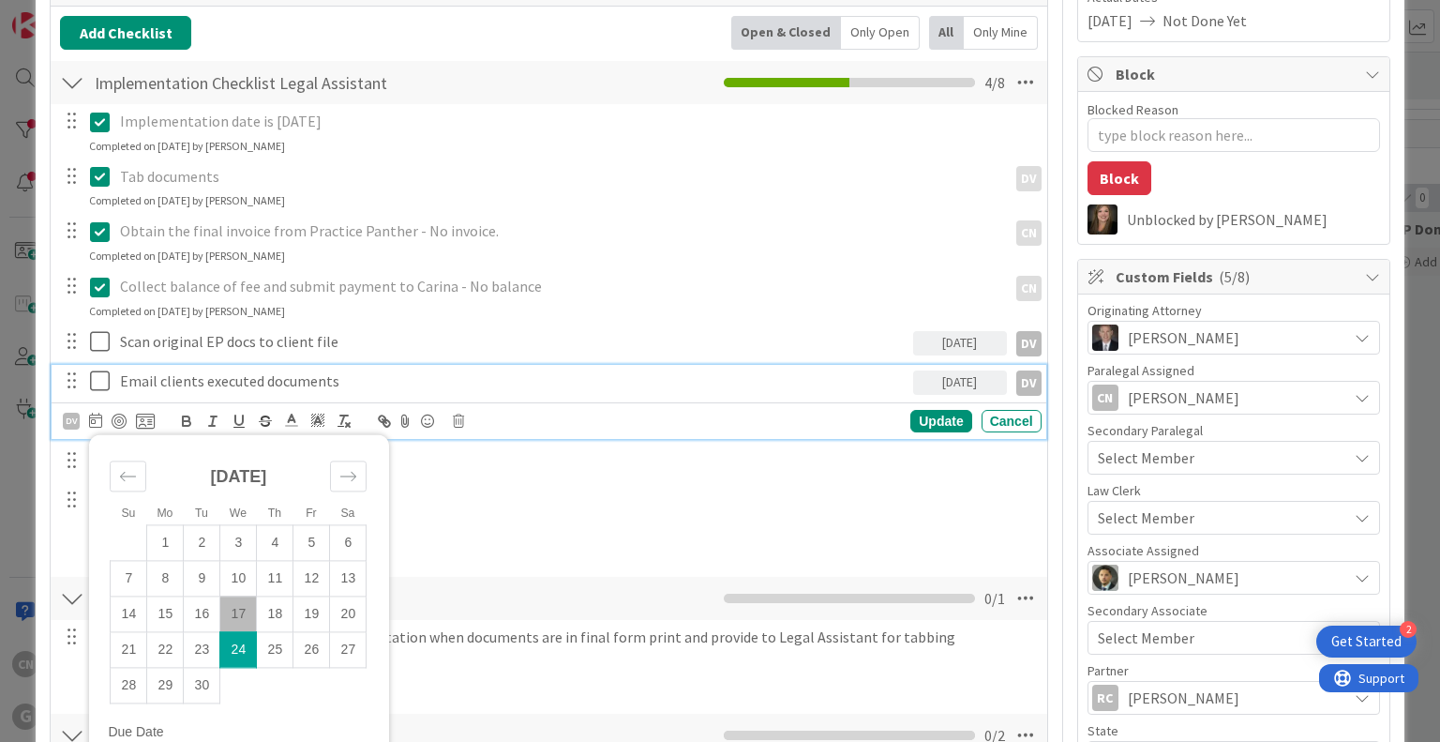
type textarea "x"
click at [198, 658] on td "23" at bounding box center [202, 649] width 37 height 36
type input "09/23/2025"
type textarea "x"
click at [924, 421] on div "Update" at bounding box center [940, 421] width 61 height 22
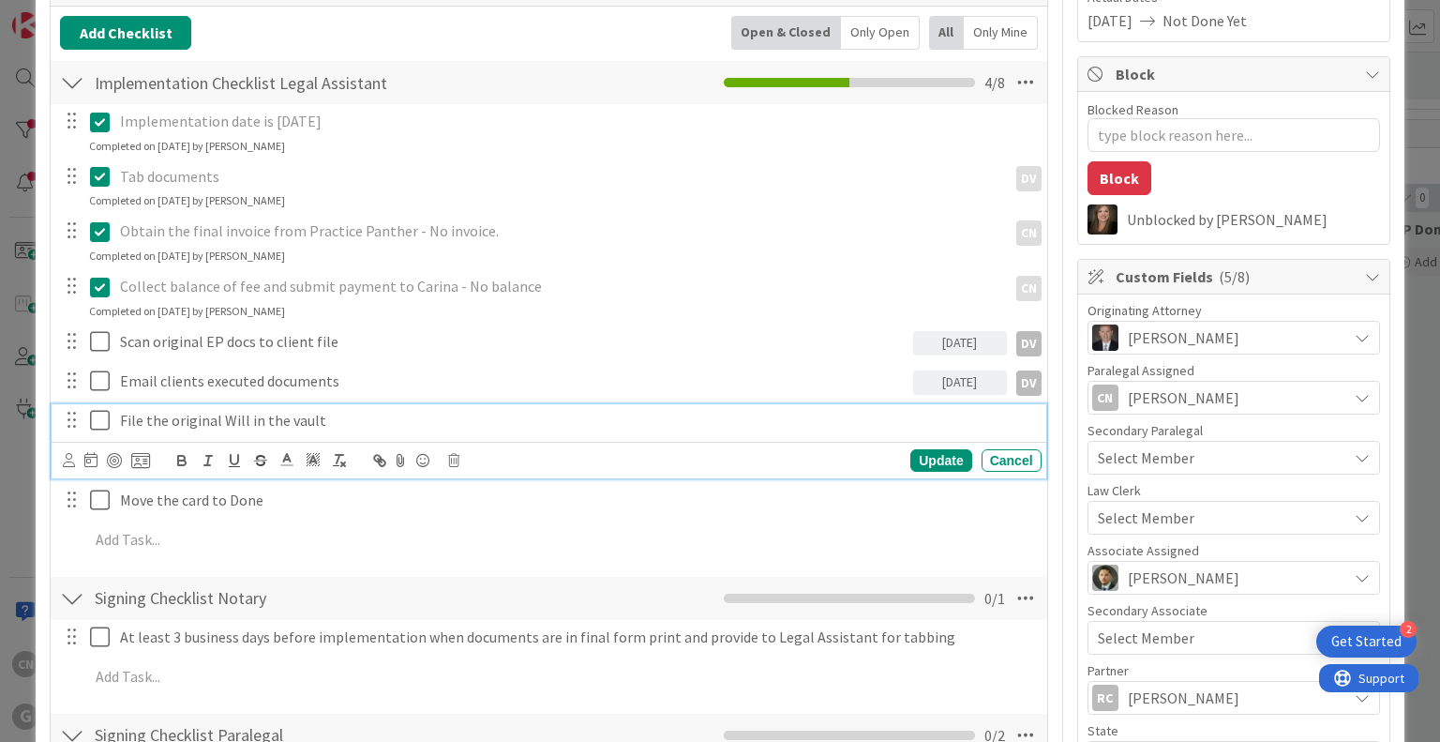
click at [337, 422] on p "File the original Will in the vault" at bounding box center [577, 421] width 914 height 22
click at [89, 460] on icon at bounding box center [90, 459] width 13 height 15
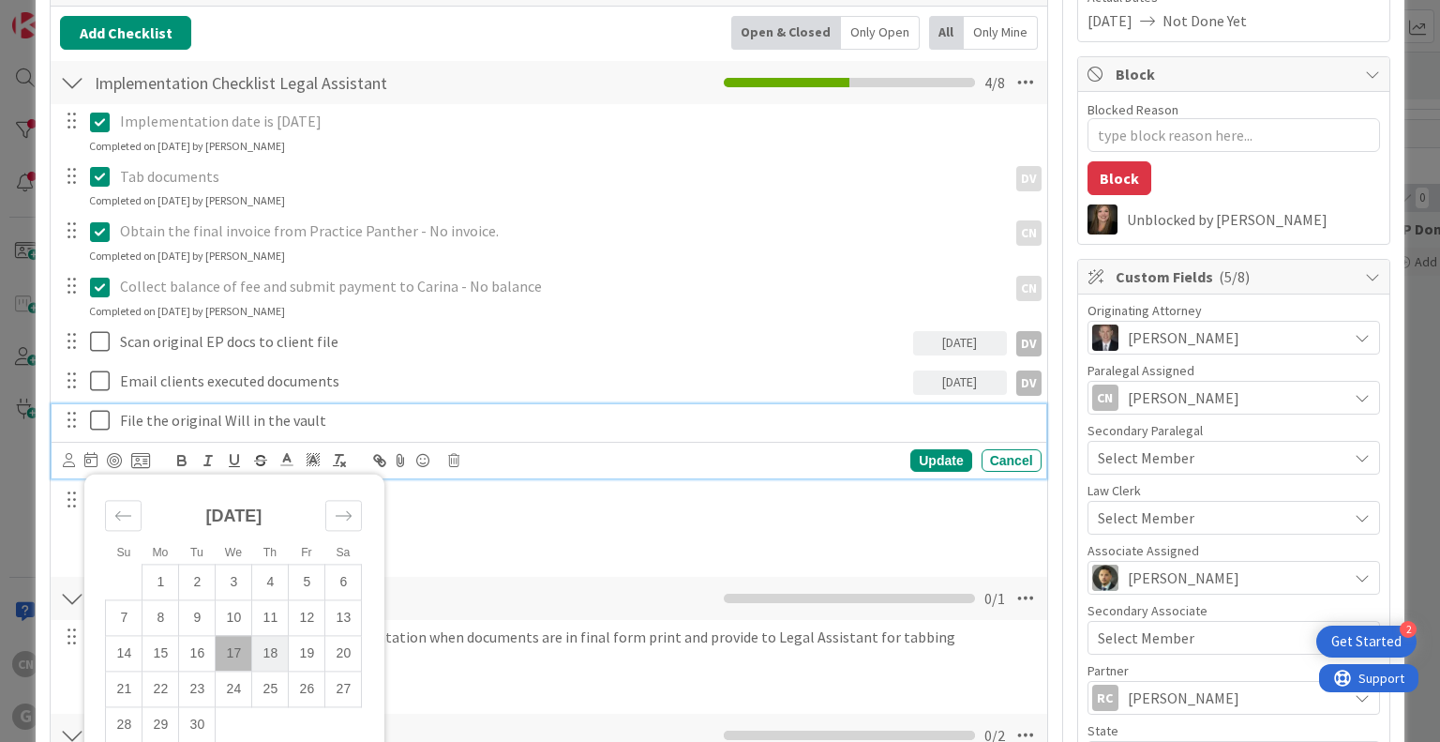
click at [274, 654] on td "18" at bounding box center [270, 653] width 37 height 36
type input "[DATE]"
type textarea "x"
click at [299, 652] on td "19" at bounding box center [307, 653] width 37 height 36
type input "09/19/2025"
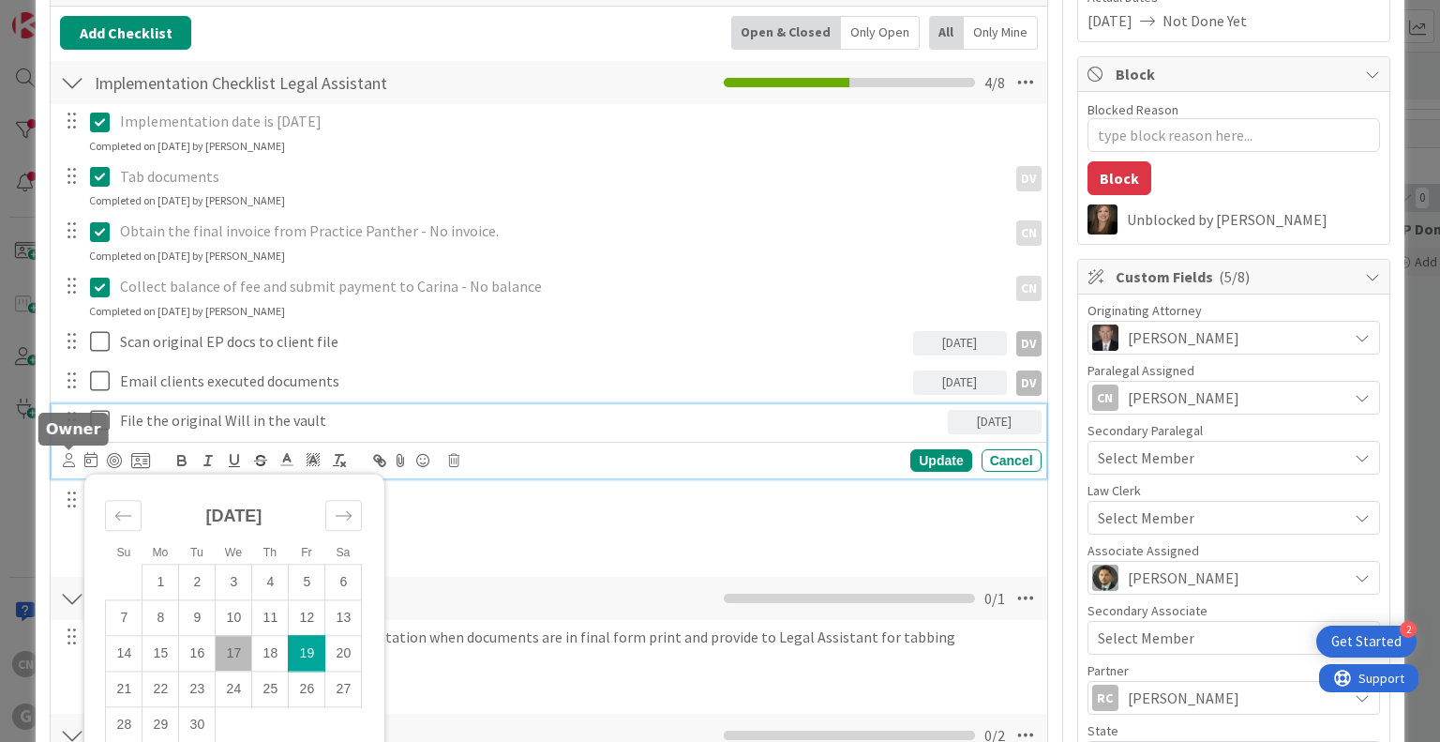
click at [67, 463] on icon at bounding box center [69, 460] width 12 height 14
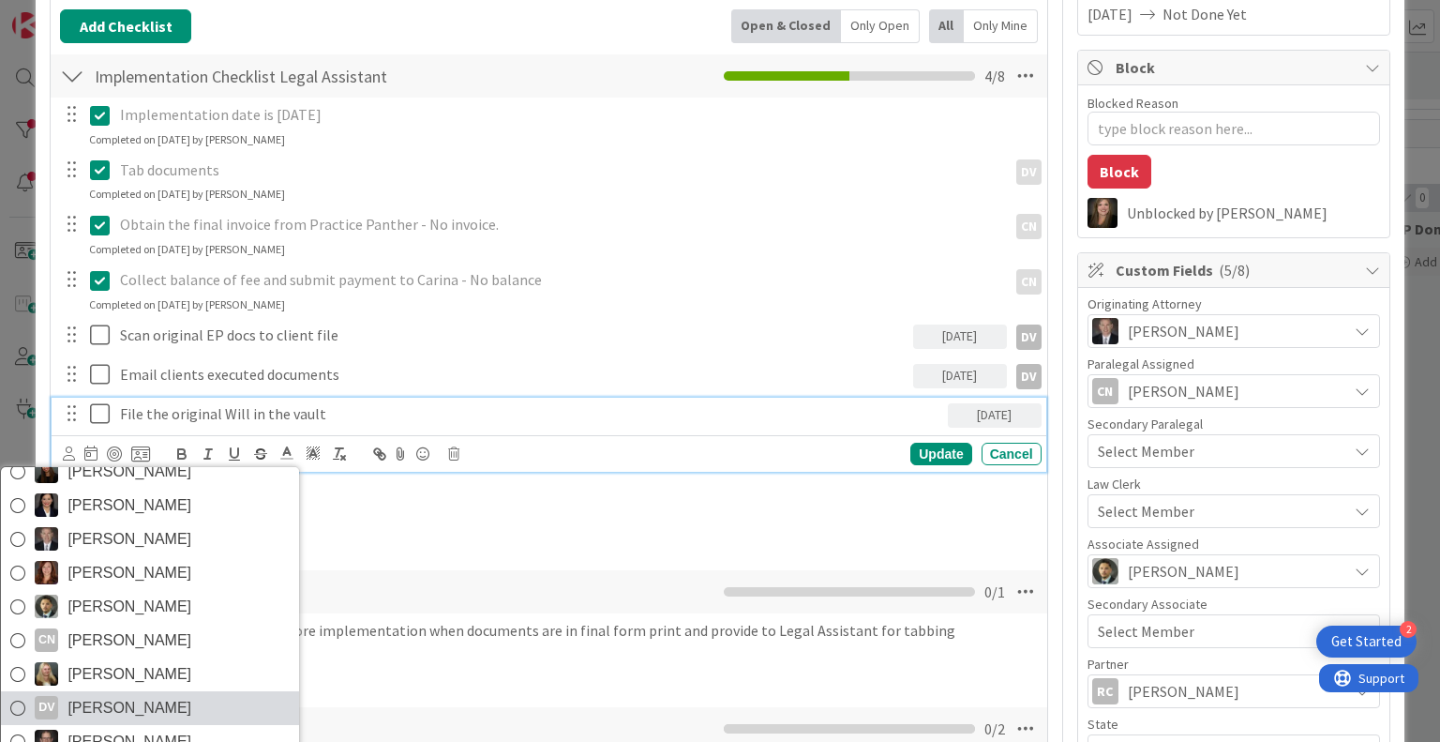
scroll to position [314, 0]
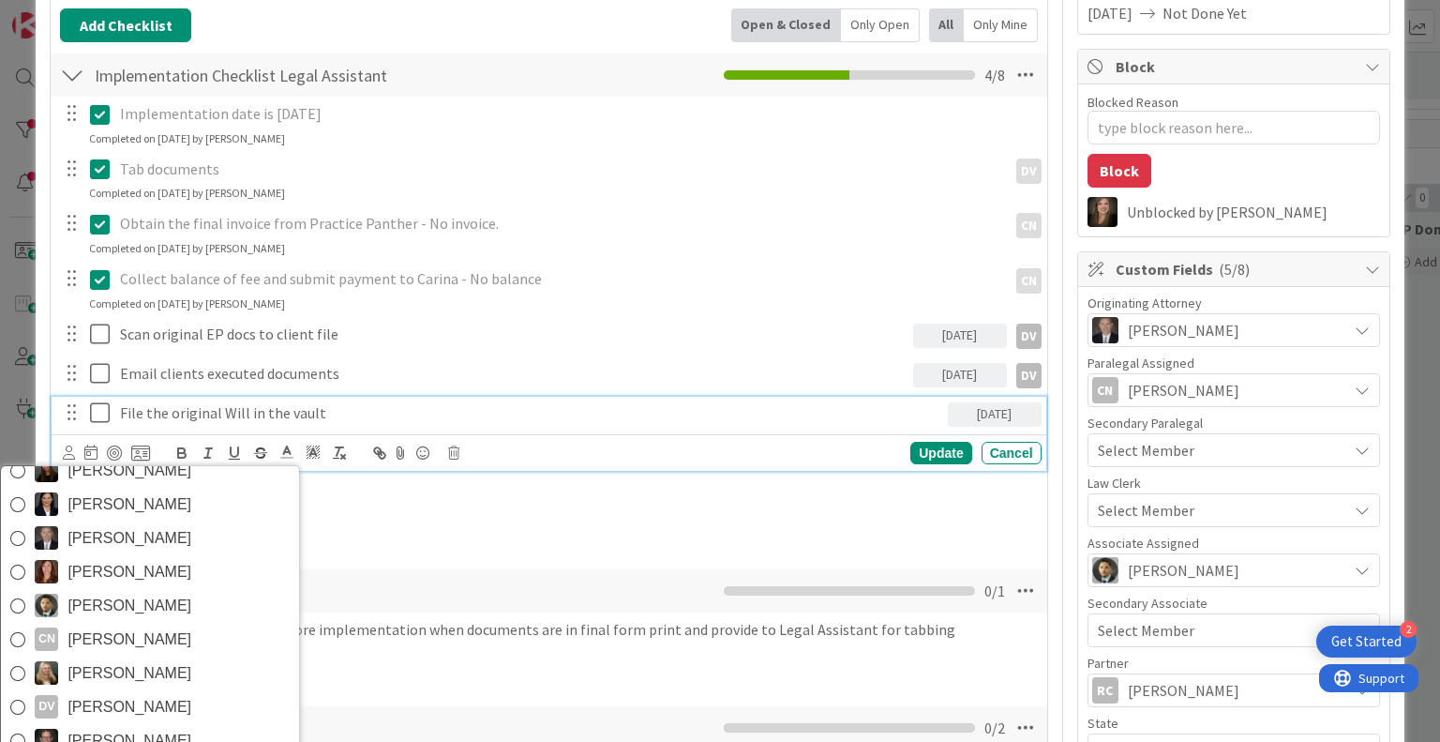
click at [103, 697] on span "Dayanna Valderrama" at bounding box center [129, 707] width 124 height 28
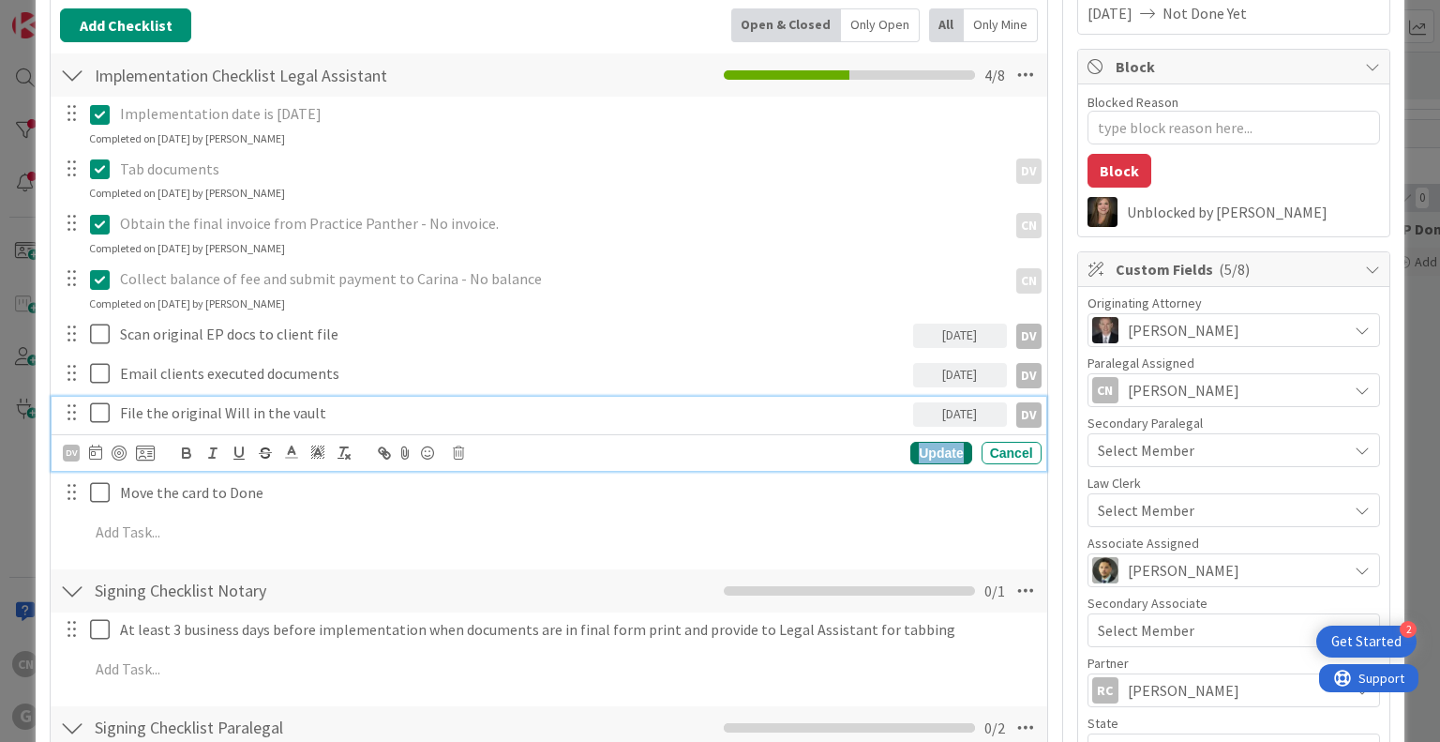
click at [910, 453] on div "Update" at bounding box center [940, 453] width 61 height 22
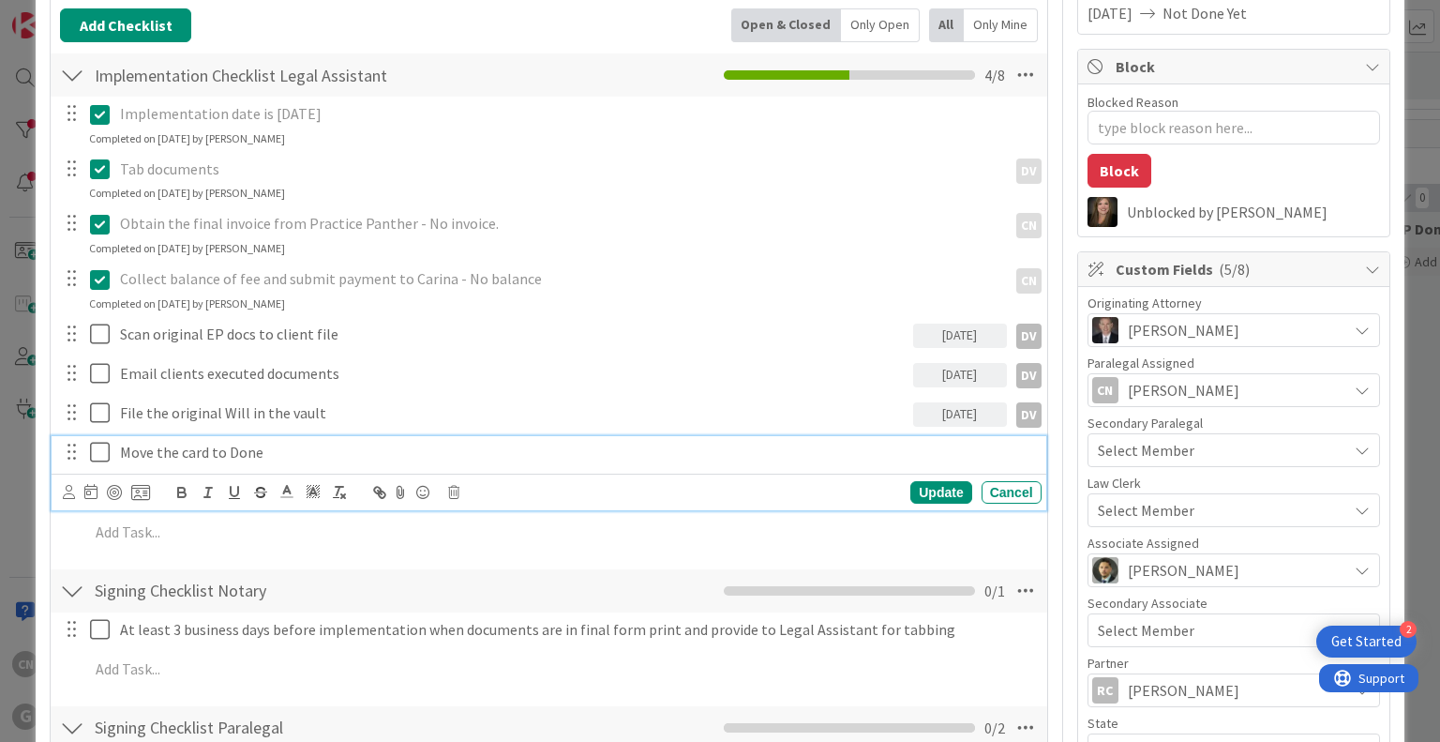
click at [279, 451] on p "Move the card to Done" at bounding box center [577, 453] width 914 height 22
click at [63, 493] on icon at bounding box center [69, 492] width 12 height 14
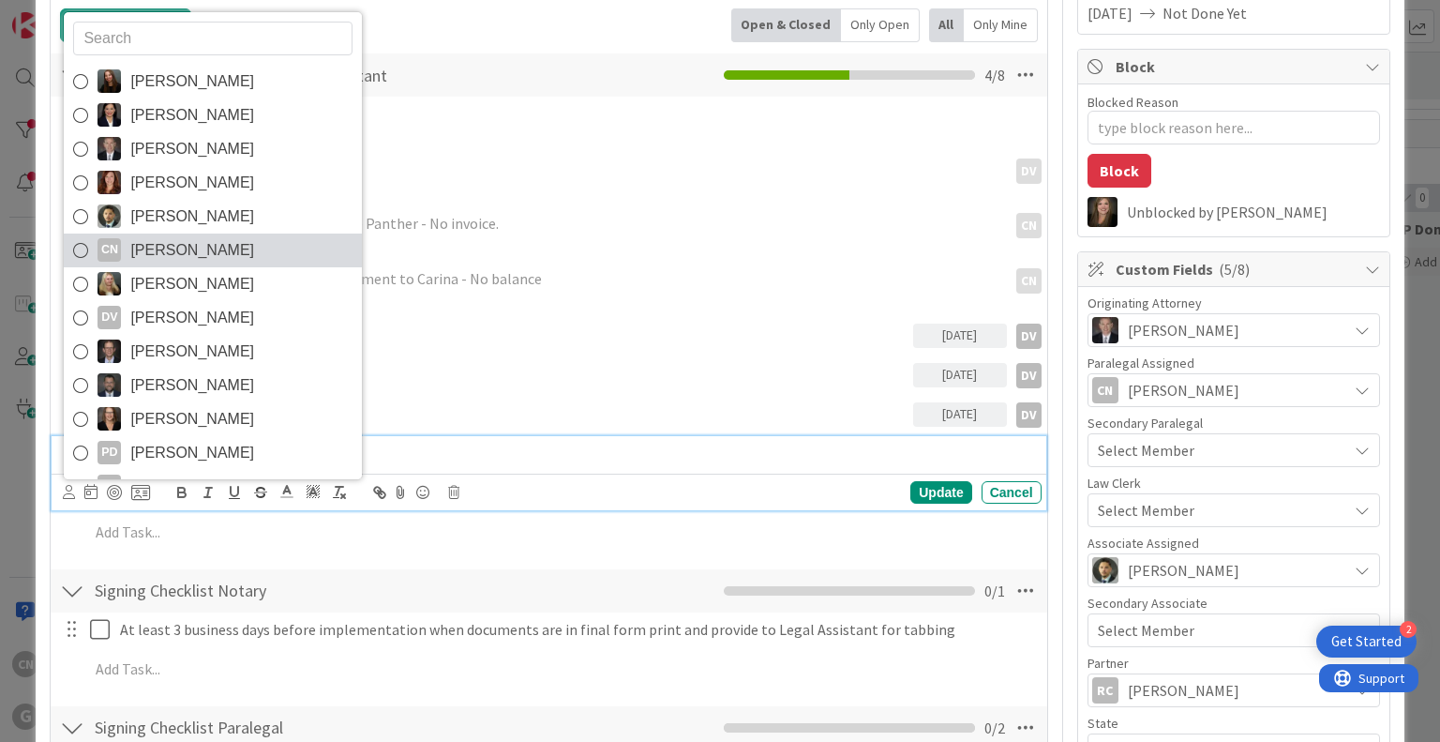
click at [180, 239] on span "[PERSON_NAME]" at bounding box center [192, 250] width 124 height 28
type textarea "x"
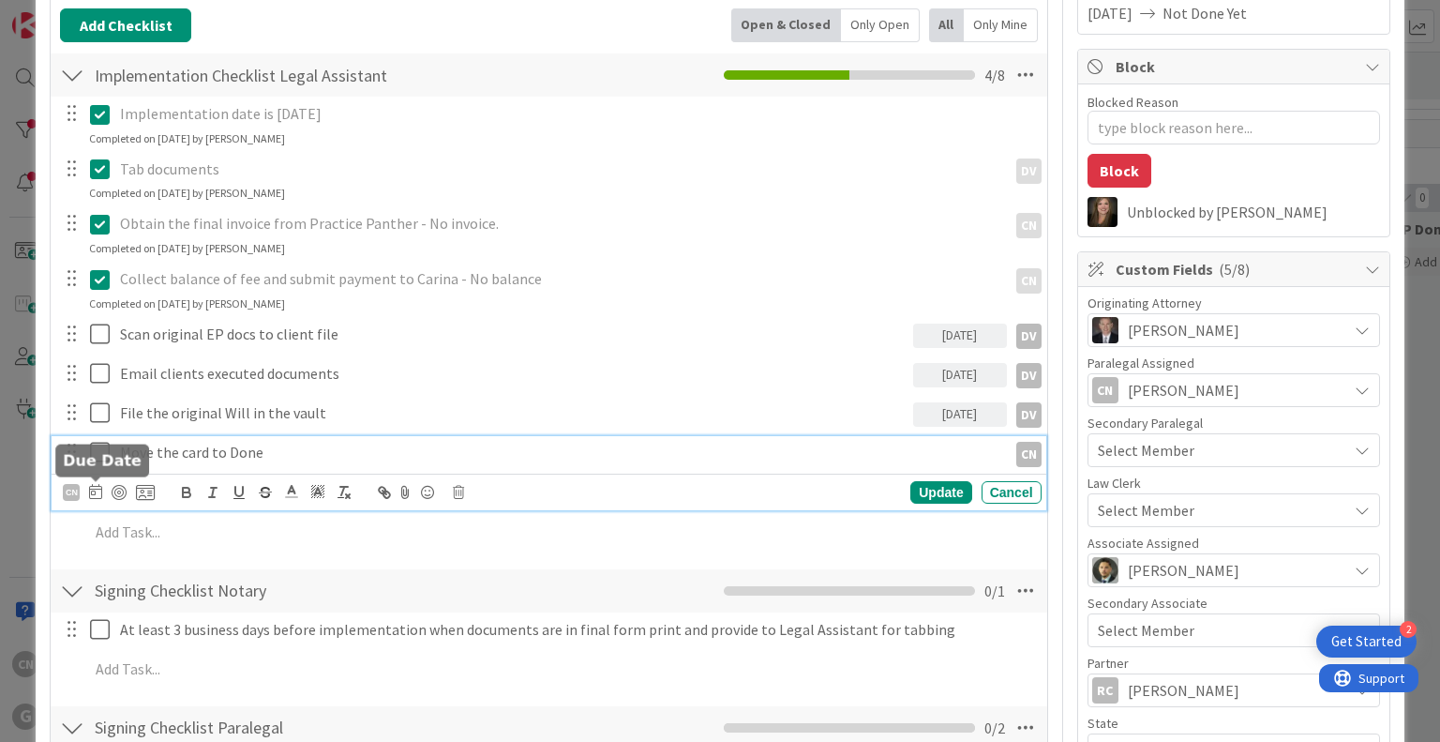
click at [93, 494] on icon at bounding box center [95, 491] width 13 height 15
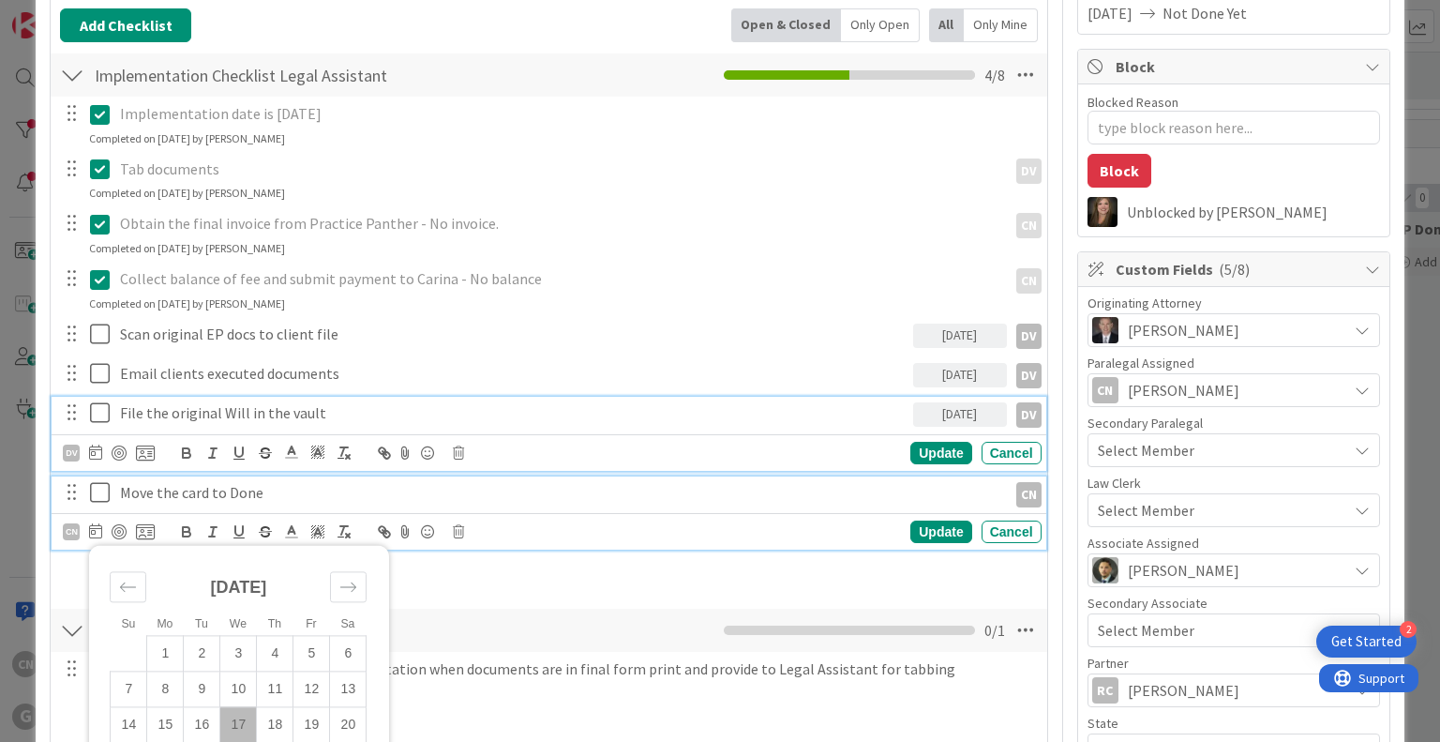
click at [697, 404] on p "File the original Will in the vault" at bounding box center [513, 413] width 786 height 22
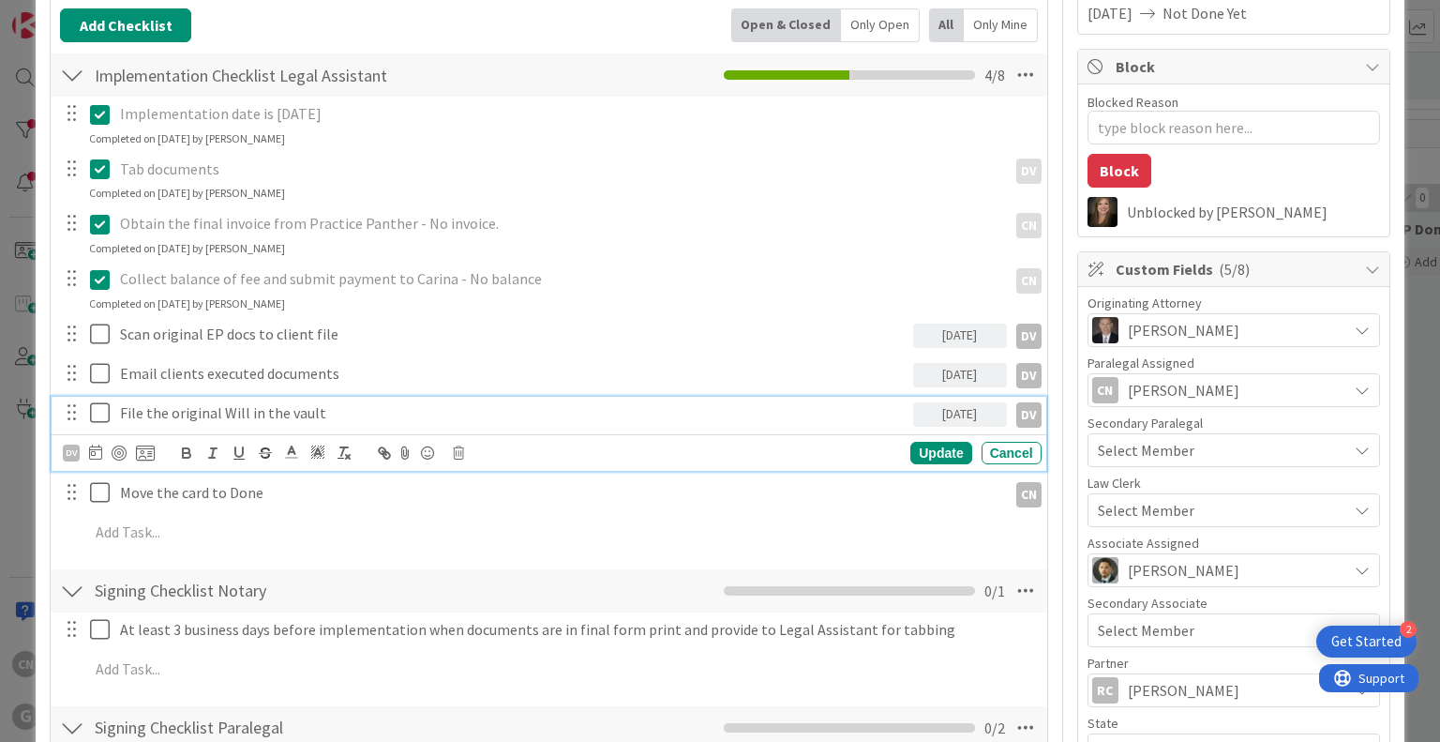
click at [659, 509] on div "Implementation date is 9-18-25 Update Cancel Completed on 09/17/2025 by Cindy N…" at bounding box center [548, 326] width 977 height 459
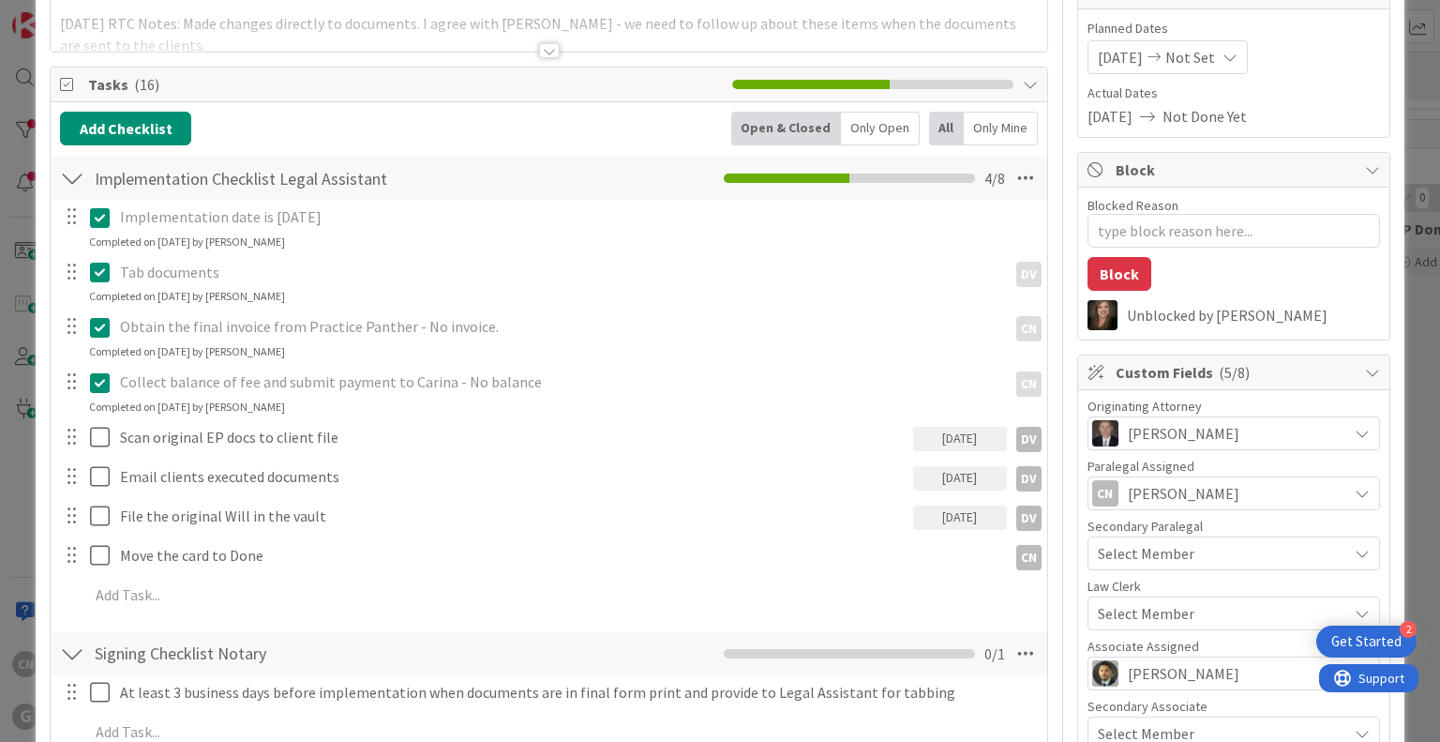
scroll to position [0, 0]
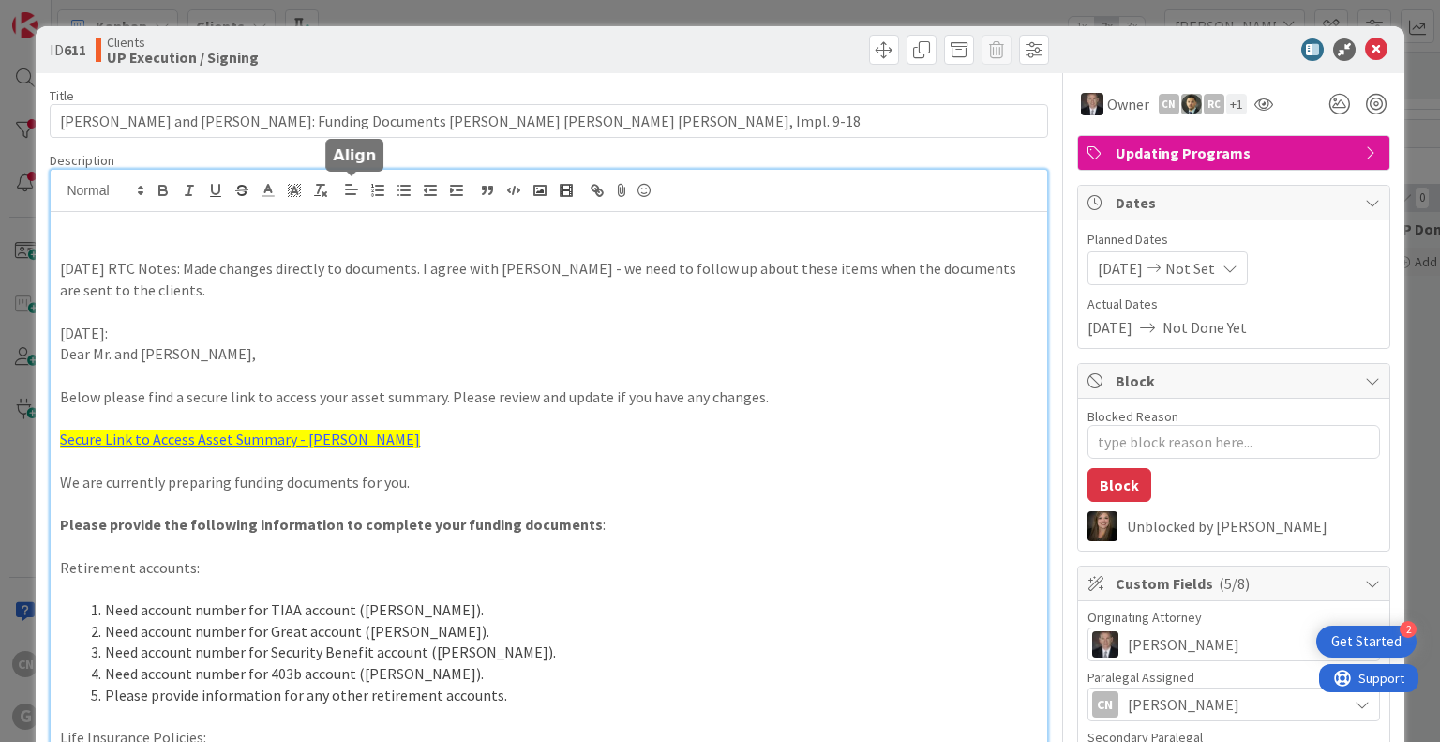
click at [1366, 43] on icon at bounding box center [1376, 49] width 22 height 22
